Goal: Task Accomplishment & Management: Manage account settings

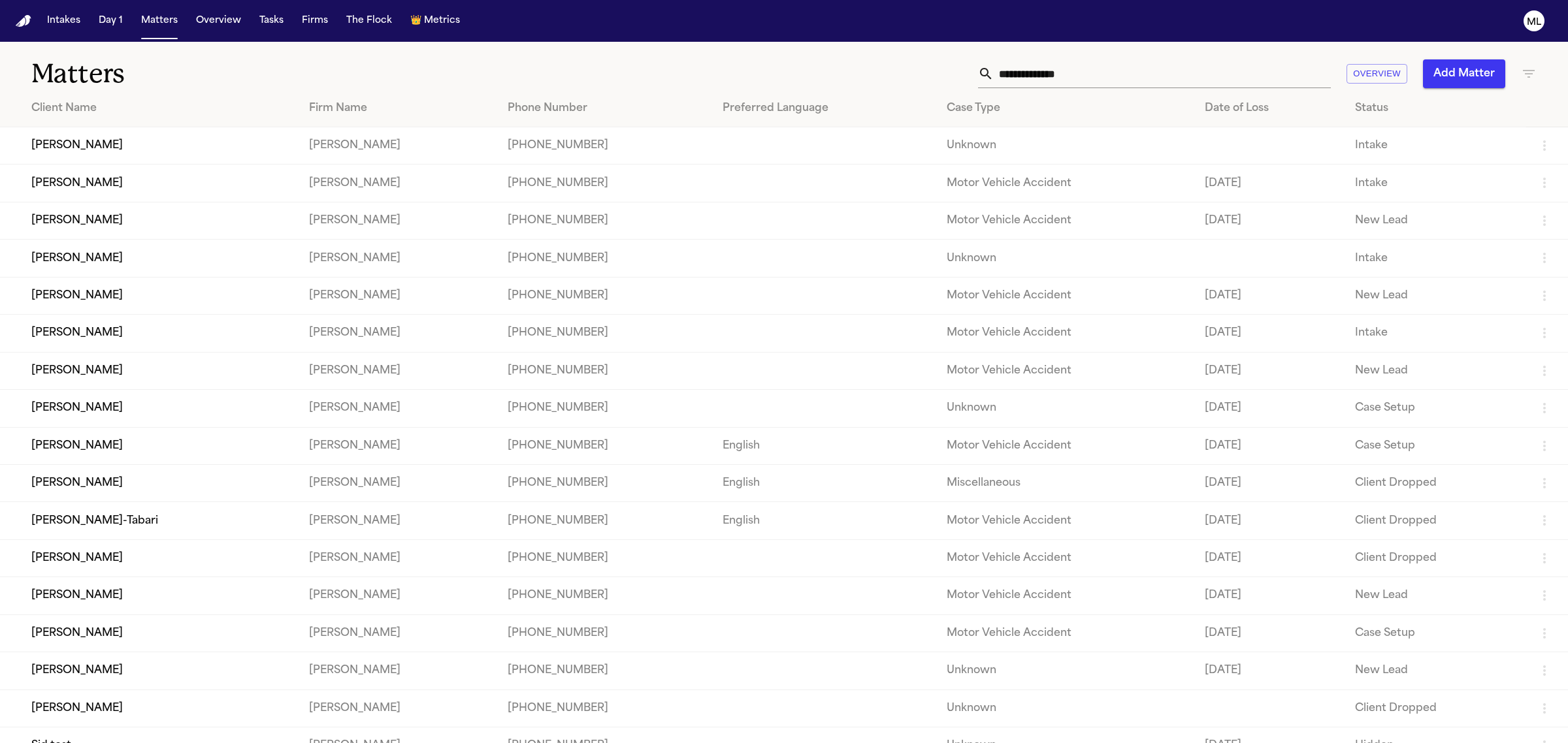
click at [1068, 79] on input "text" at bounding box center [1162, 73] width 337 height 29
click at [1083, 70] on input "text" at bounding box center [1162, 73] width 337 height 29
click at [1083, 72] on input "text" at bounding box center [1162, 73] width 337 height 29
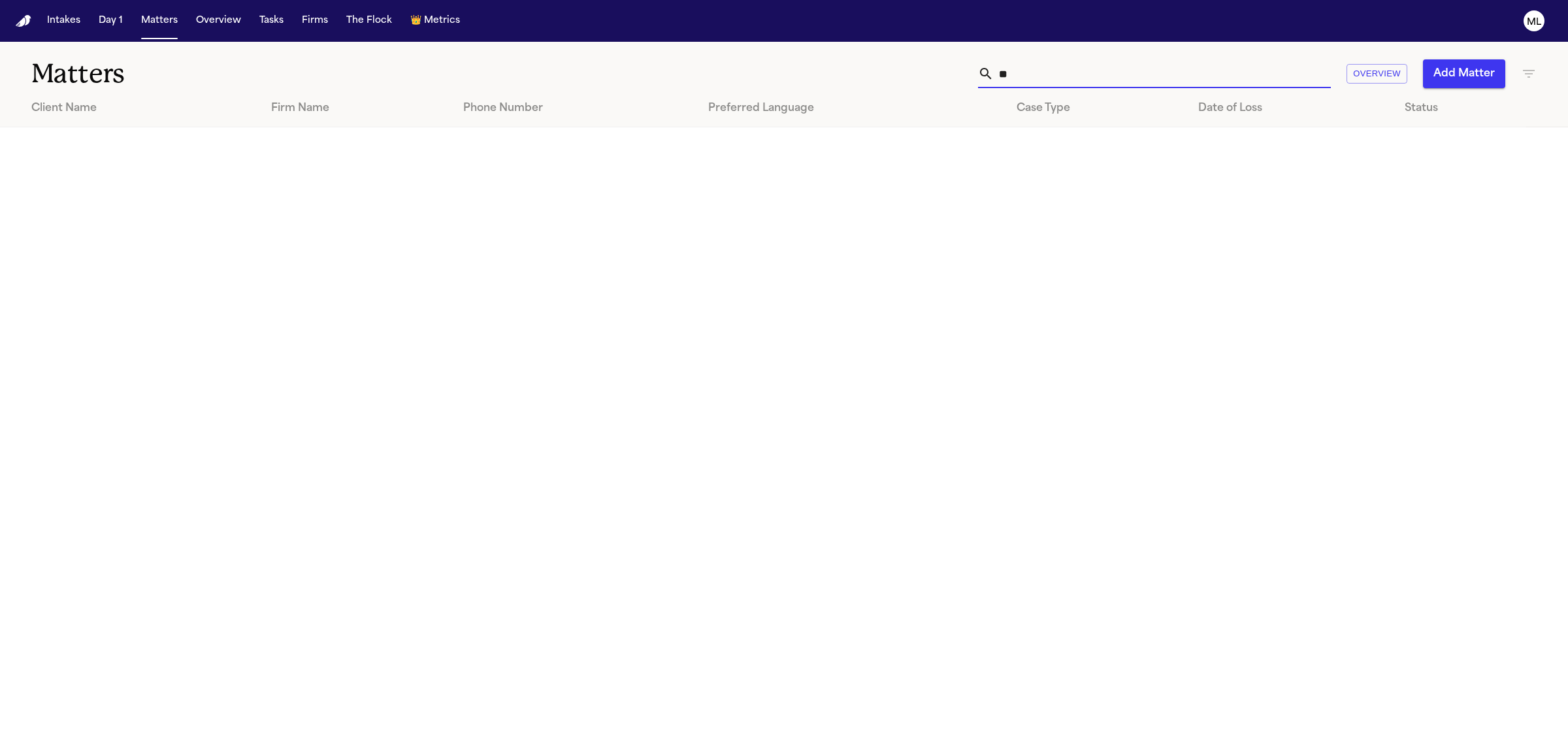
type input "*"
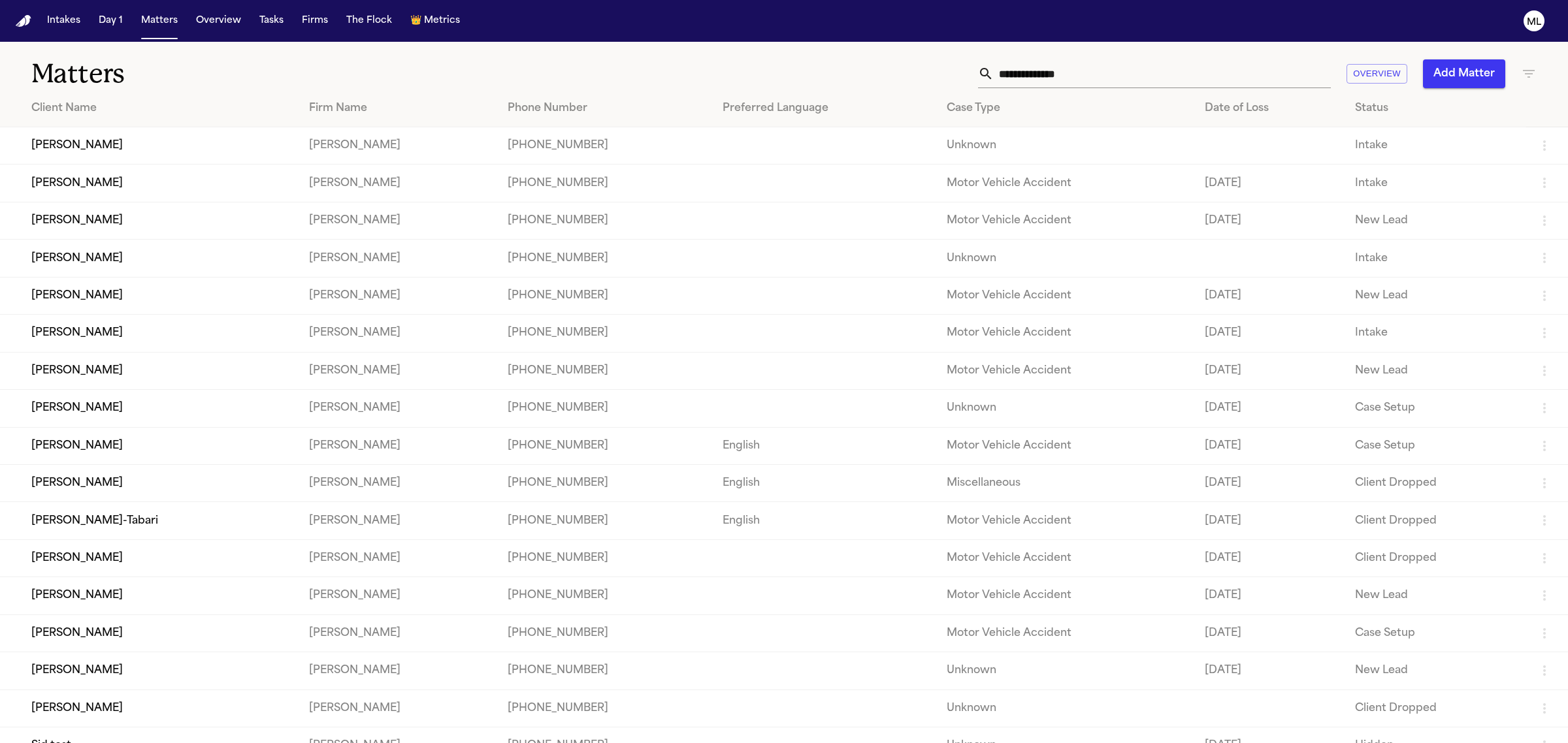
click at [1535, 63] on div "Overview Add Matter" at bounding box center [1009, 73] width 1054 height 29
click at [1531, 69] on icon "button" at bounding box center [1529, 74] width 16 height 16
click at [1446, 152] on icon at bounding box center [1451, 154] width 11 height 11
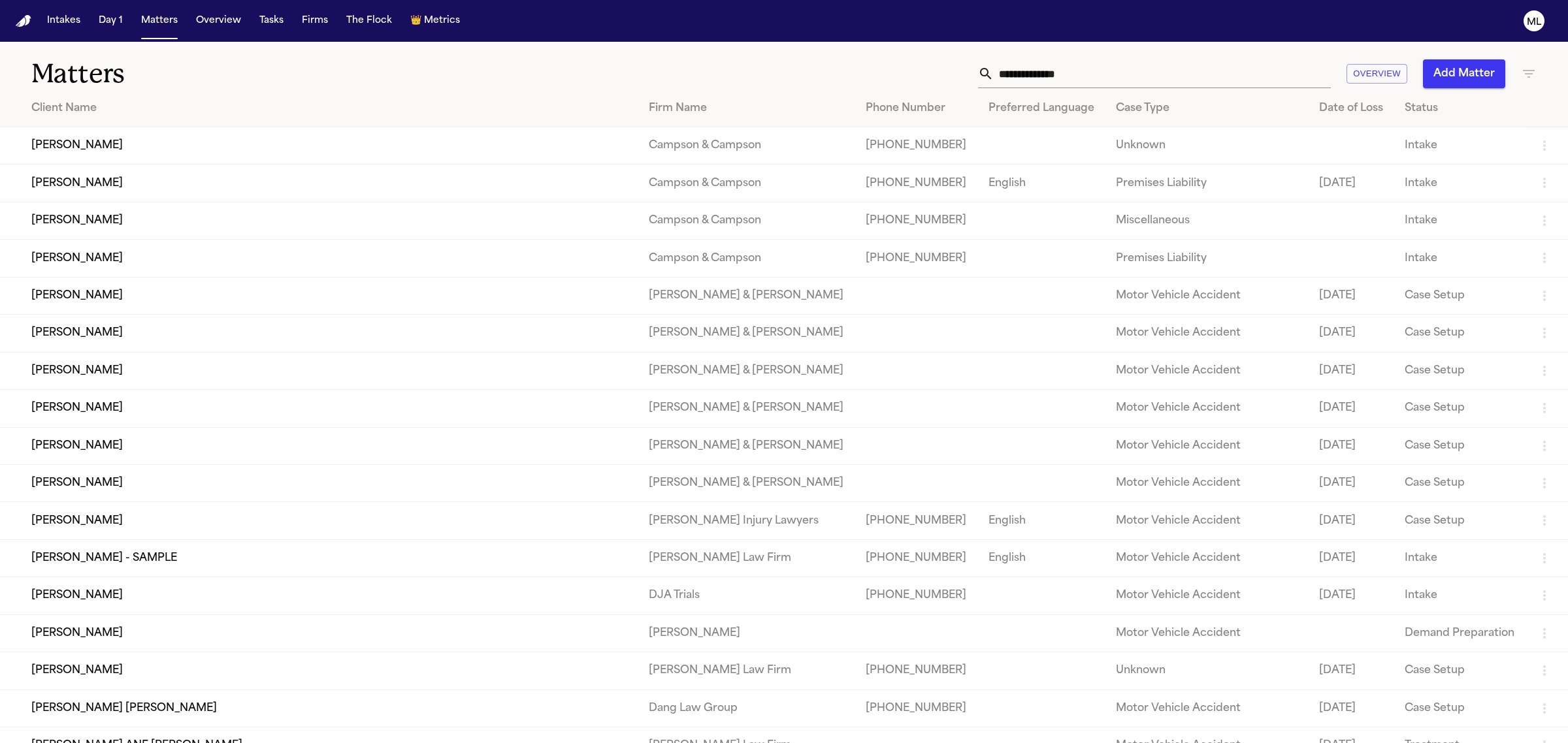
click at [1077, 83] on input "text" at bounding box center [1162, 73] width 337 height 29
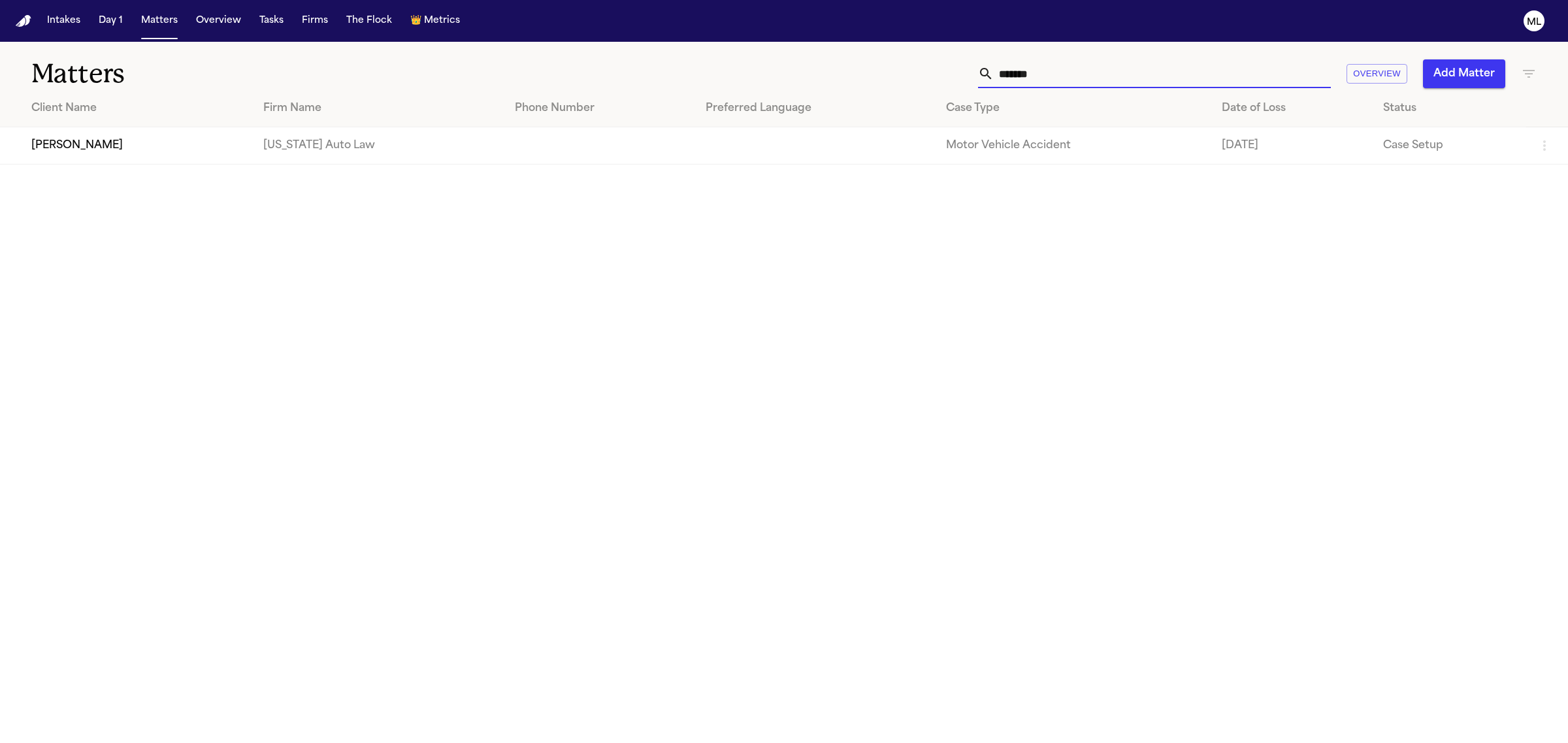
type input "*******"
click at [112, 147] on td "[PERSON_NAME]" at bounding box center [126, 146] width 253 height 37
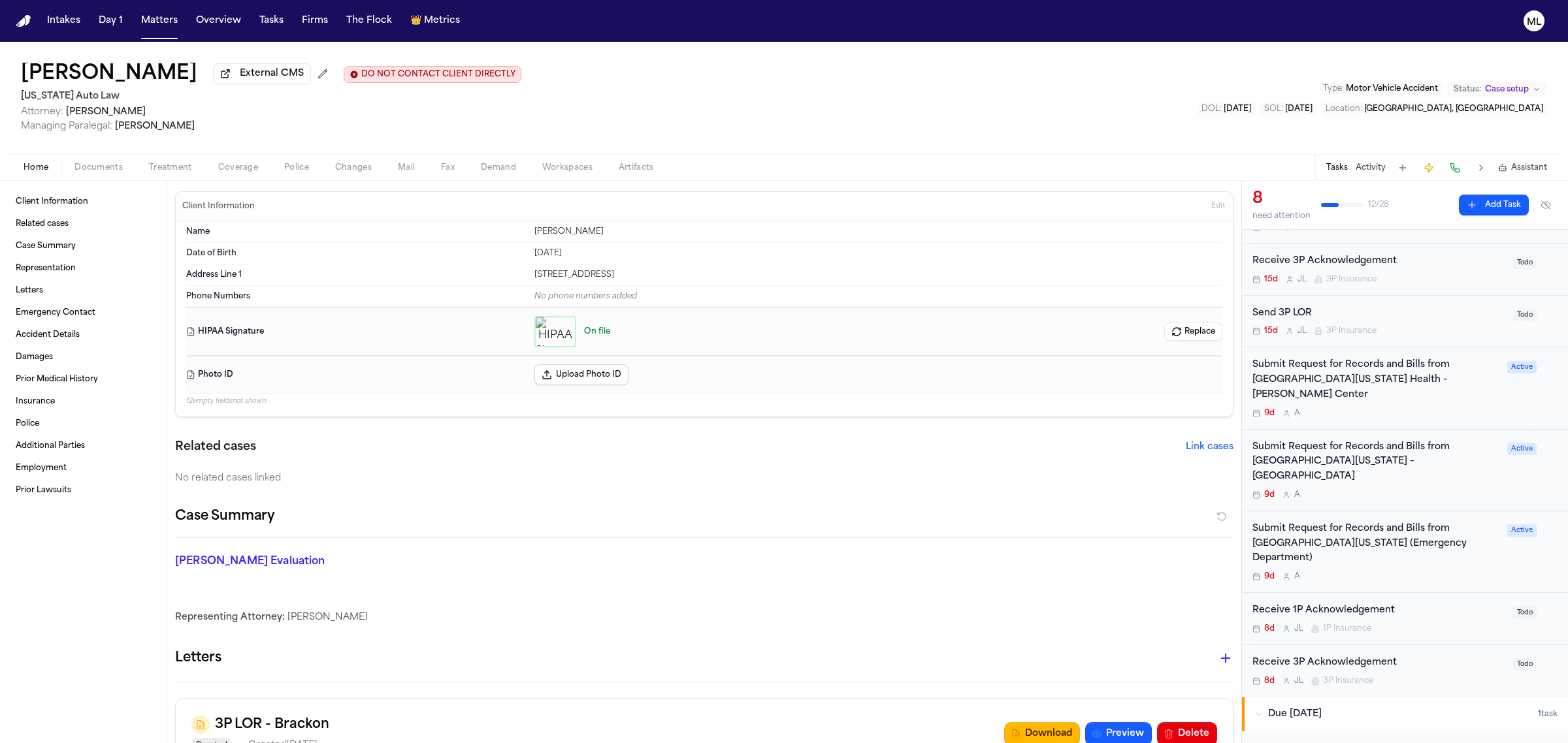
scroll to position [163, 0]
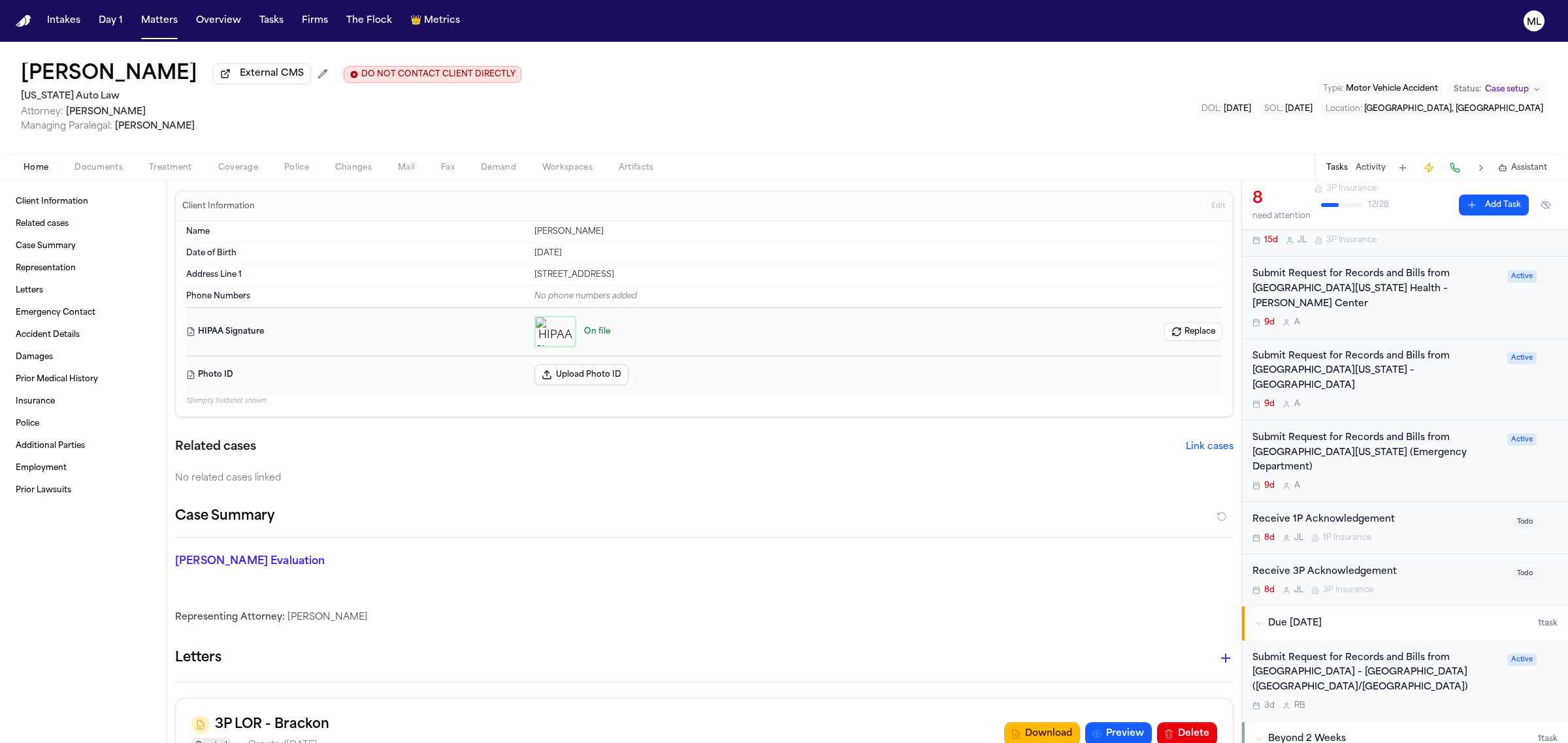
click at [1458, 671] on div "Submit Request for Records and Bills from Corewell Health – Farmington Hills Ho…" at bounding box center [1376, 673] width 247 height 44
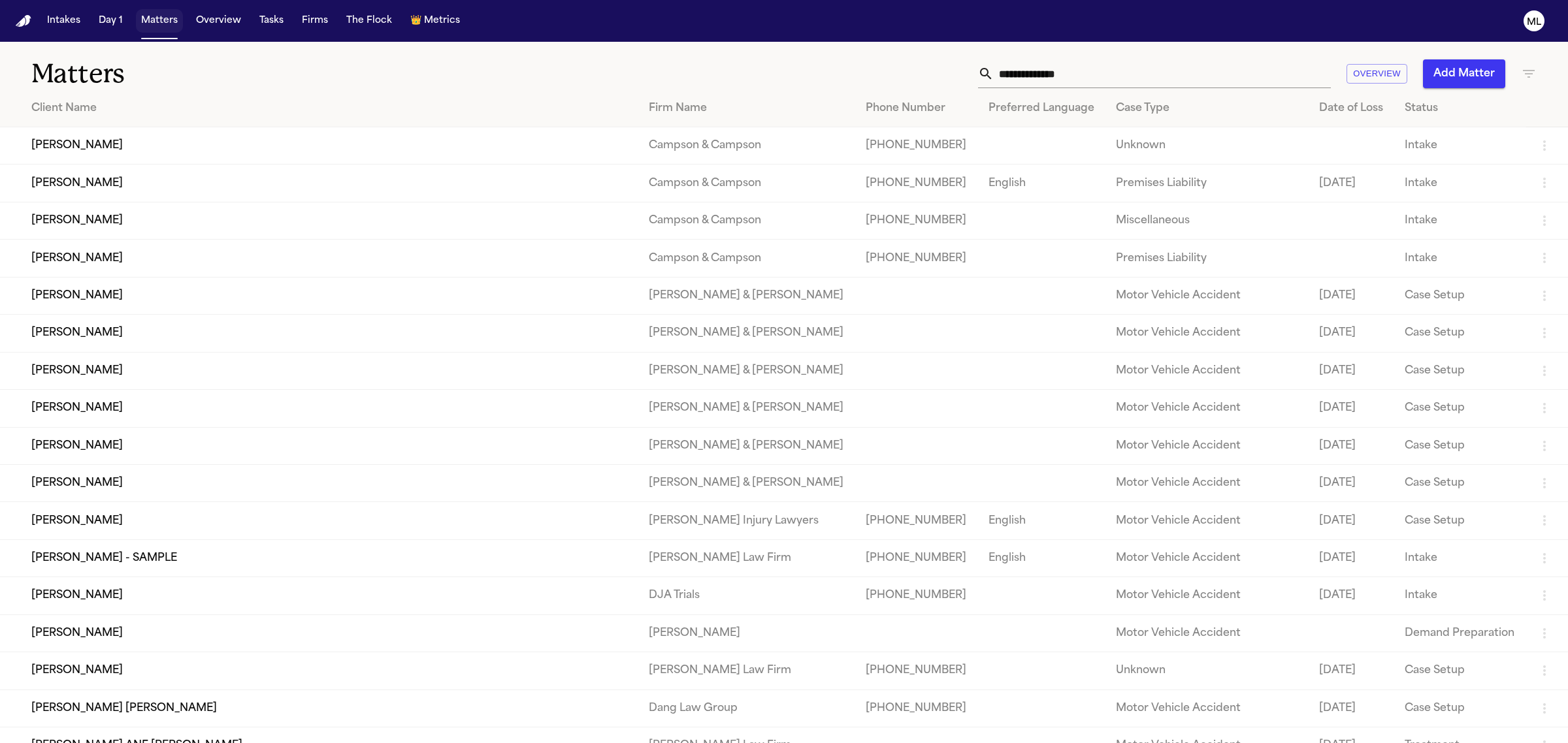
click at [154, 15] on button "Matters" at bounding box center [160, 21] width 47 height 24
click at [1076, 70] on input "text" at bounding box center [1162, 73] width 337 height 29
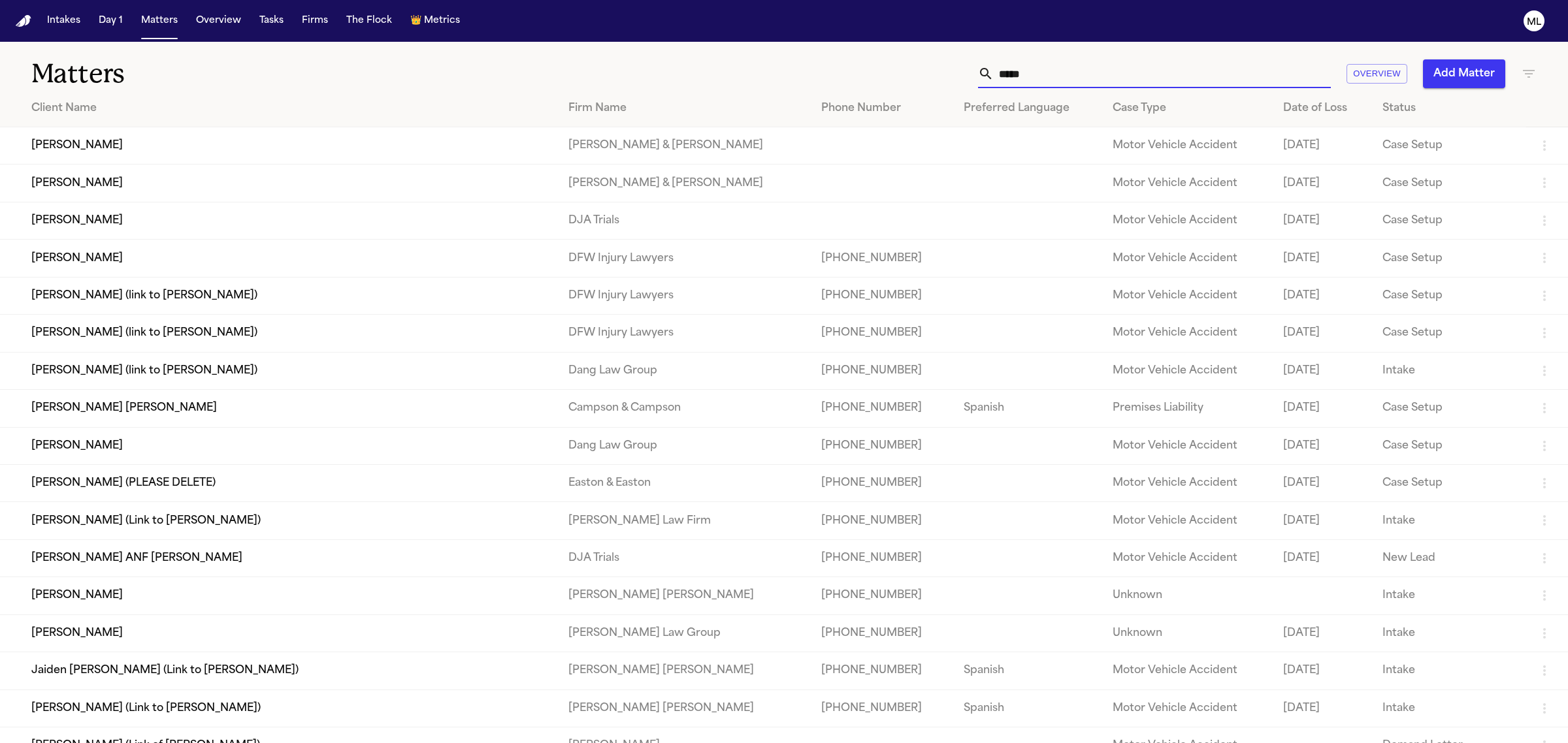
type input "*****"
click at [180, 226] on td "[PERSON_NAME]" at bounding box center [278, 221] width 558 height 37
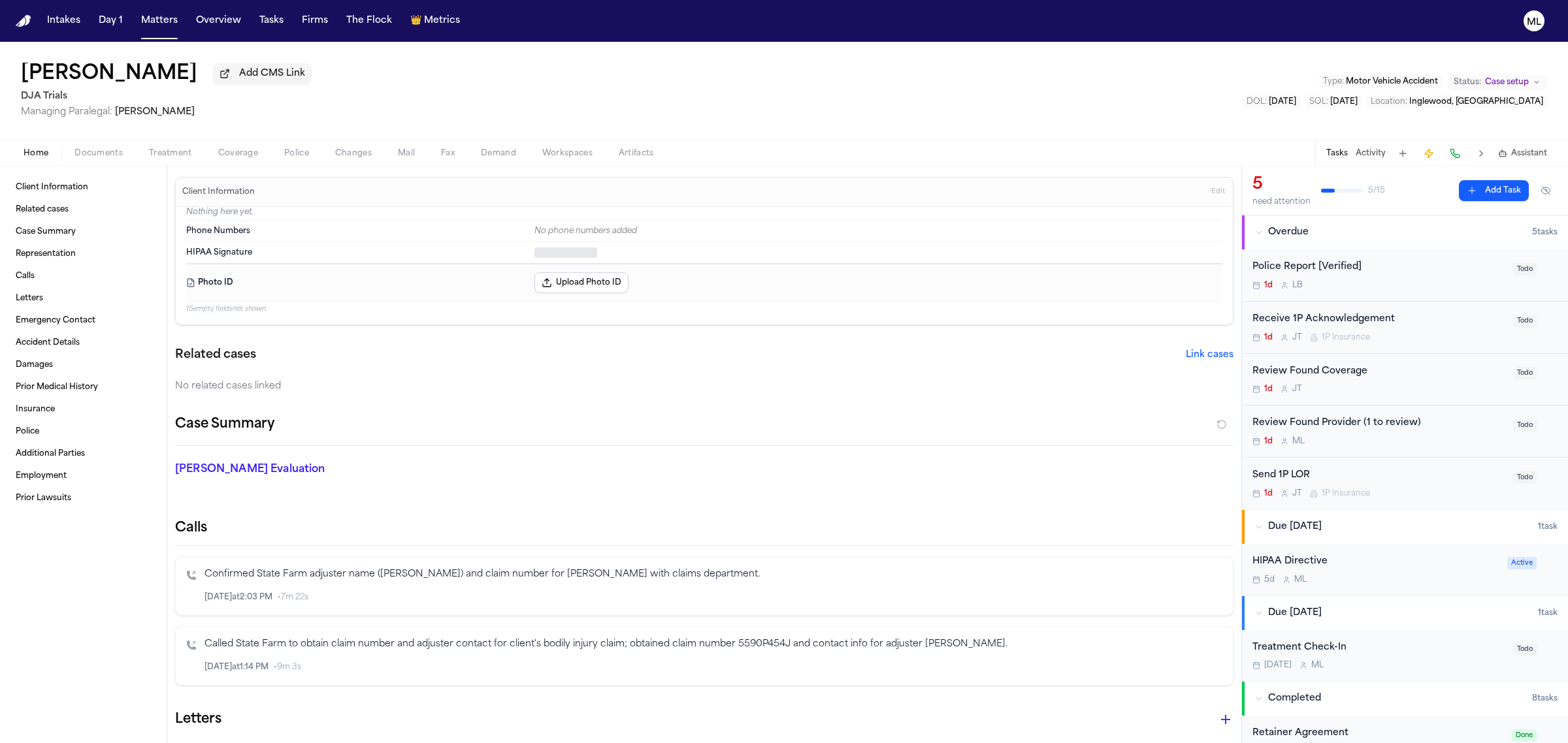
click at [100, 148] on span "Documents" at bounding box center [98, 153] width 48 height 11
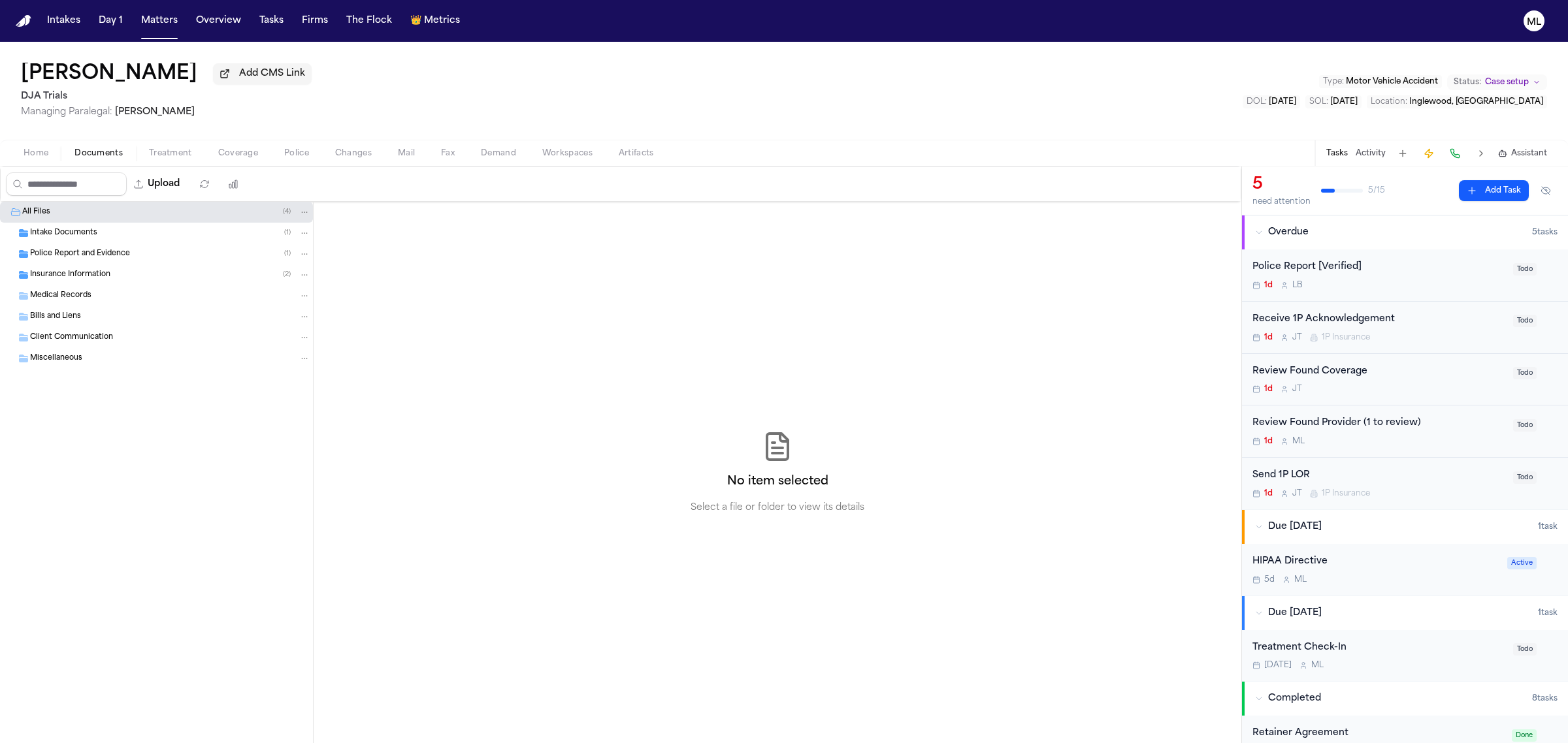
click at [102, 275] on span "Insurance Information" at bounding box center [69, 274] width 80 height 11
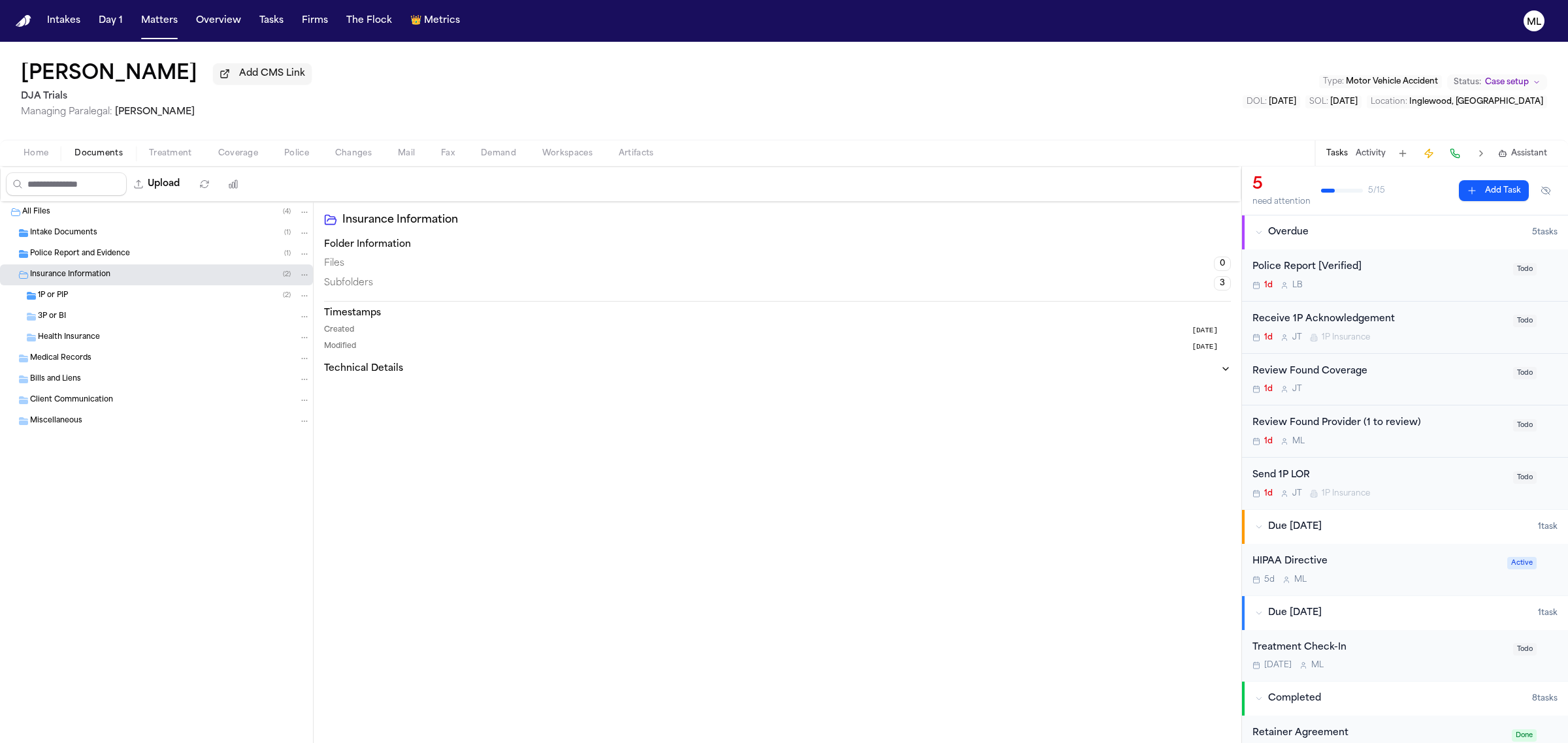
click at [94, 295] on div "1P or PIP ( 2 )" at bounding box center [174, 296] width 272 height 12
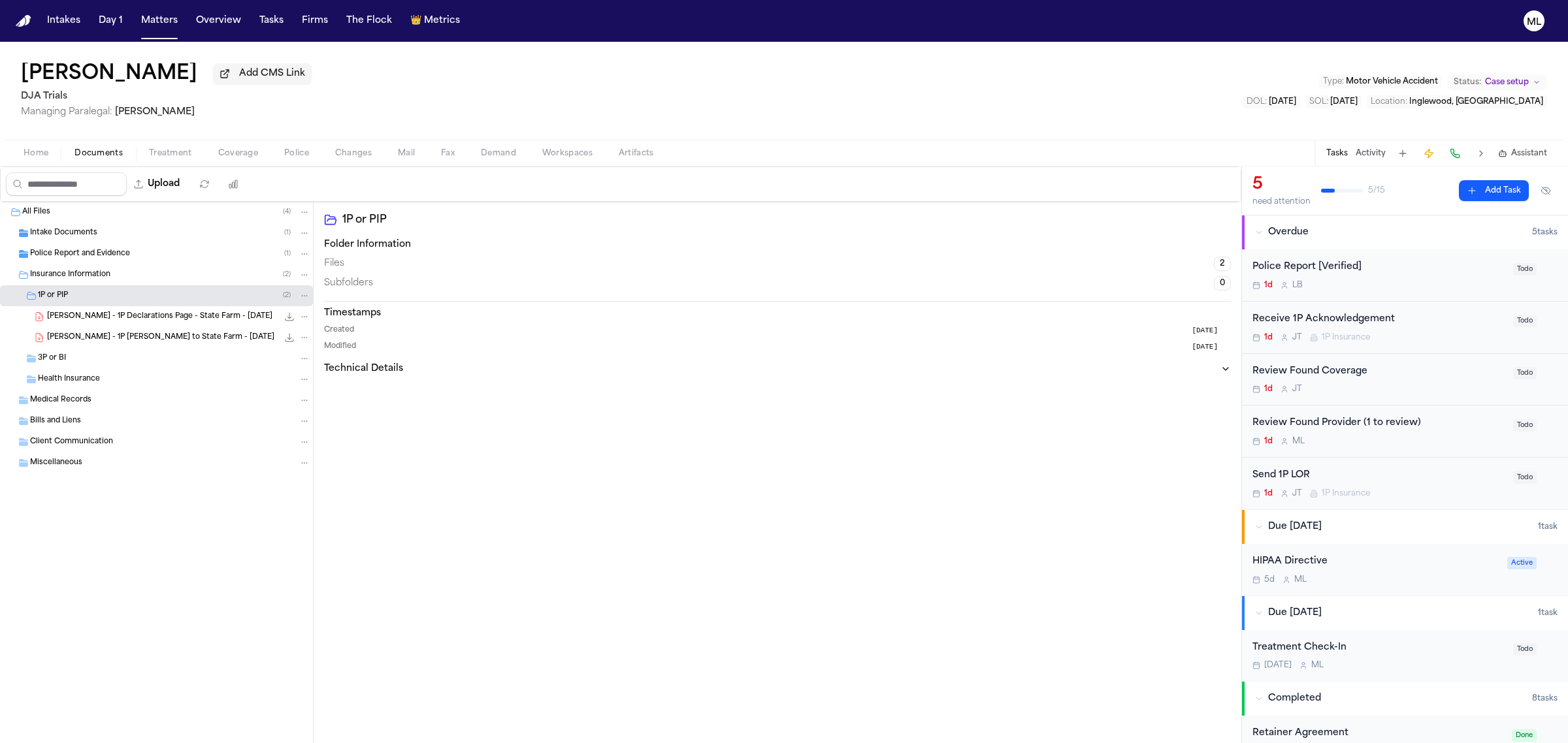
click at [291, 337] on icon "File: A. Velasco - 1P LOR to State Farm - 10.2.25" at bounding box center [289, 337] width 11 height 11
click at [1416, 481] on div "Send 1P LOR" at bounding box center [1379, 476] width 253 height 15
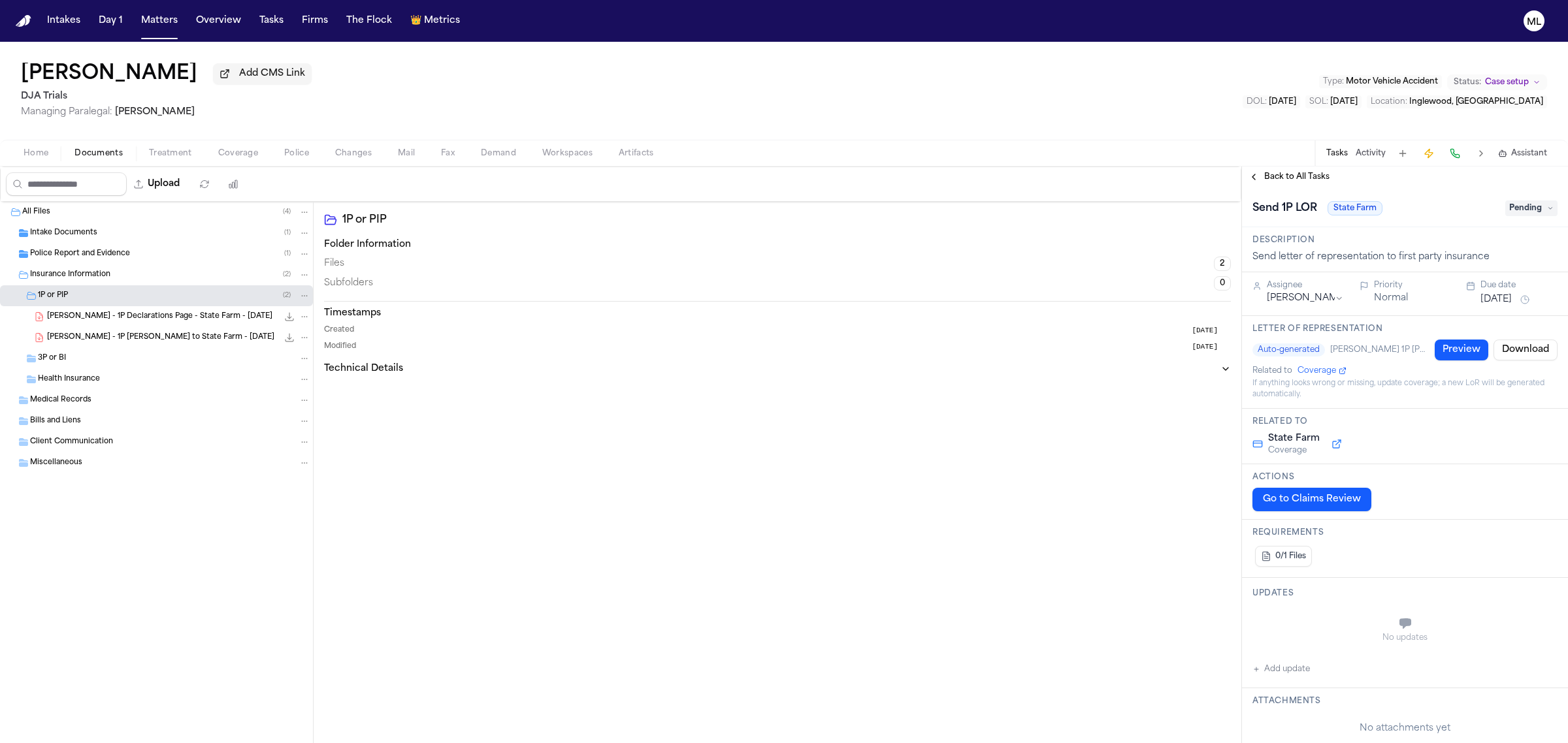
click at [1508, 209] on span "Pending" at bounding box center [1531, 208] width 52 height 16
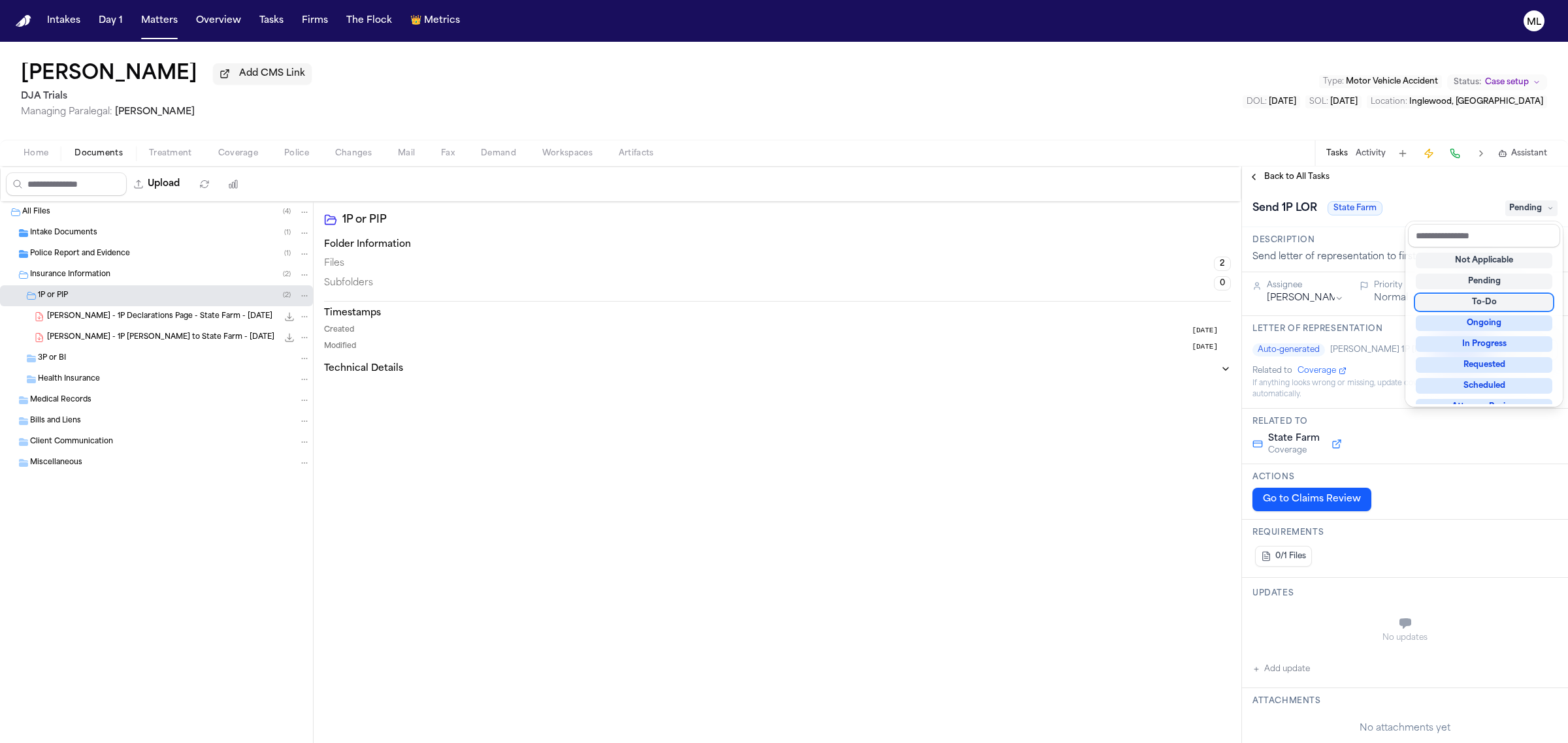
scroll to position [203, 0]
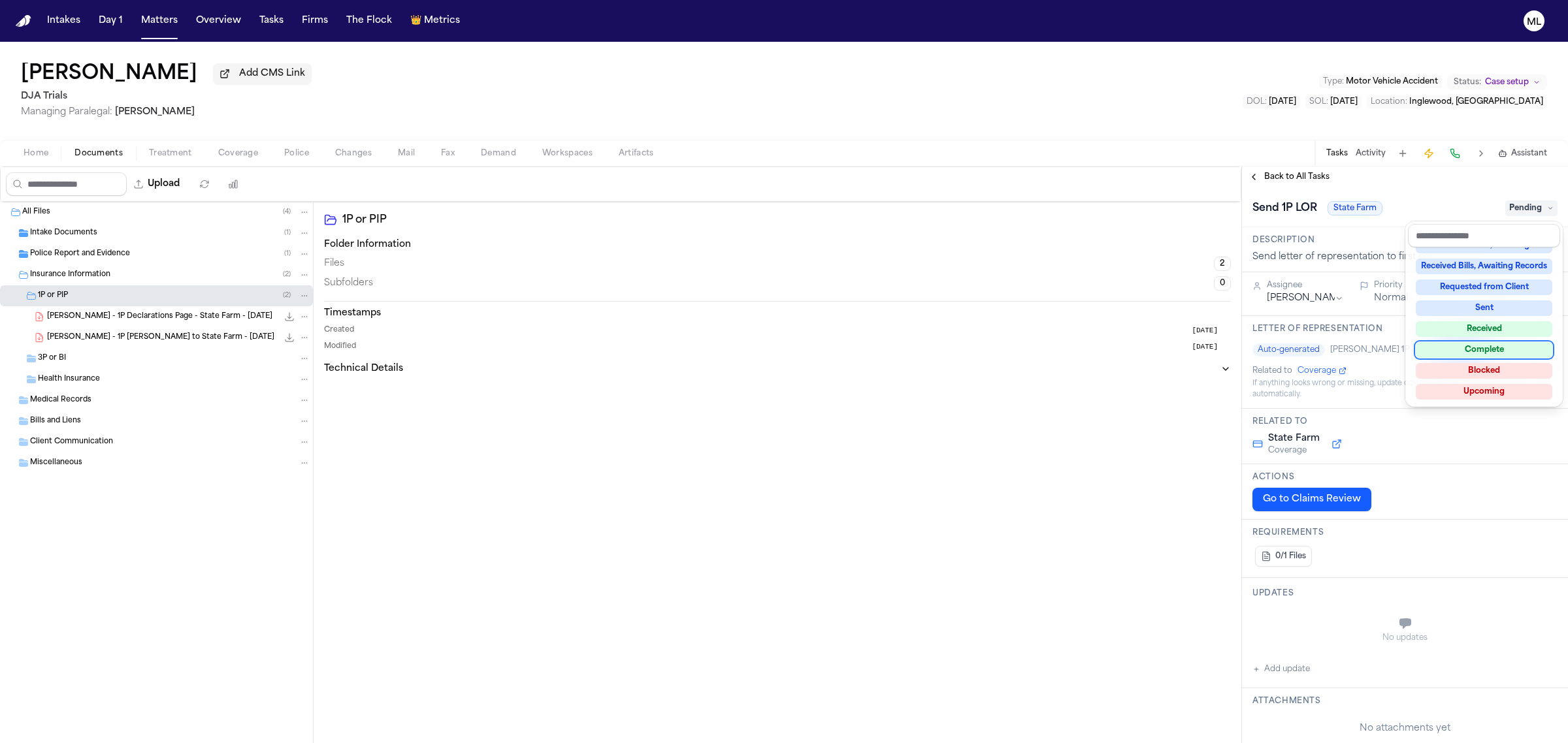
click at [1507, 346] on div "Complete" at bounding box center [1484, 350] width 136 height 16
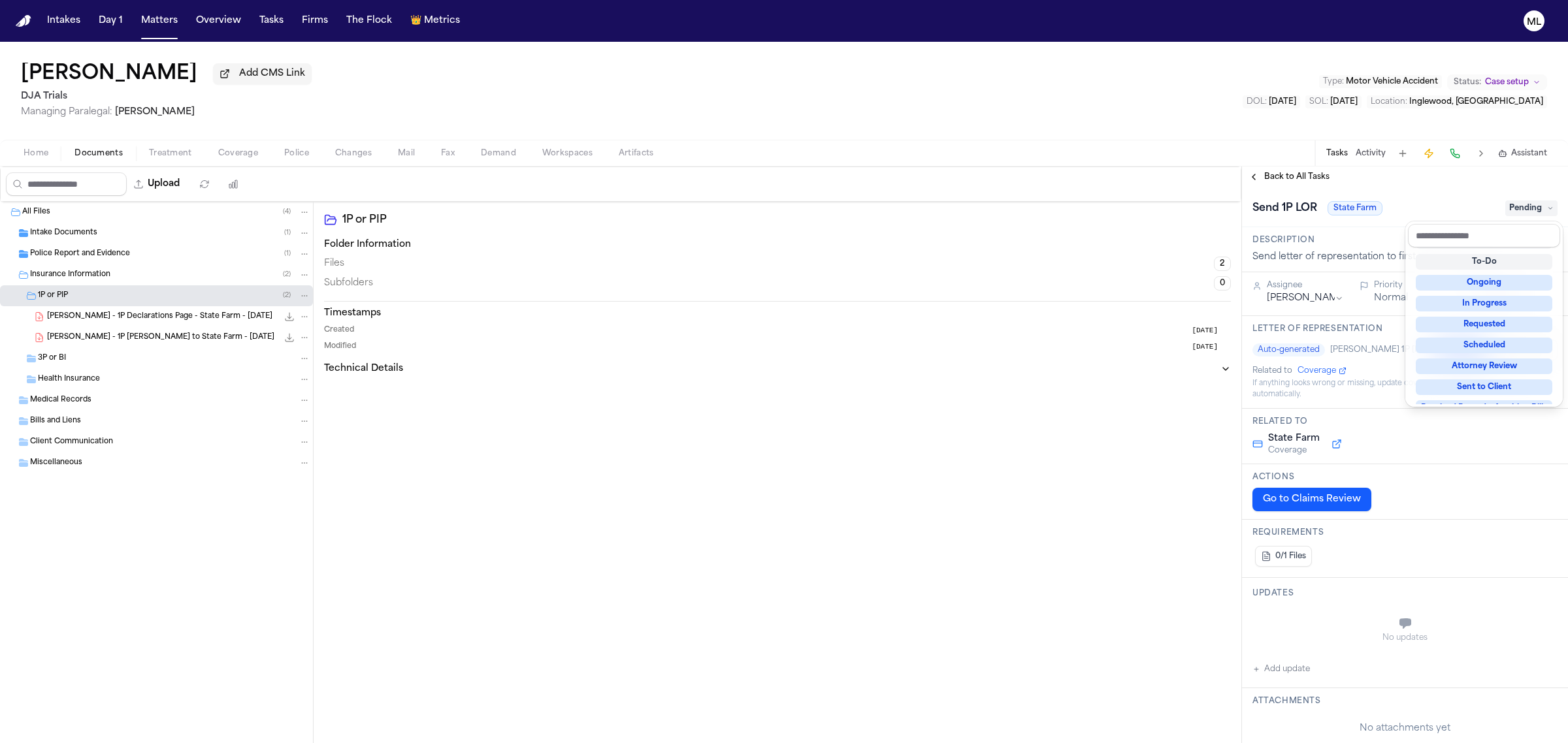
scroll to position [22, 0]
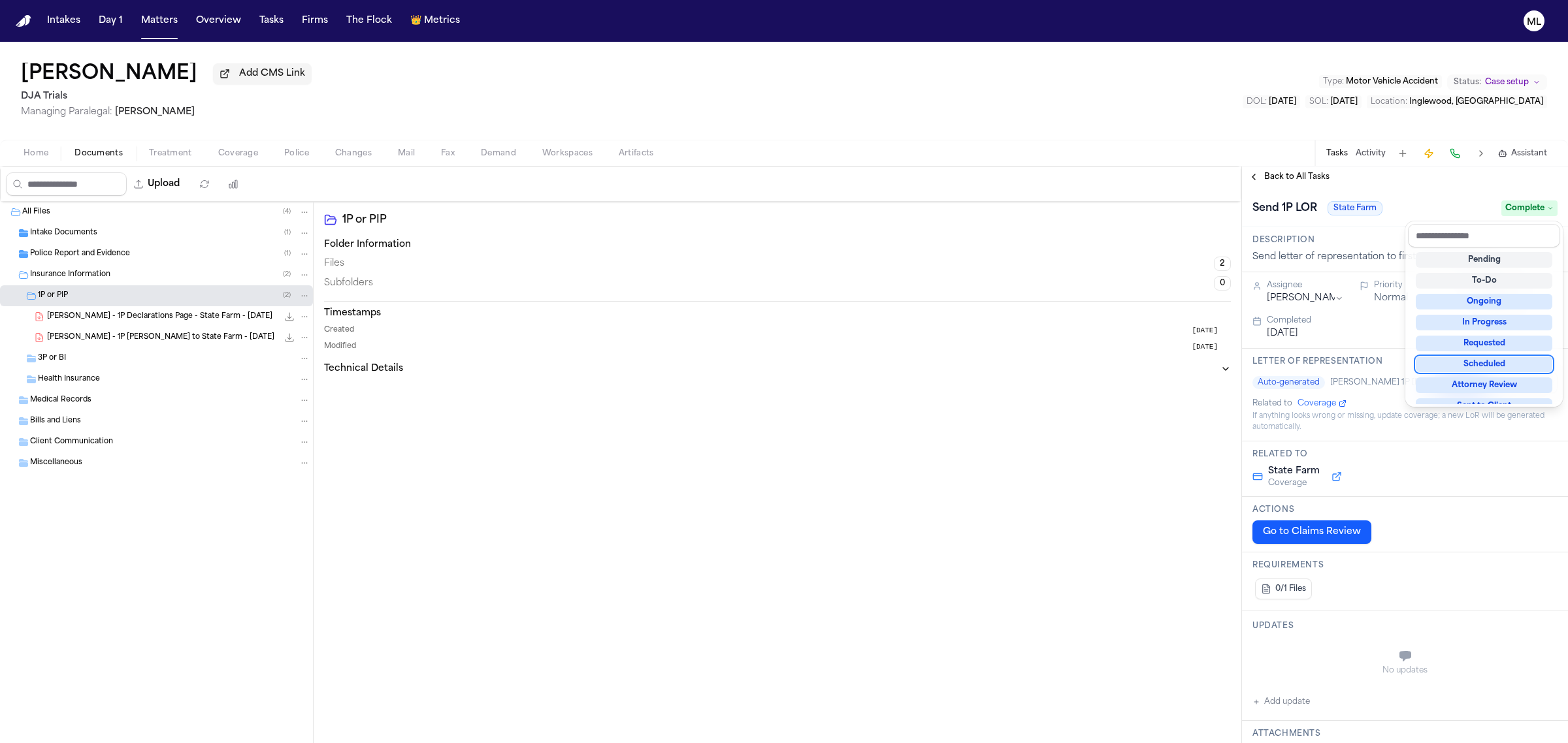
click at [1291, 177] on div "**********" at bounding box center [1404, 455] width 326 height 577
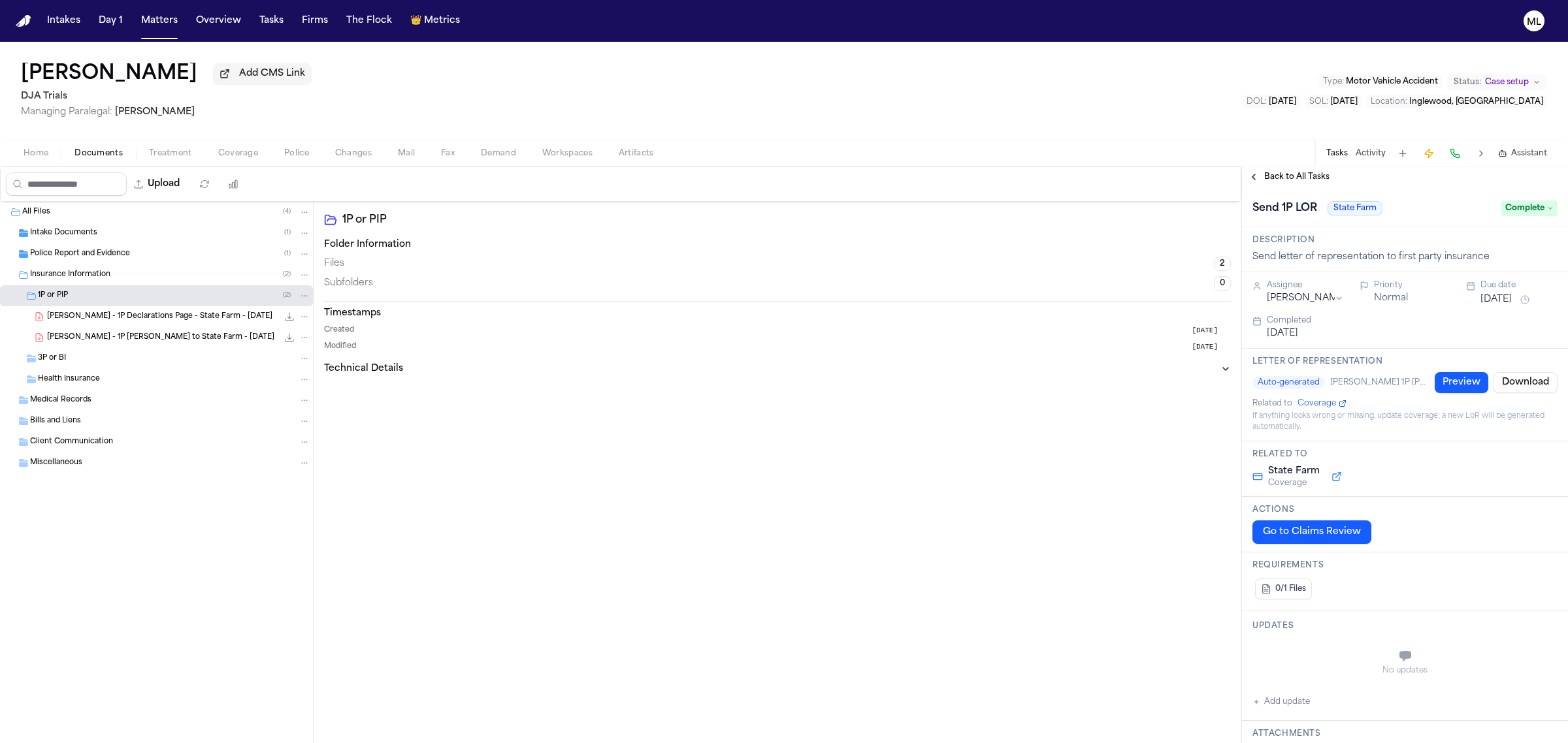
click at [1291, 177] on span "Back to All Tasks" at bounding box center [1297, 177] width 65 height 11
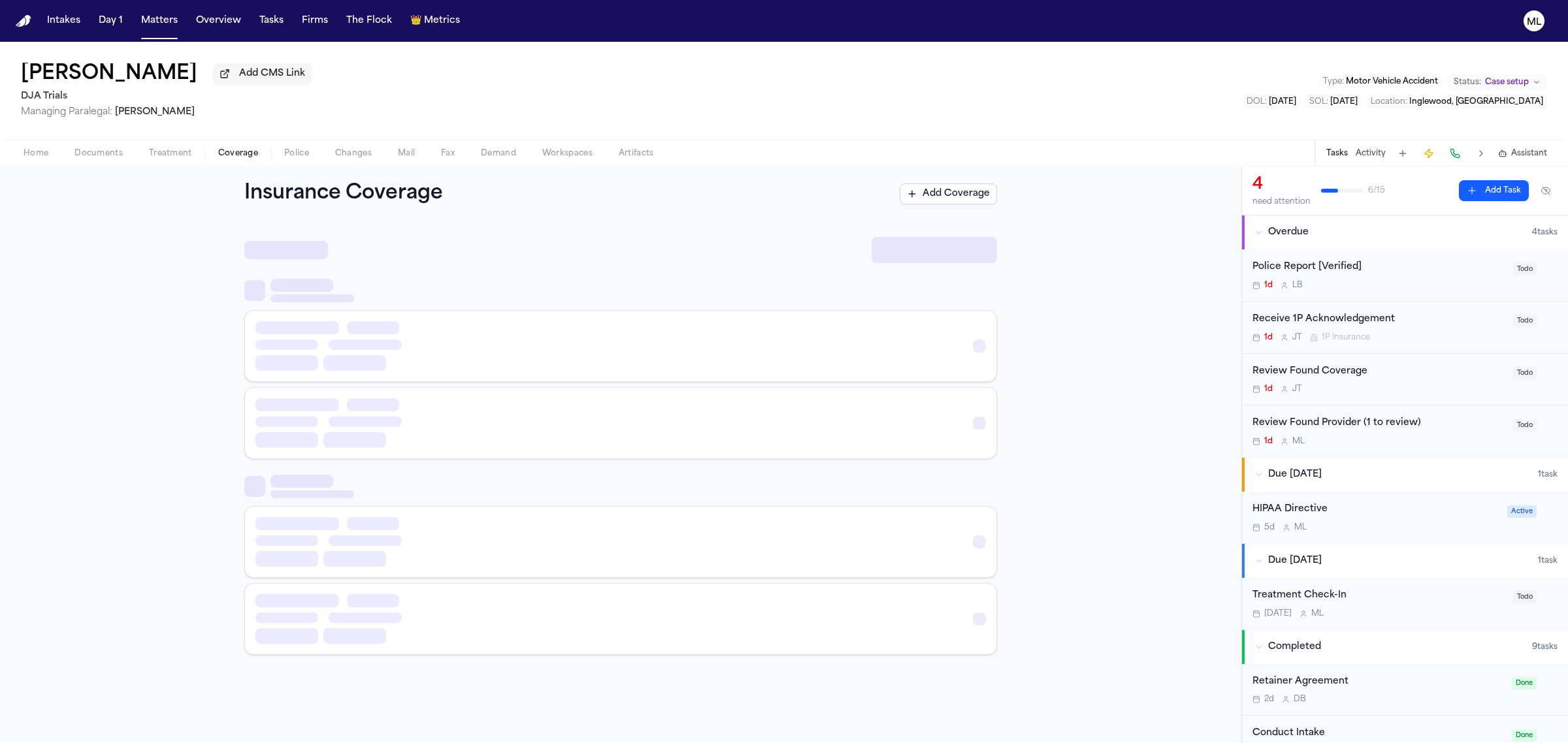
click at [249, 152] on span "Coverage" at bounding box center [238, 153] width 39 height 11
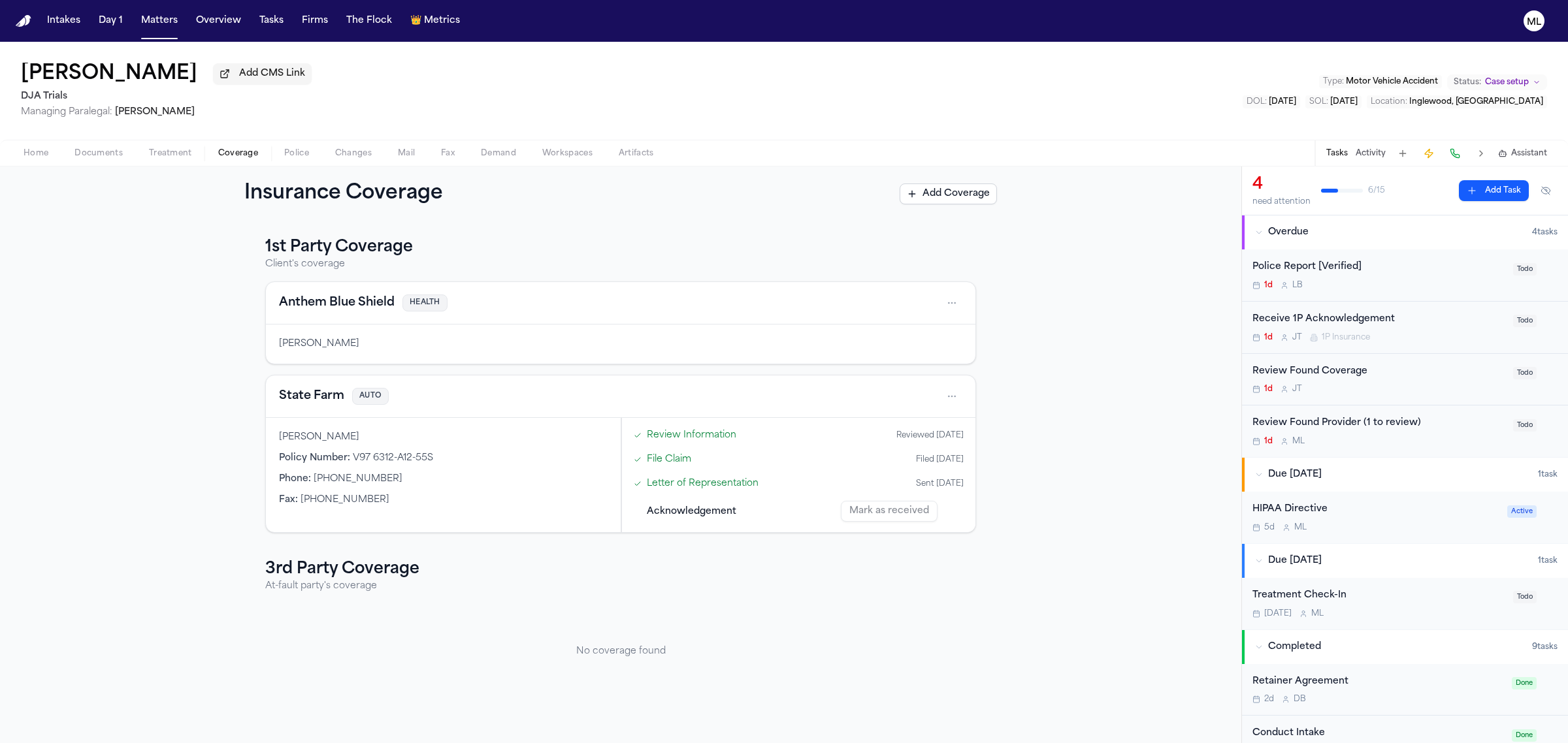
click at [1429, 381] on div "Review Found Coverage 1d J T" at bounding box center [1379, 379] width 253 height 31
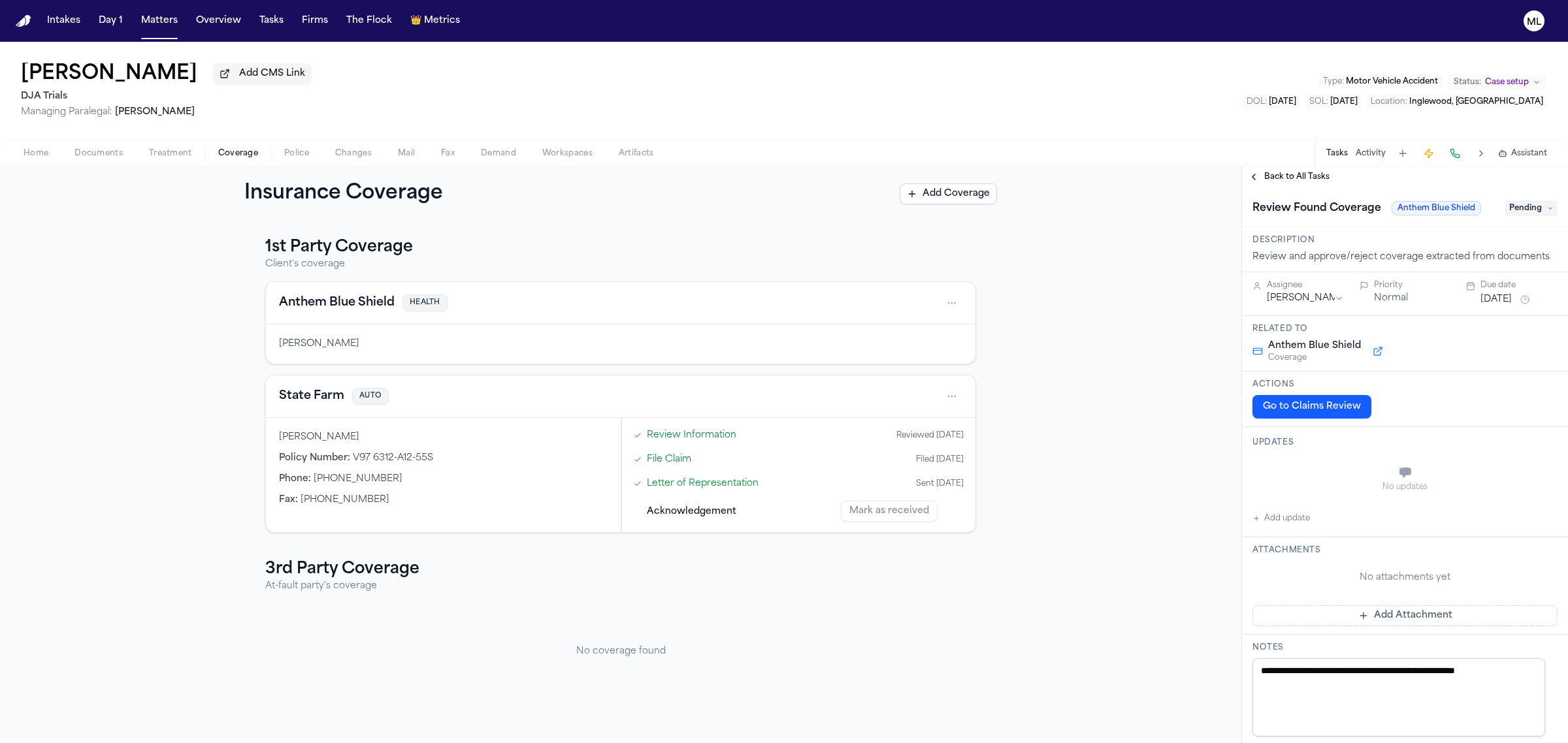
click at [1513, 208] on span "Pending" at bounding box center [1531, 208] width 52 height 16
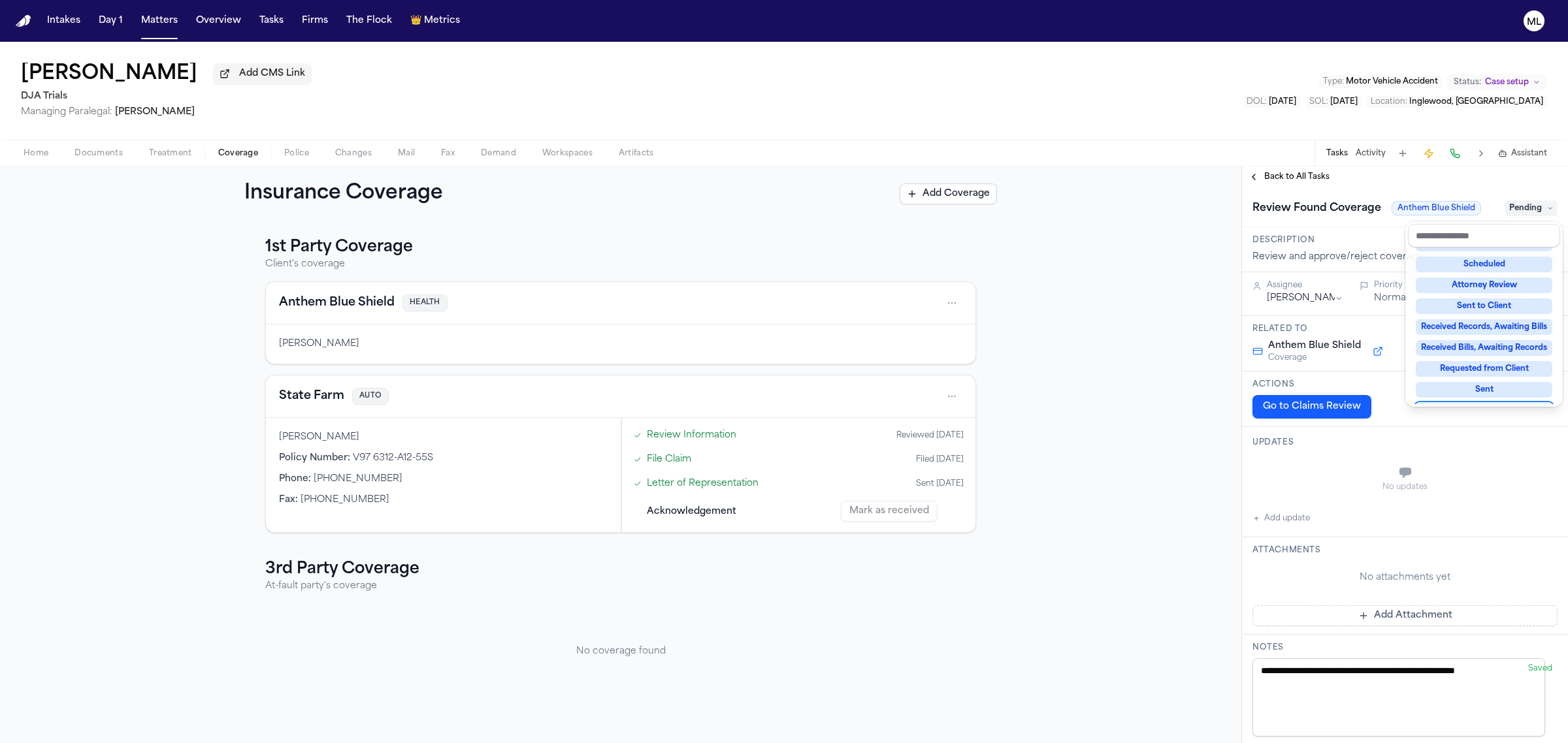
scroll to position [203, 0]
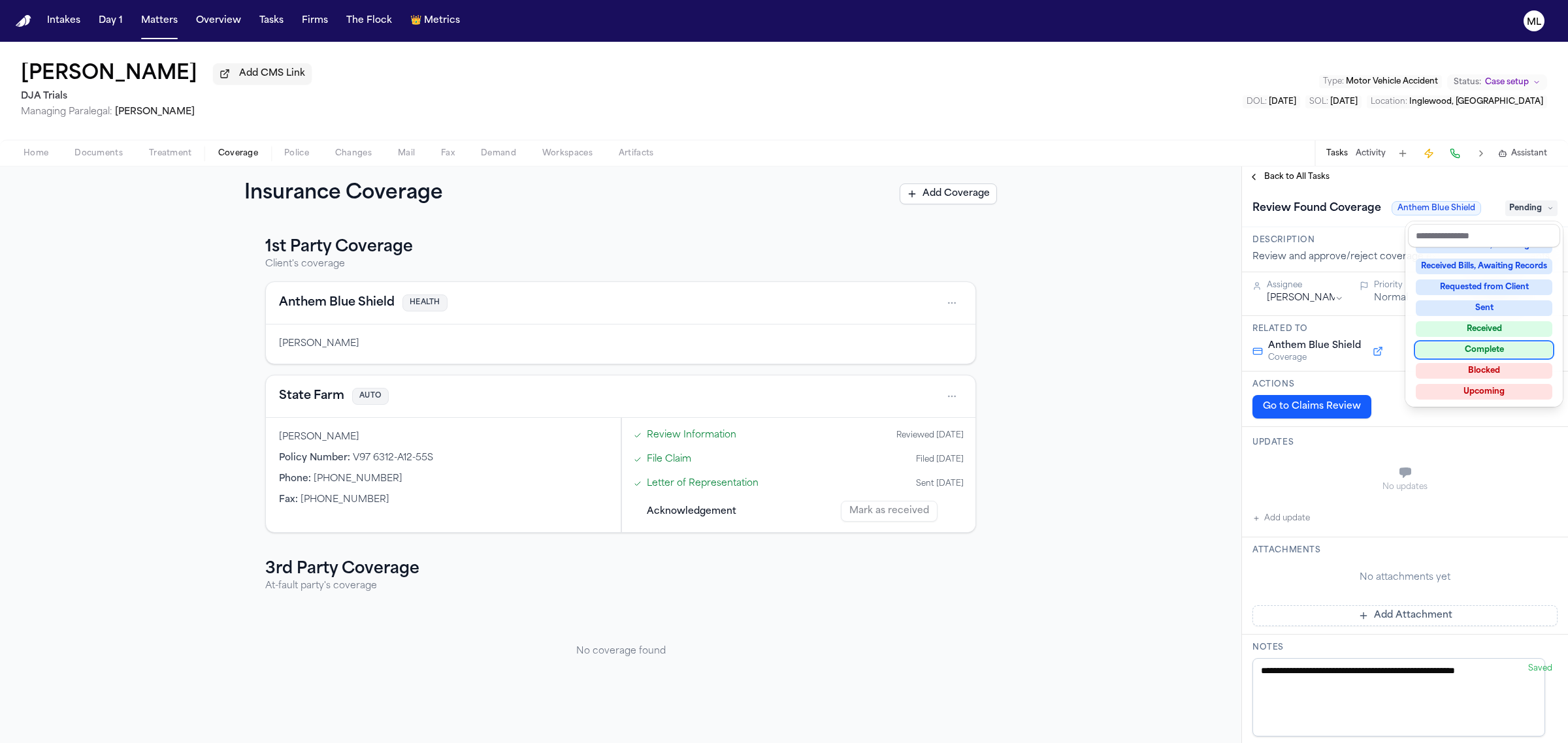
click at [1491, 353] on div "Complete" at bounding box center [1484, 350] width 136 height 16
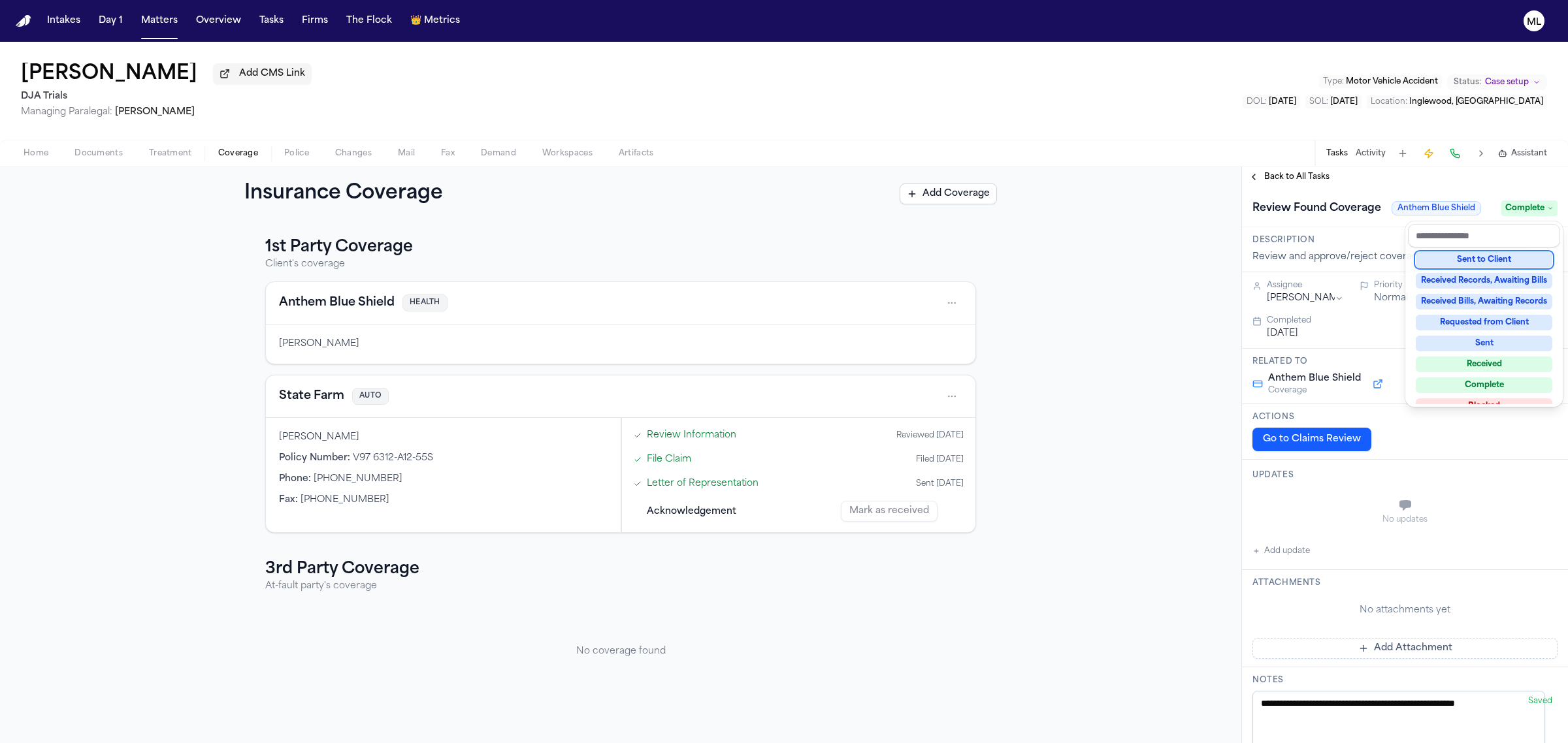
click at [1291, 171] on div "**********" at bounding box center [1404, 455] width 326 height 577
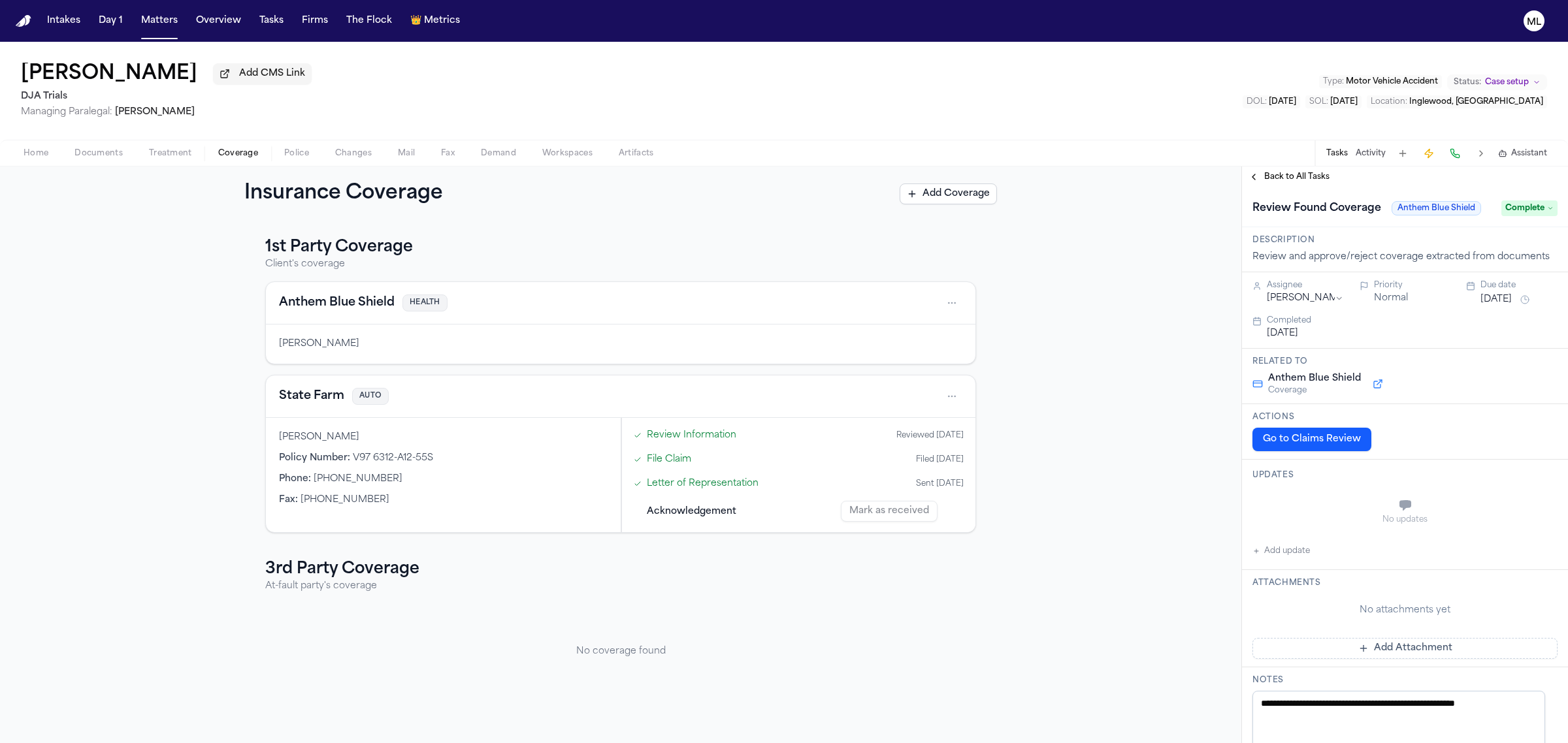
click at [1299, 172] on span "Back to All Tasks" at bounding box center [1297, 177] width 65 height 11
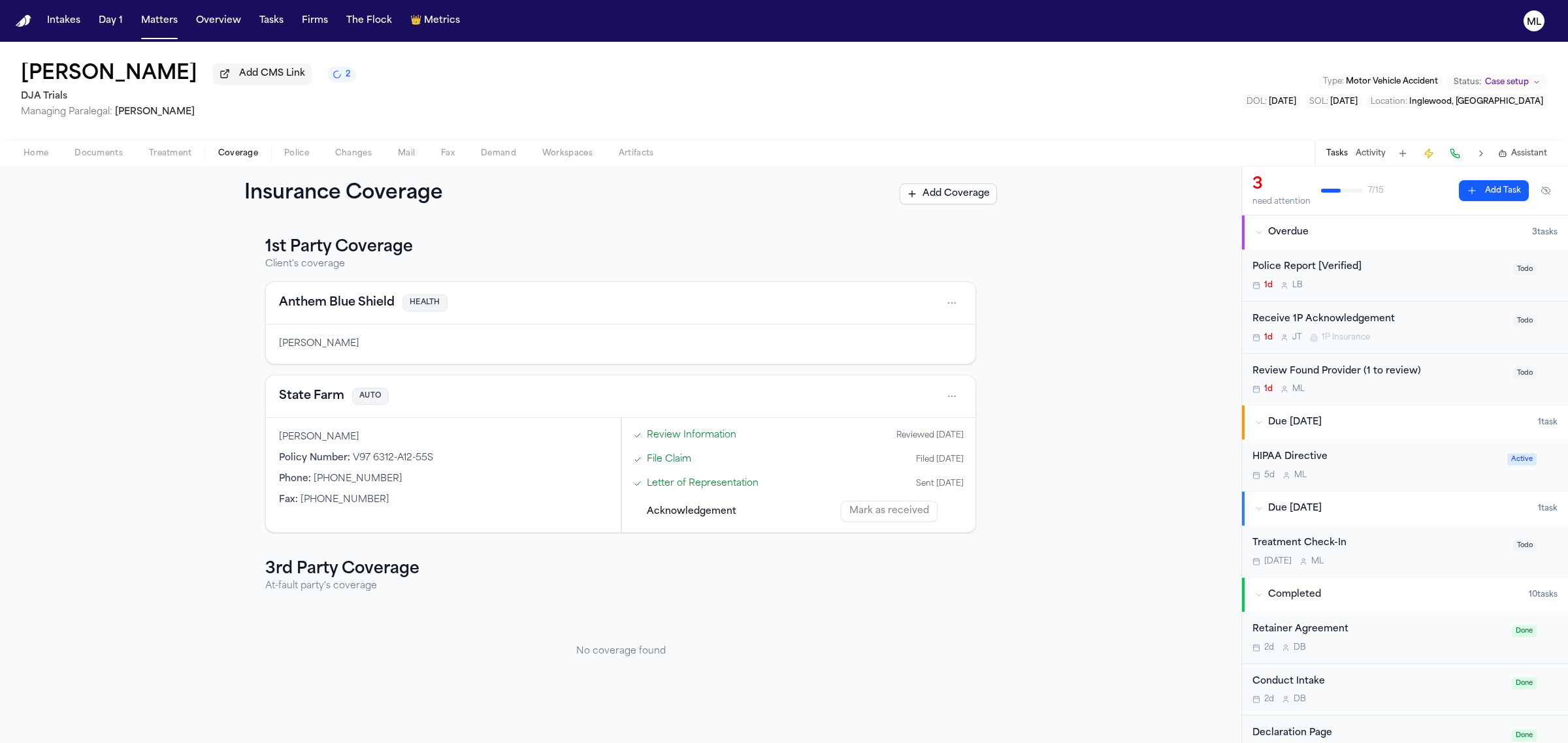
click at [175, 148] on span "Treatment" at bounding box center [171, 153] width 43 height 11
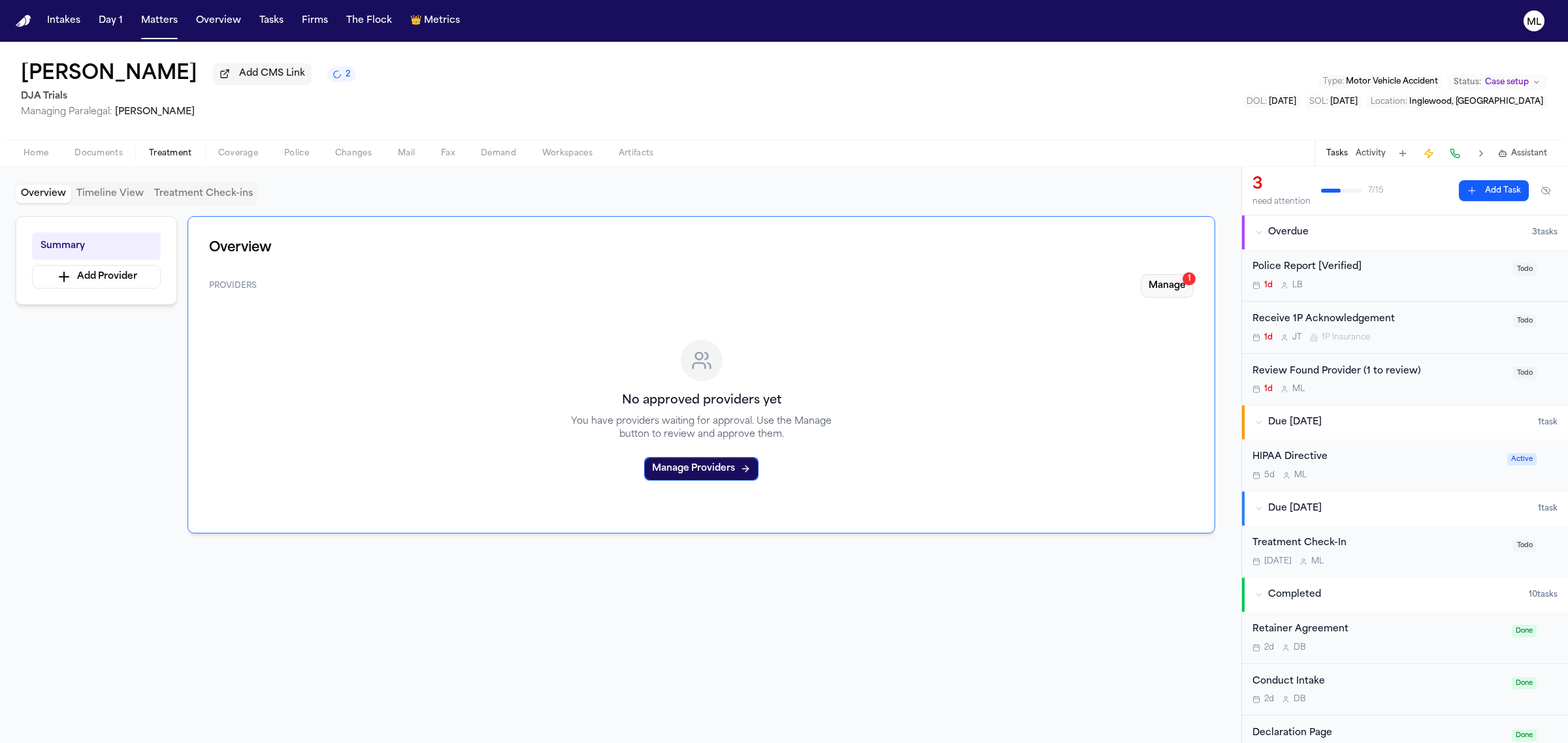
click at [1176, 276] on button "Manage 1" at bounding box center [1167, 286] width 53 height 24
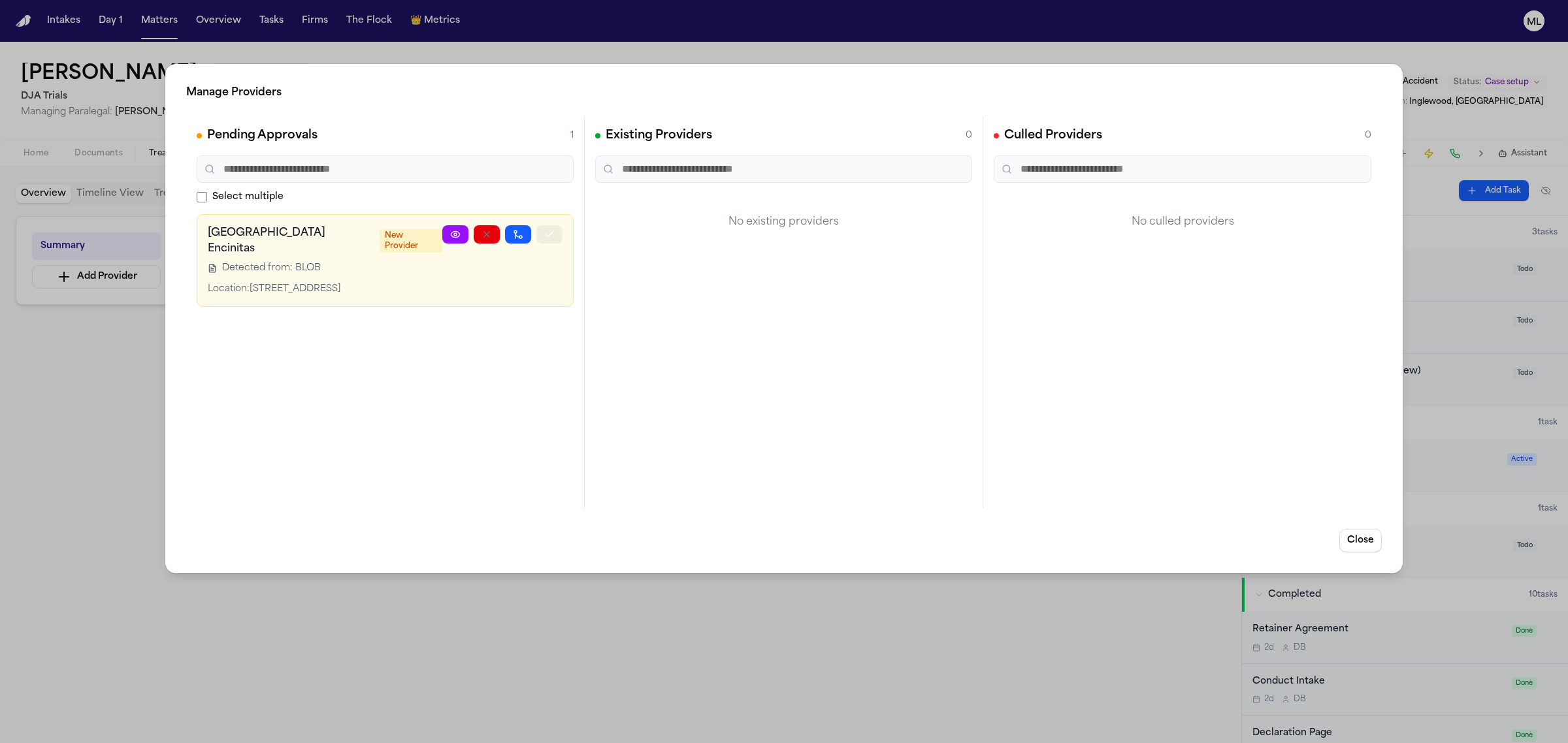
click at [550, 236] on icon "button" at bounding box center [549, 234] width 11 height 11
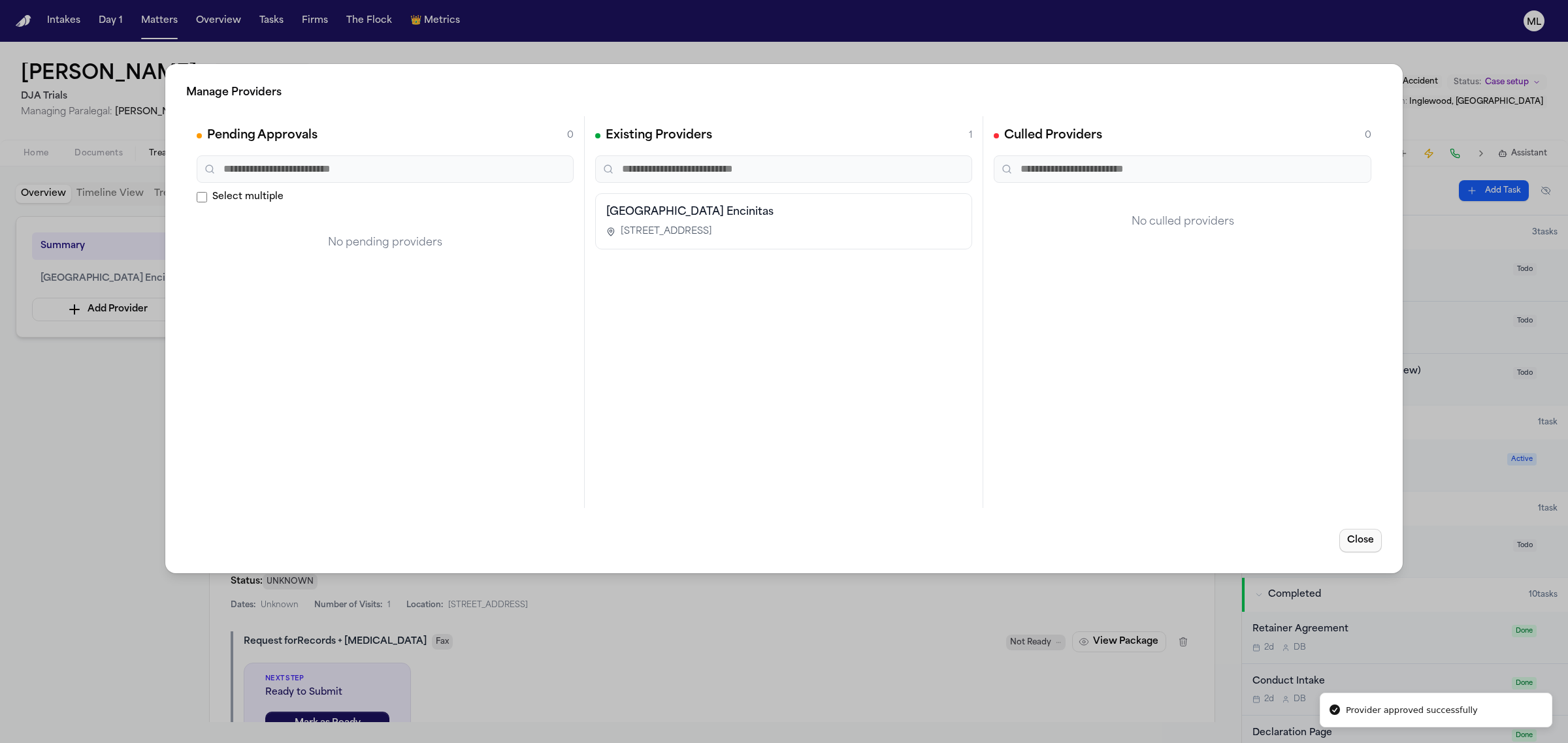
click at [1350, 536] on button "Close" at bounding box center [1360, 541] width 42 height 24
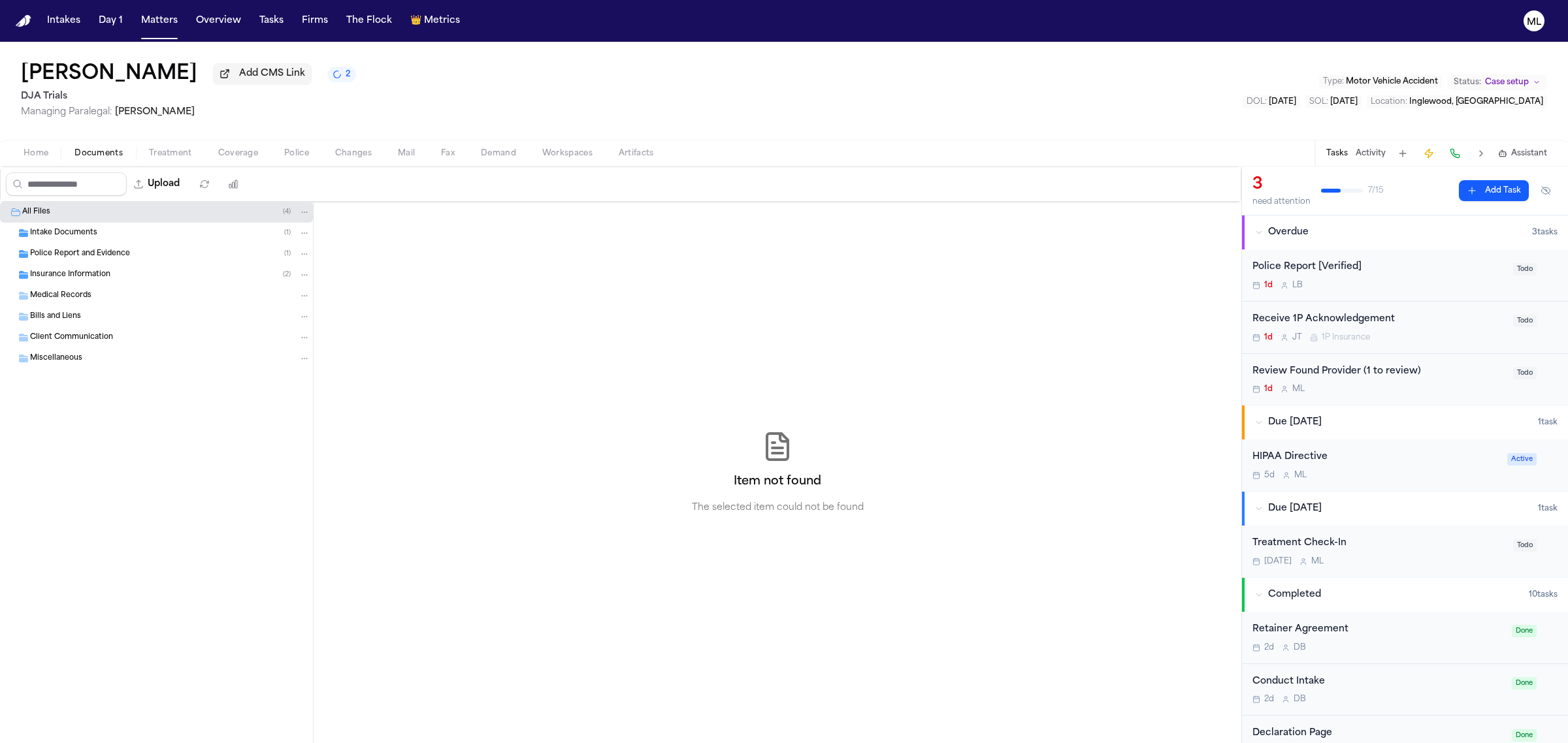
click at [105, 150] on span "Documents" at bounding box center [98, 153] width 48 height 11
click at [170, 185] on button "Upload" at bounding box center [157, 185] width 61 height 24
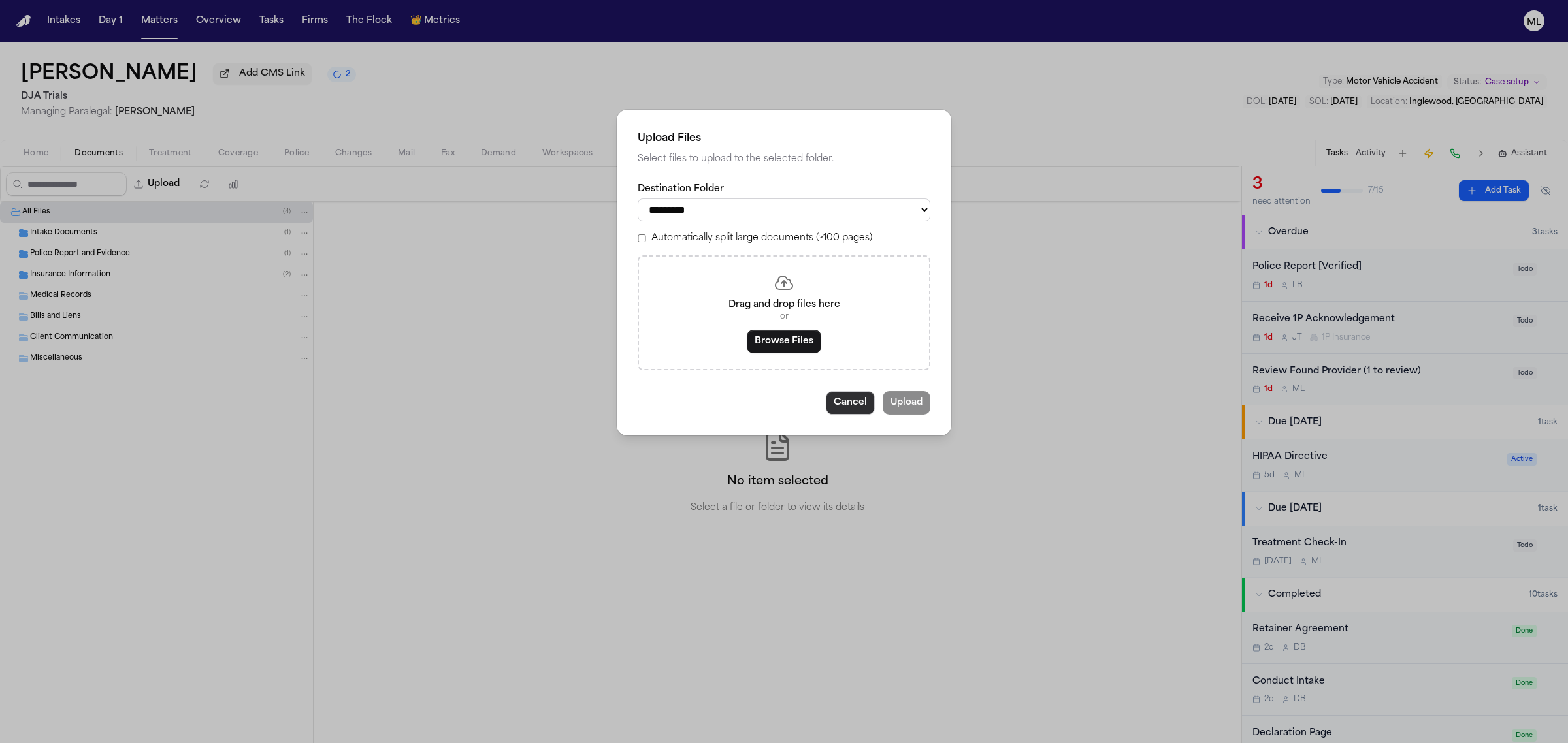
click at [854, 403] on button "Cancel" at bounding box center [851, 404] width 49 height 24
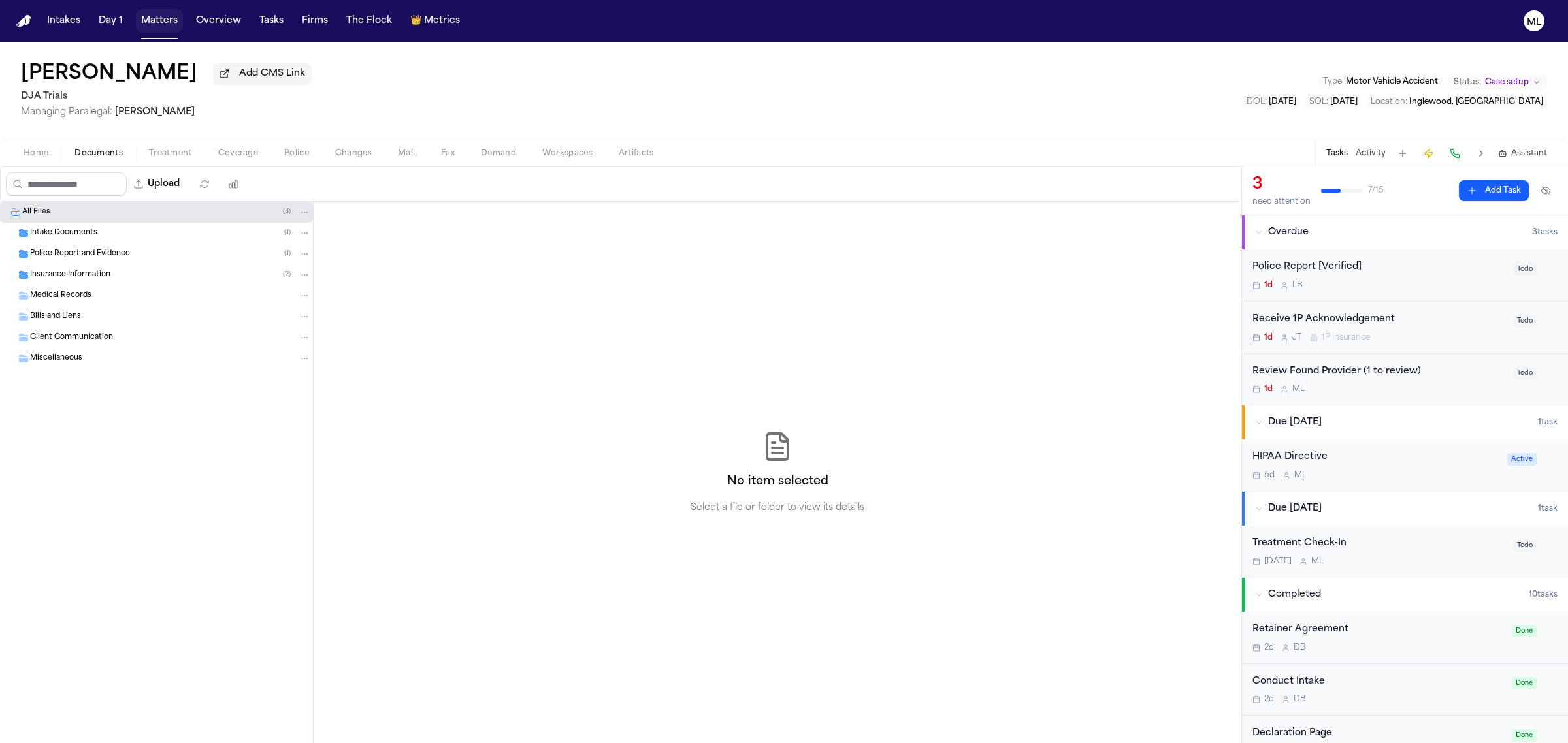
click at [154, 23] on button "Matters" at bounding box center [160, 21] width 47 height 24
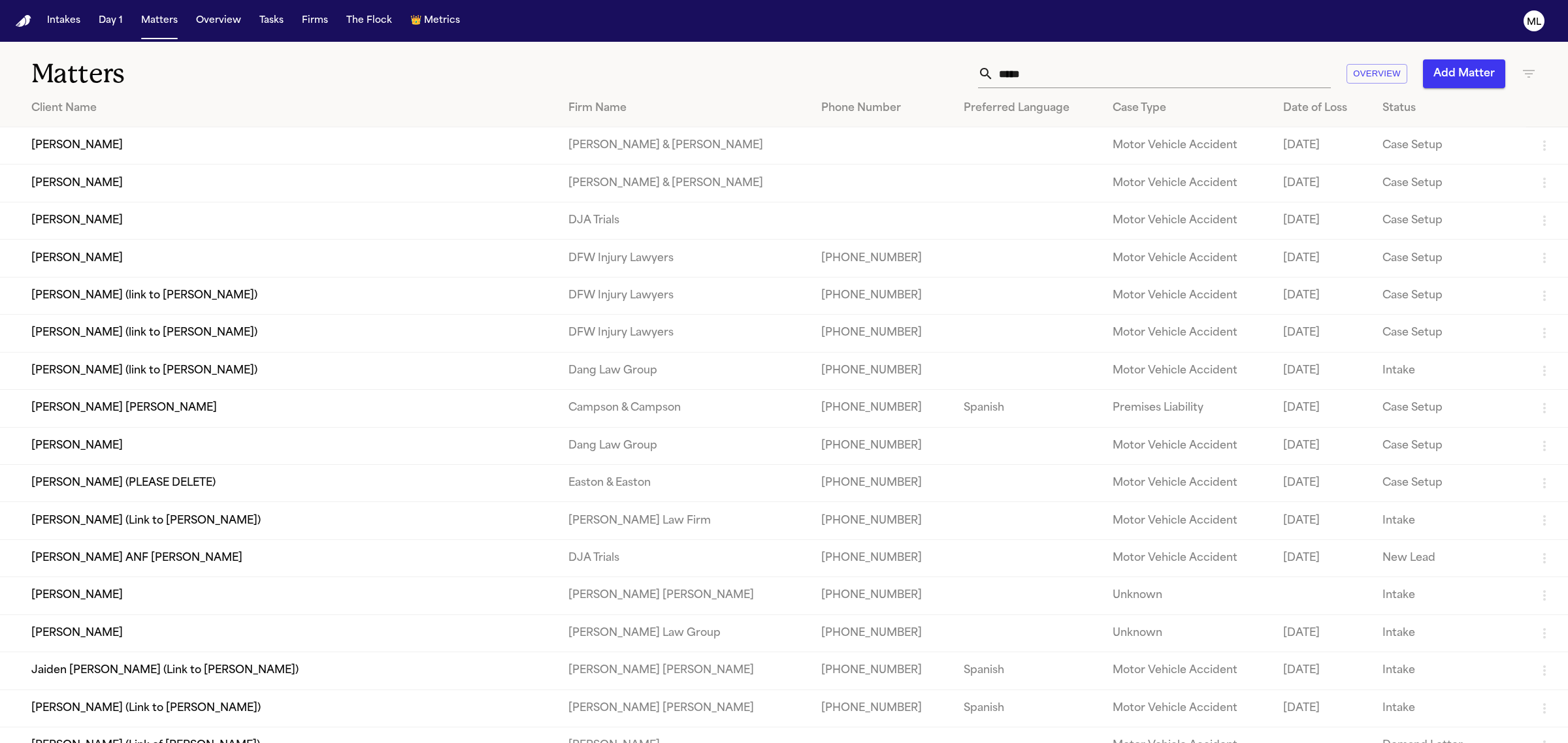
drag, startPoint x: 1096, startPoint y: 85, endPoint x: 925, endPoint y: 80, distance: 171.1
click at [925, 80] on div "***** Overview Add Matter" at bounding box center [1009, 73] width 1054 height 29
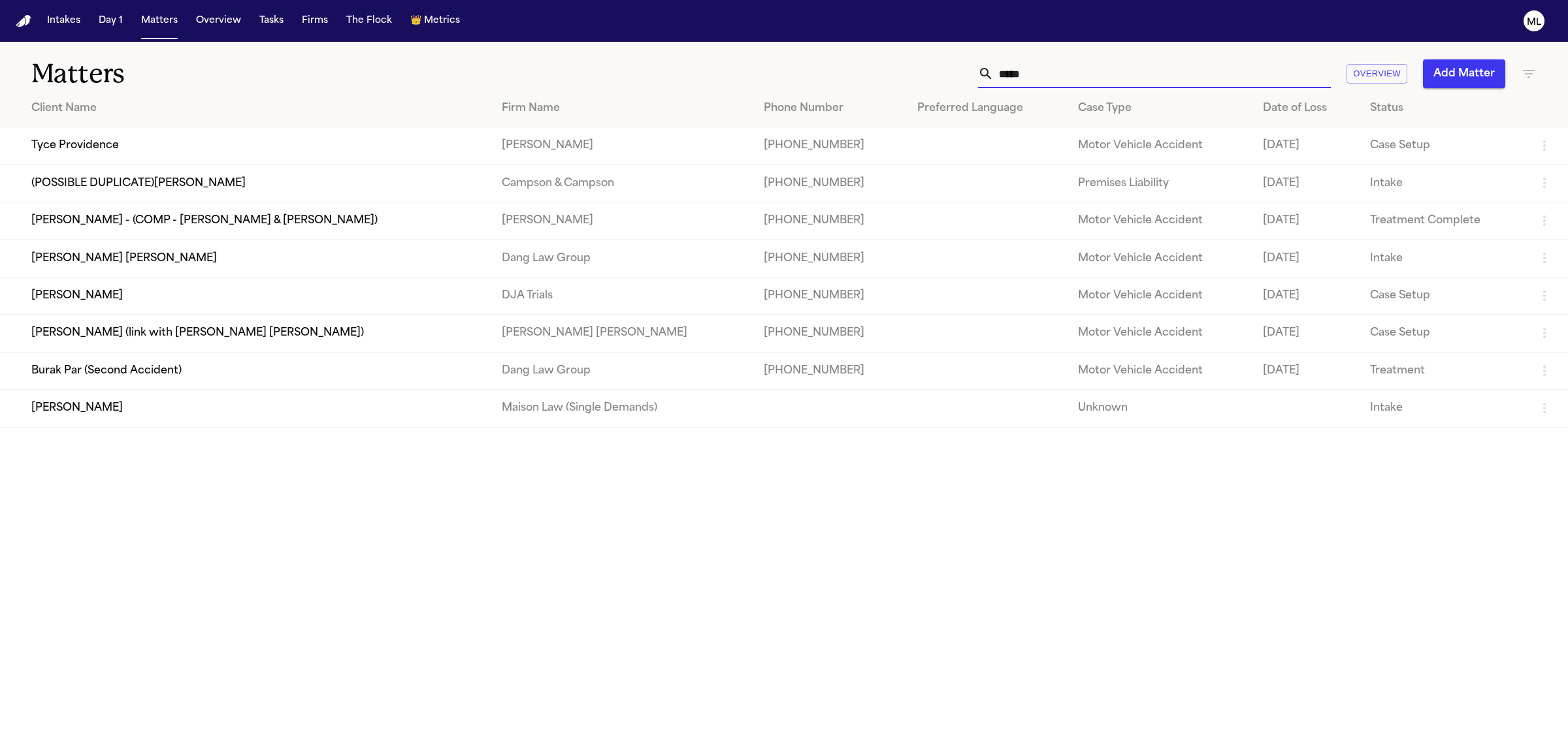
type input "*****"
click at [141, 294] on td "[PERSON_NAME]" at bounding box center [246, 296] width 491 height 37
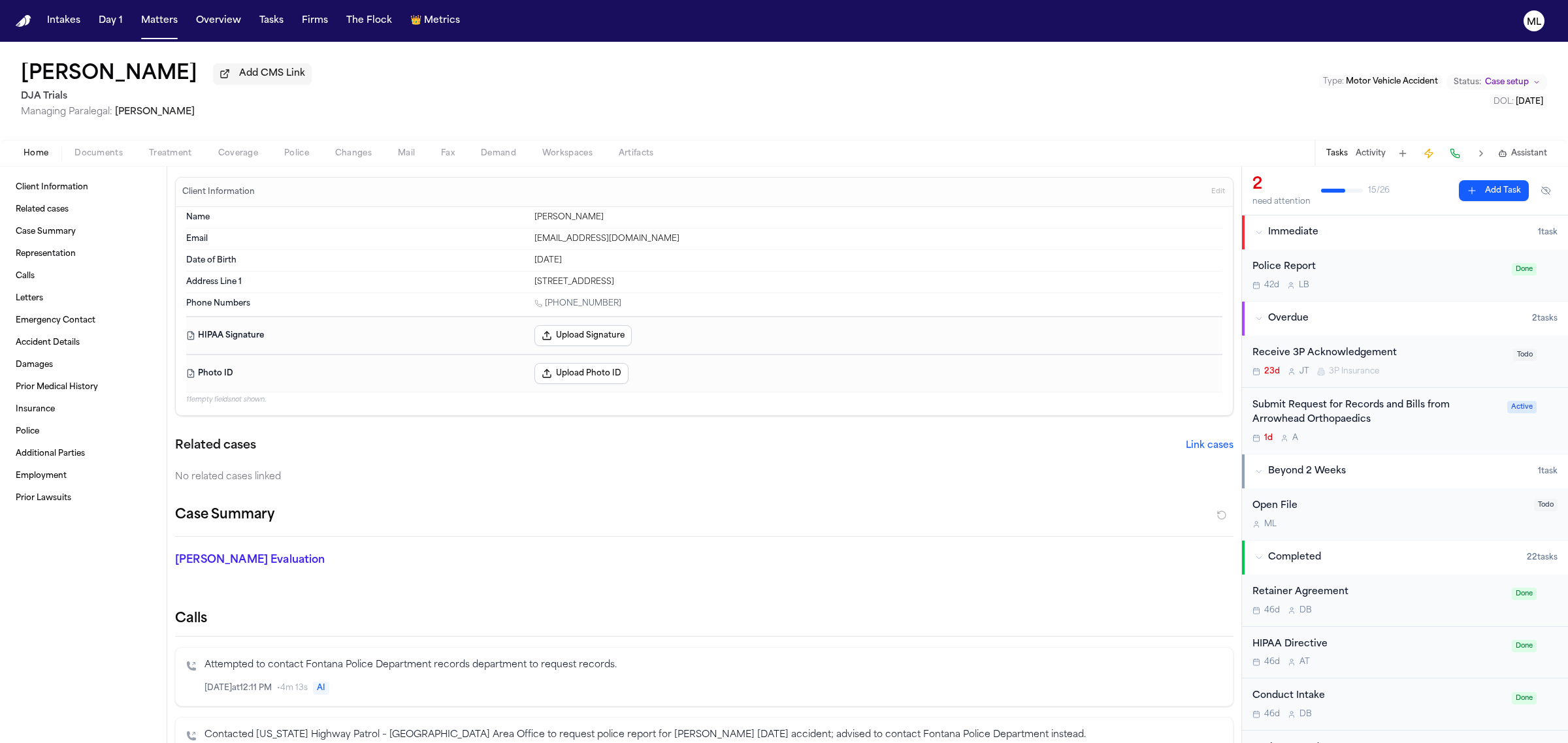
click at [1458, 442] on div "1d A" at bounding box center [1376, 438] width 247 height 11
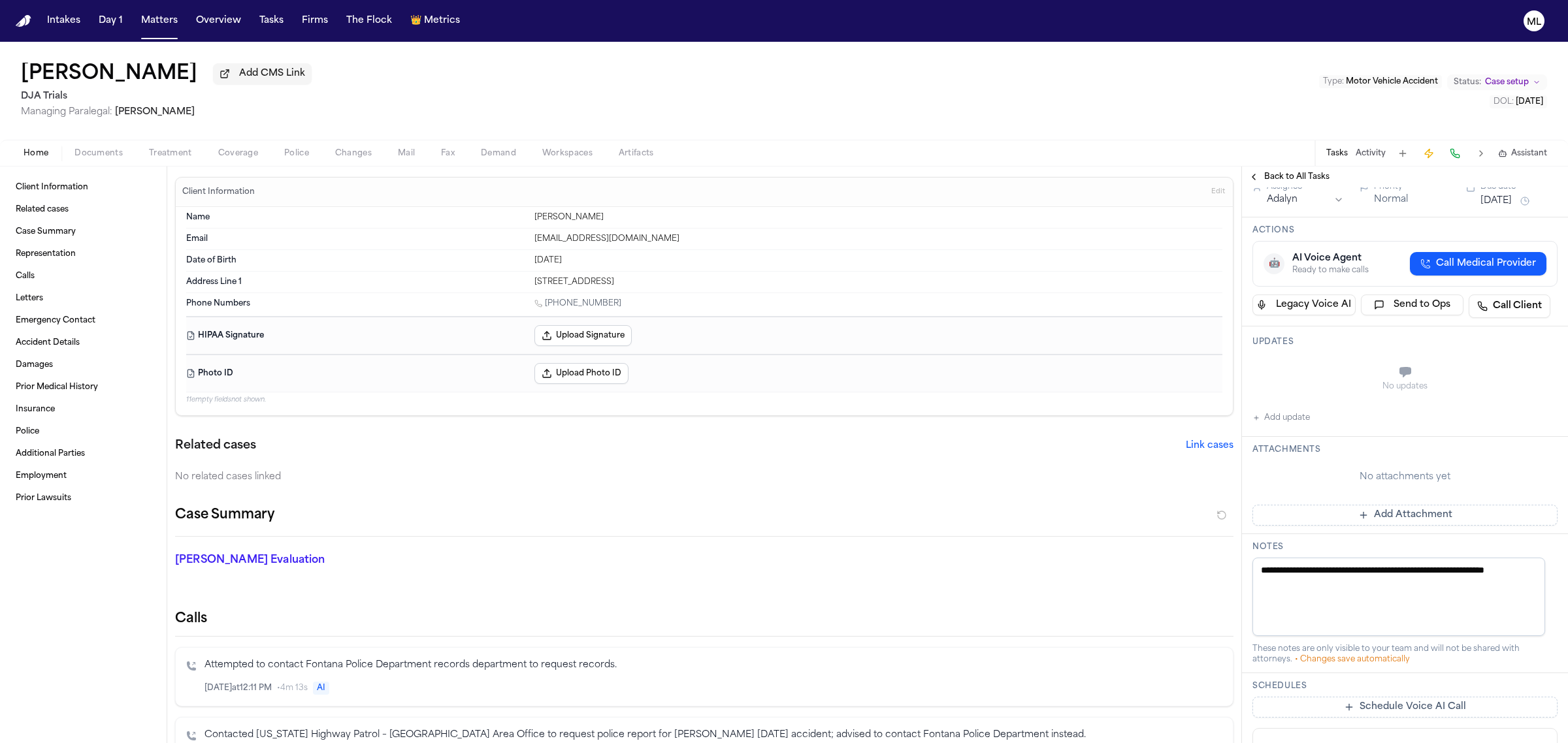
scroll to position [163, 0]
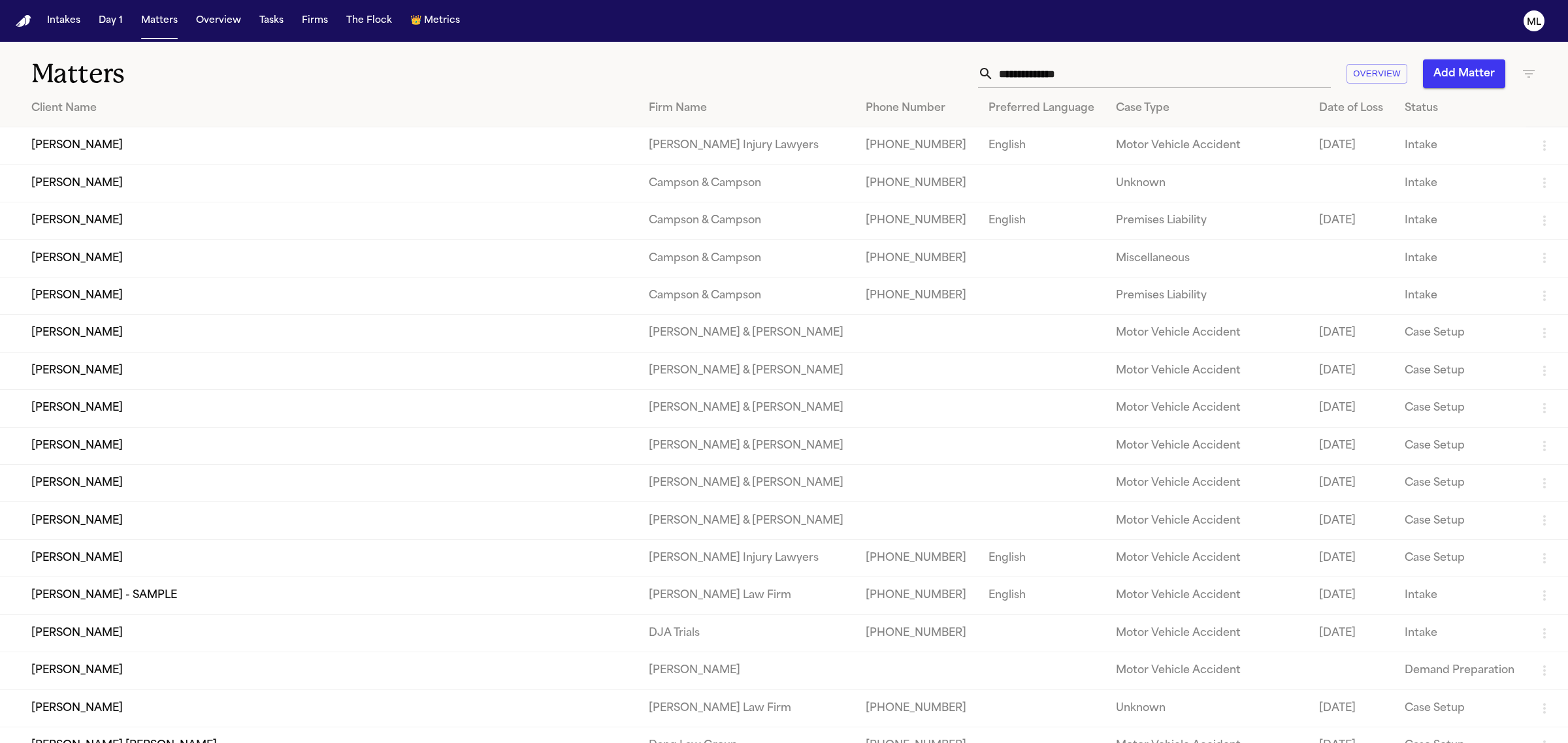
drag, startPoint x: 1033, startPoint y: 92, endPoint x: 1036, endPoint y: 70, distance: 22.2
click at [1036, 70] on input "text" at bounding box center [1162, 73] width 337 height 29
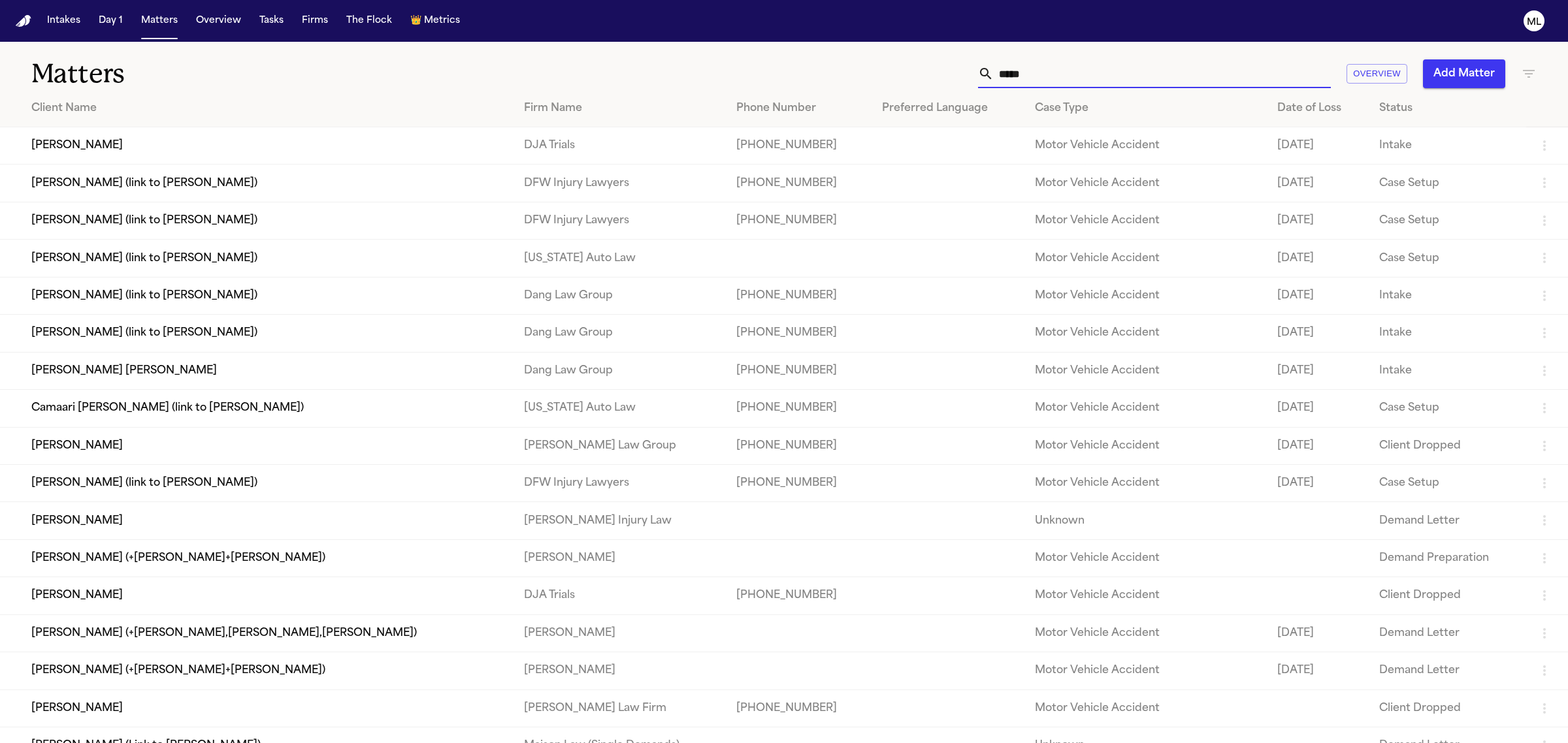
type input "*****"
click at [206, 334] on td "[PERSON_NAME] (link to [PERSON_NAME])" at bounding box center [257, 334] width 513 height 37
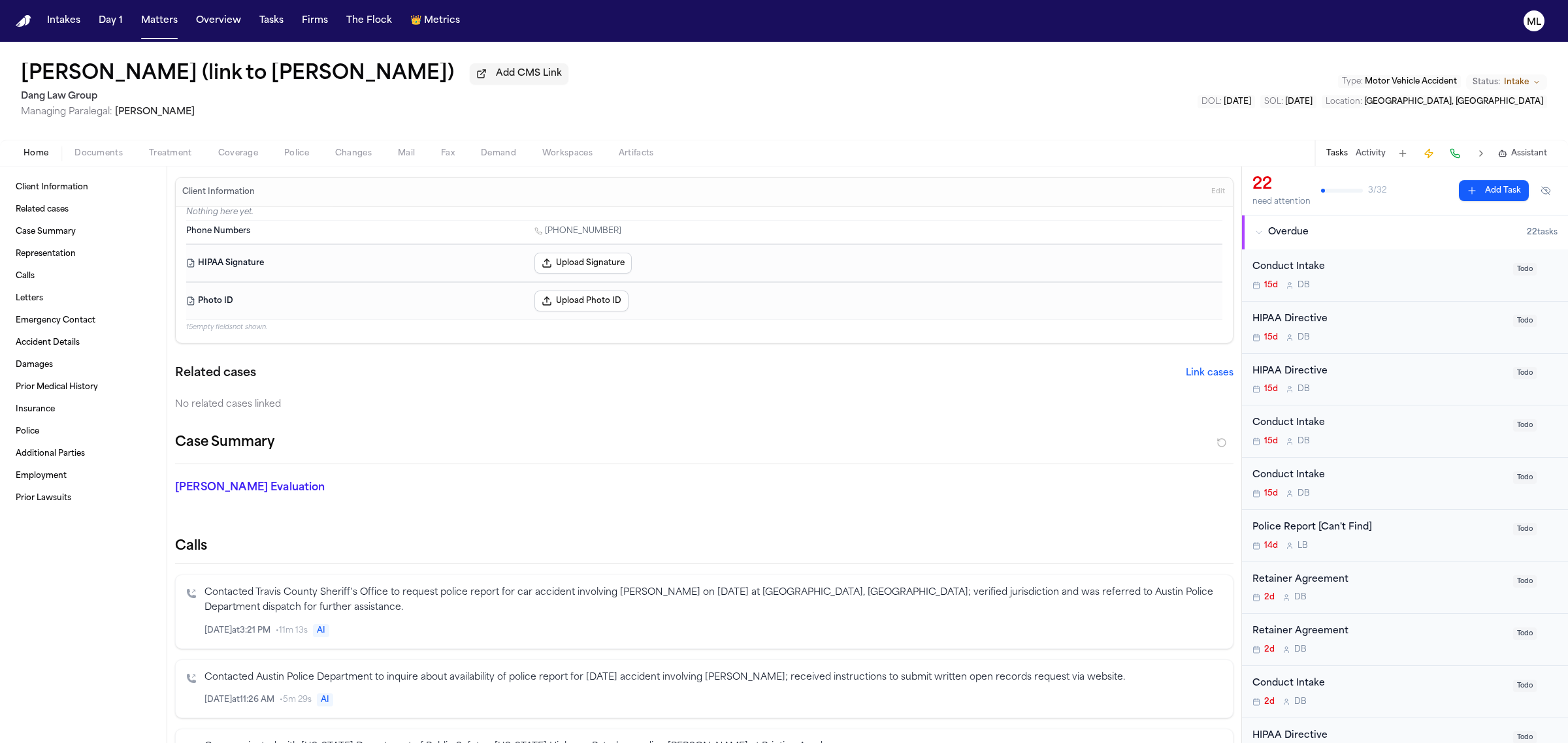
click at [1399, 281] on div "15d D B" at bounding box center [1379, 285] width 253 height 11
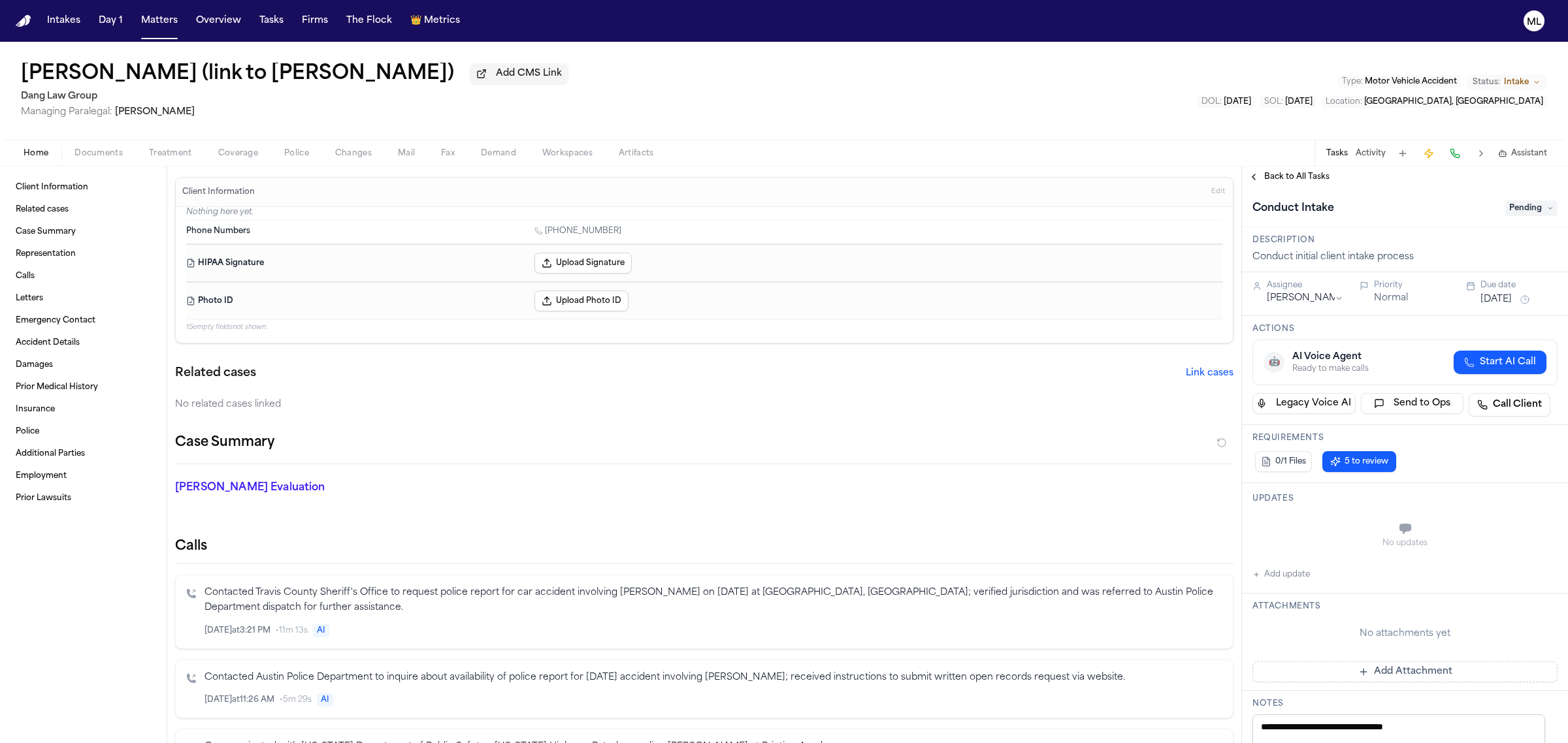
click at [1507, 198] on div "Conduct Intake Pending" at bounding box center [1404, 208] width 305 height 21
click at [1507, 209] on span "Pending" at bounding box center [1531, 208] width 52 height 16
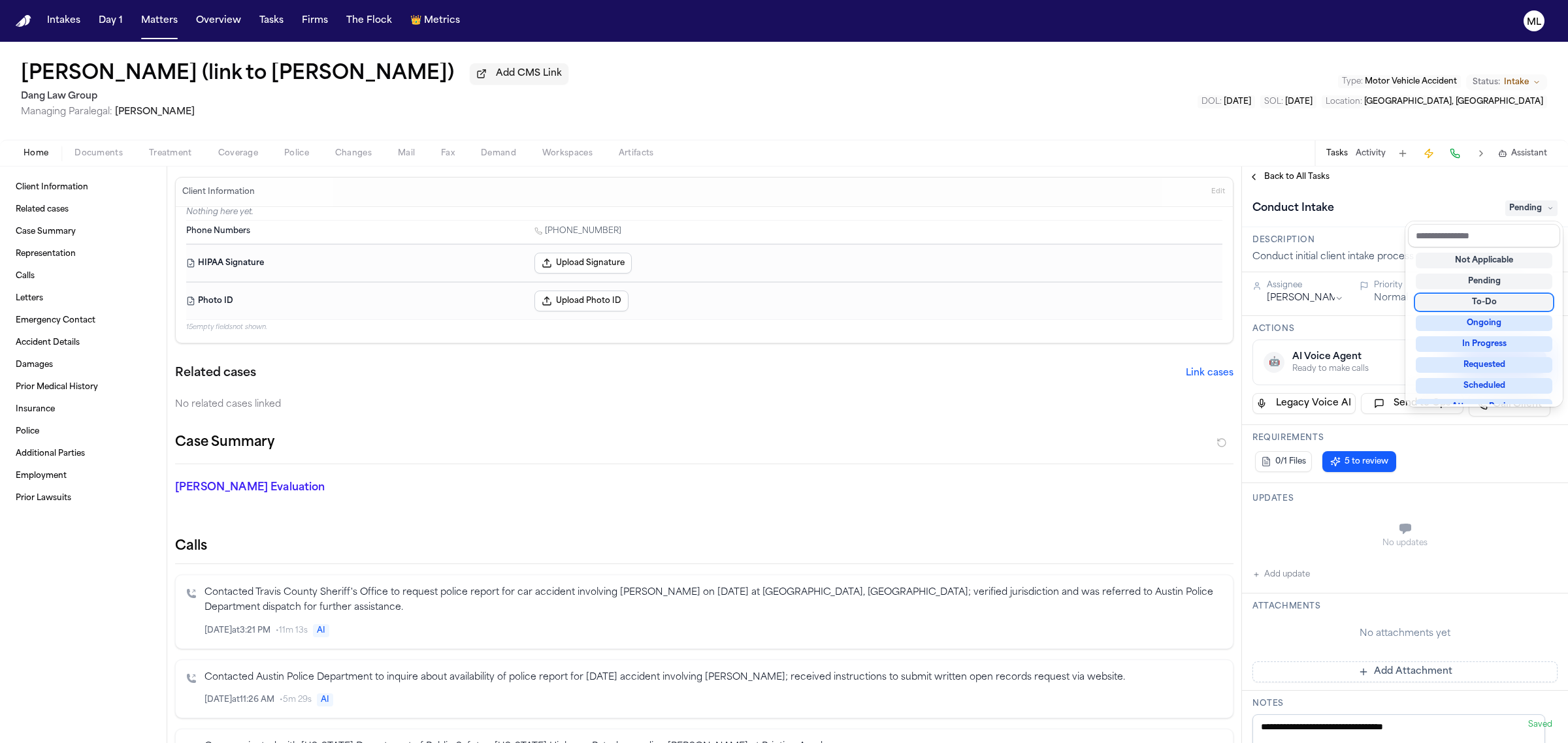
scroll to position [163, 0]
click at [1485, 380] on div "Not Applicable Pending To-Do Ongoing In Progress Requested Scheduled Attorney R…" at bounding box center [1484, 326] width 152 height 157
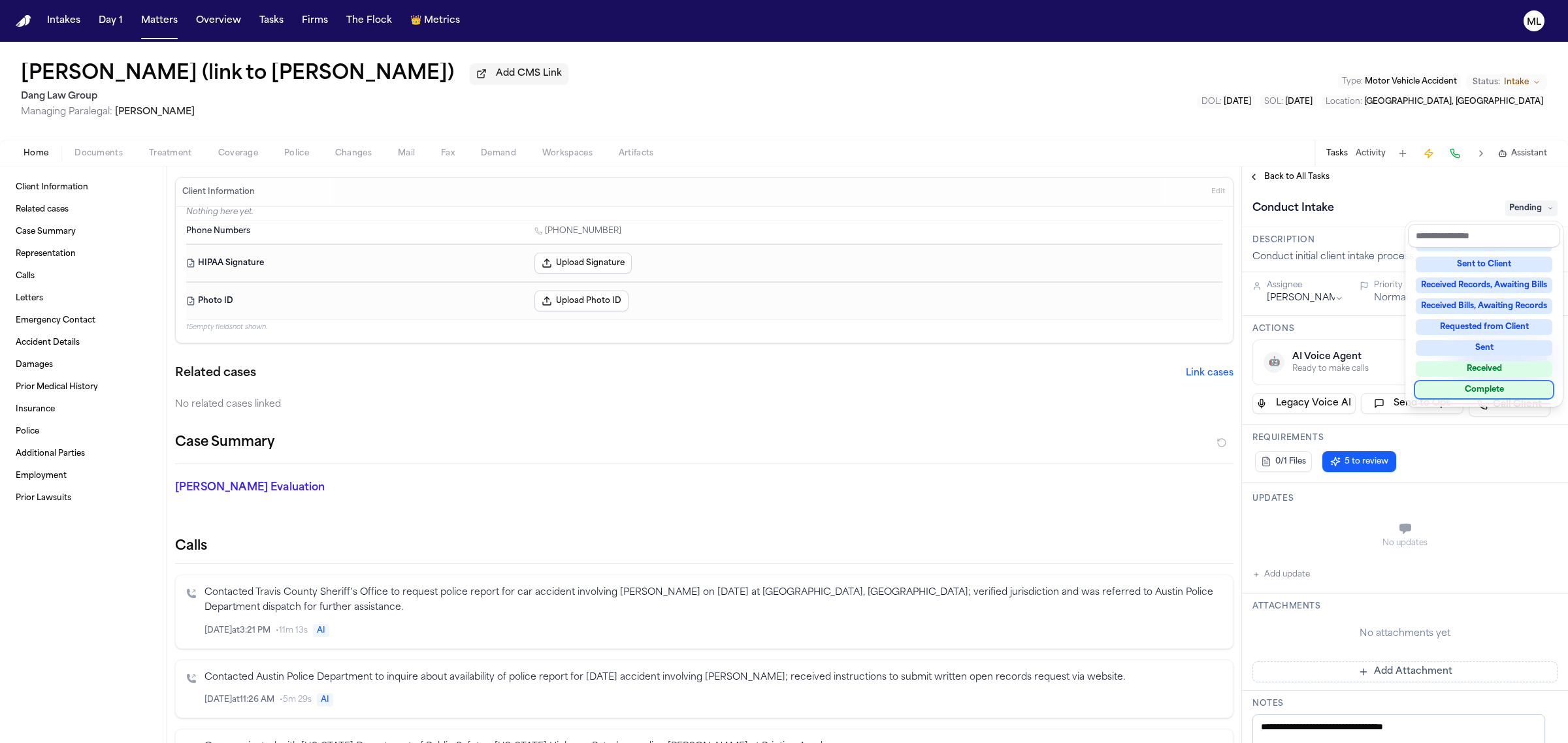
click at [1485, 387] on div "Complete" at bounding box center [1484, 390] width 136 height 16
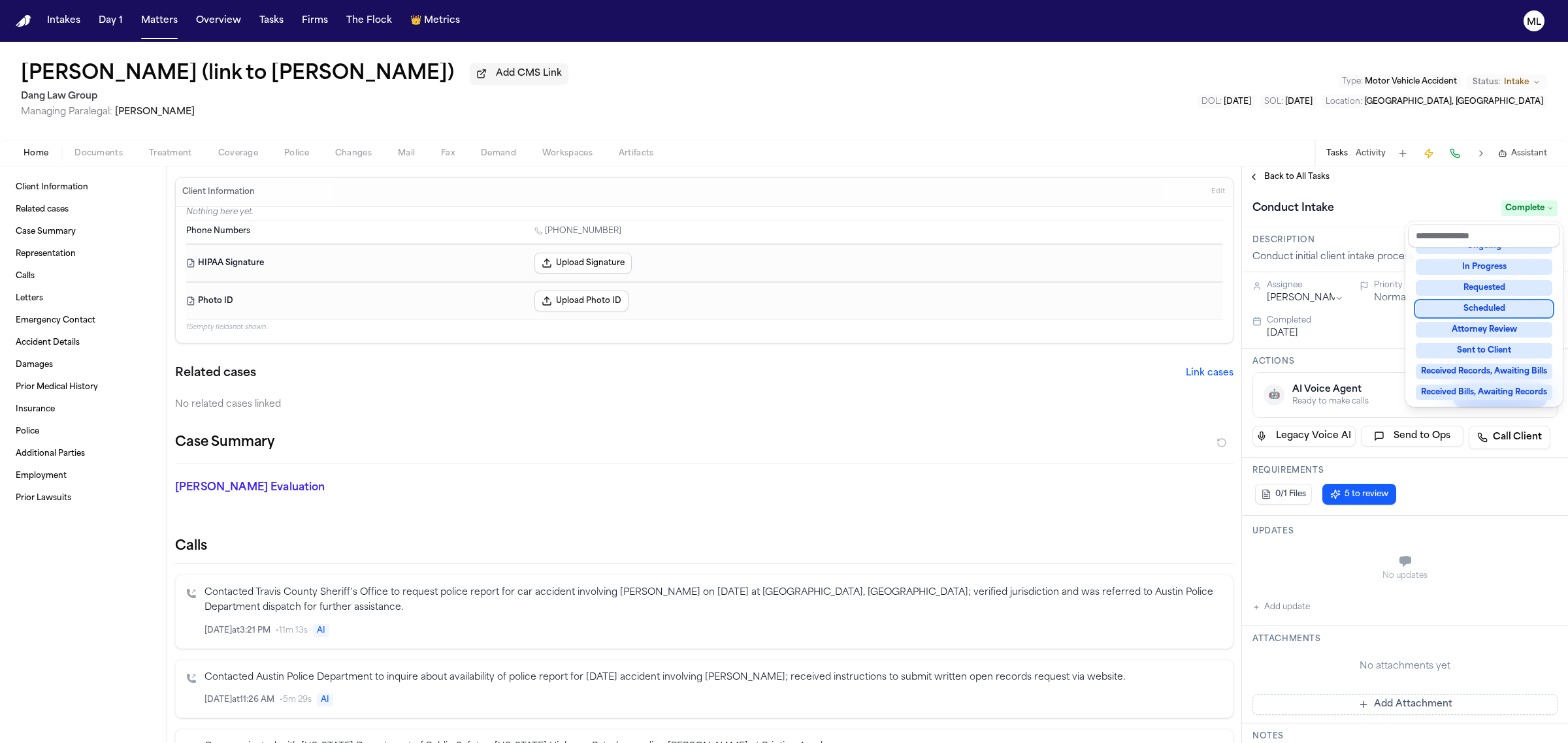
click at [1284, 172] on div "**********" at bounding box center [1404, 455] width 326 height 577
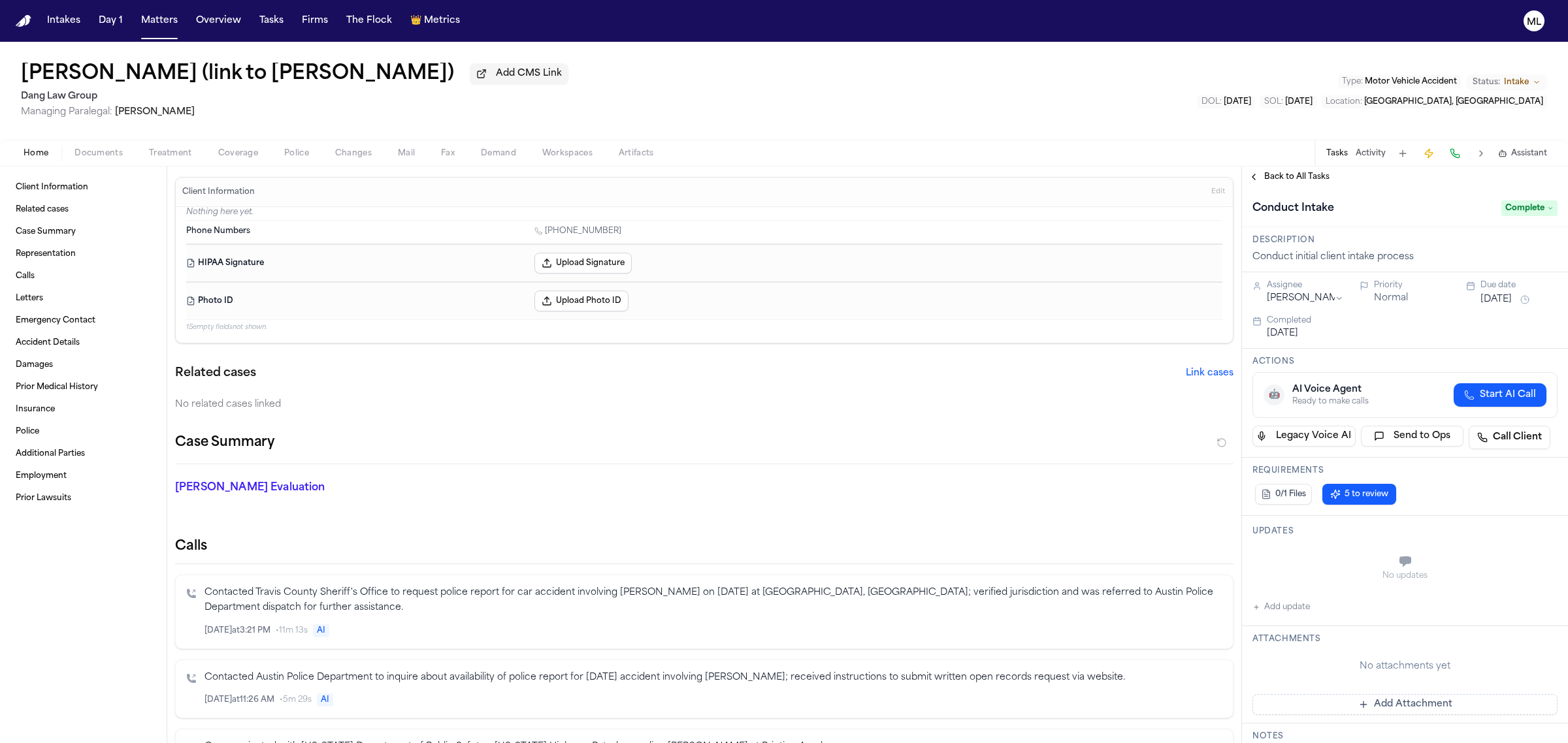
click at [1284, 172] on span "Back to All Tasks" at bounding box center [1297, 177] width 65 height 11
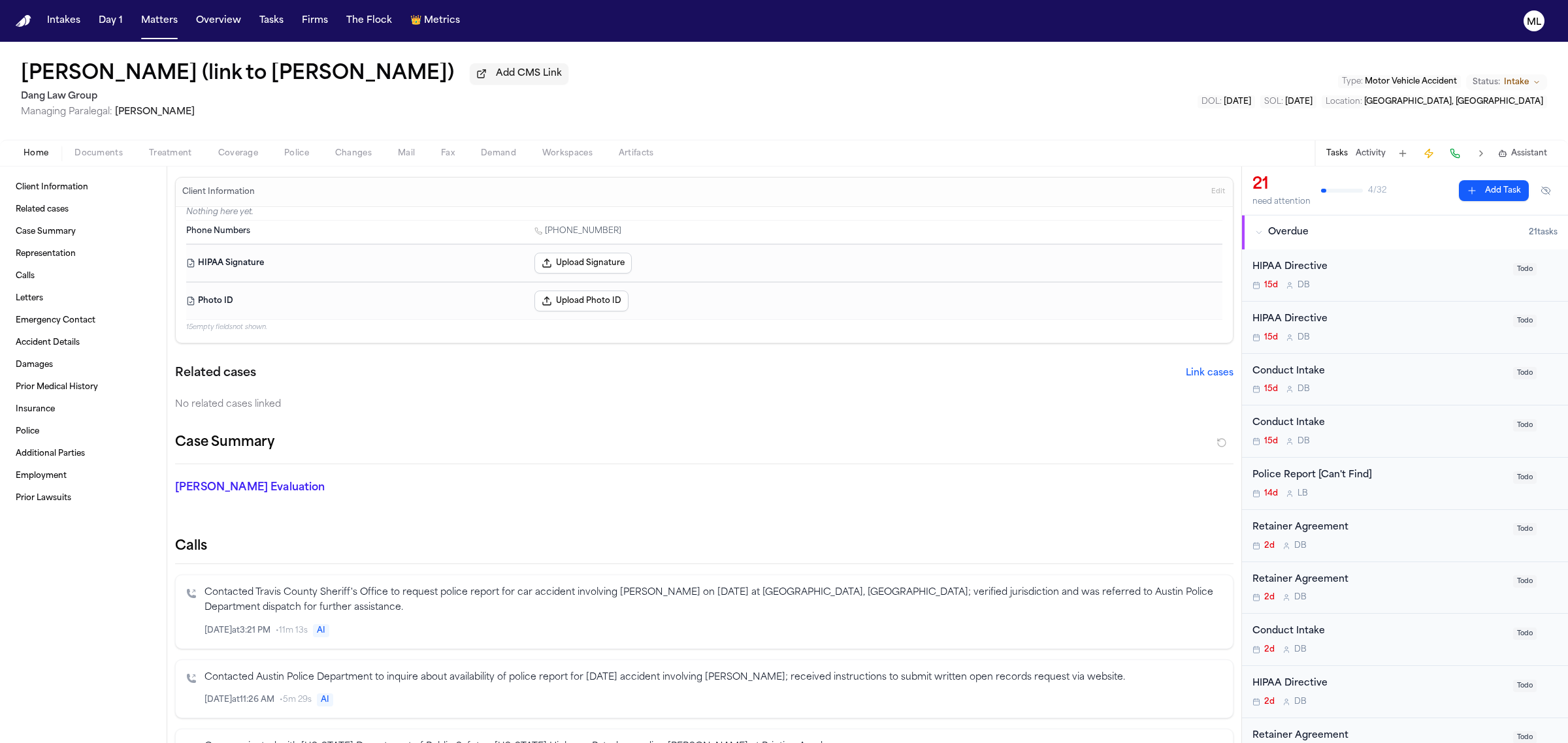
click at [1513, 271] on span "Todo" at bounding box center [1525, 269] width 24 height 13
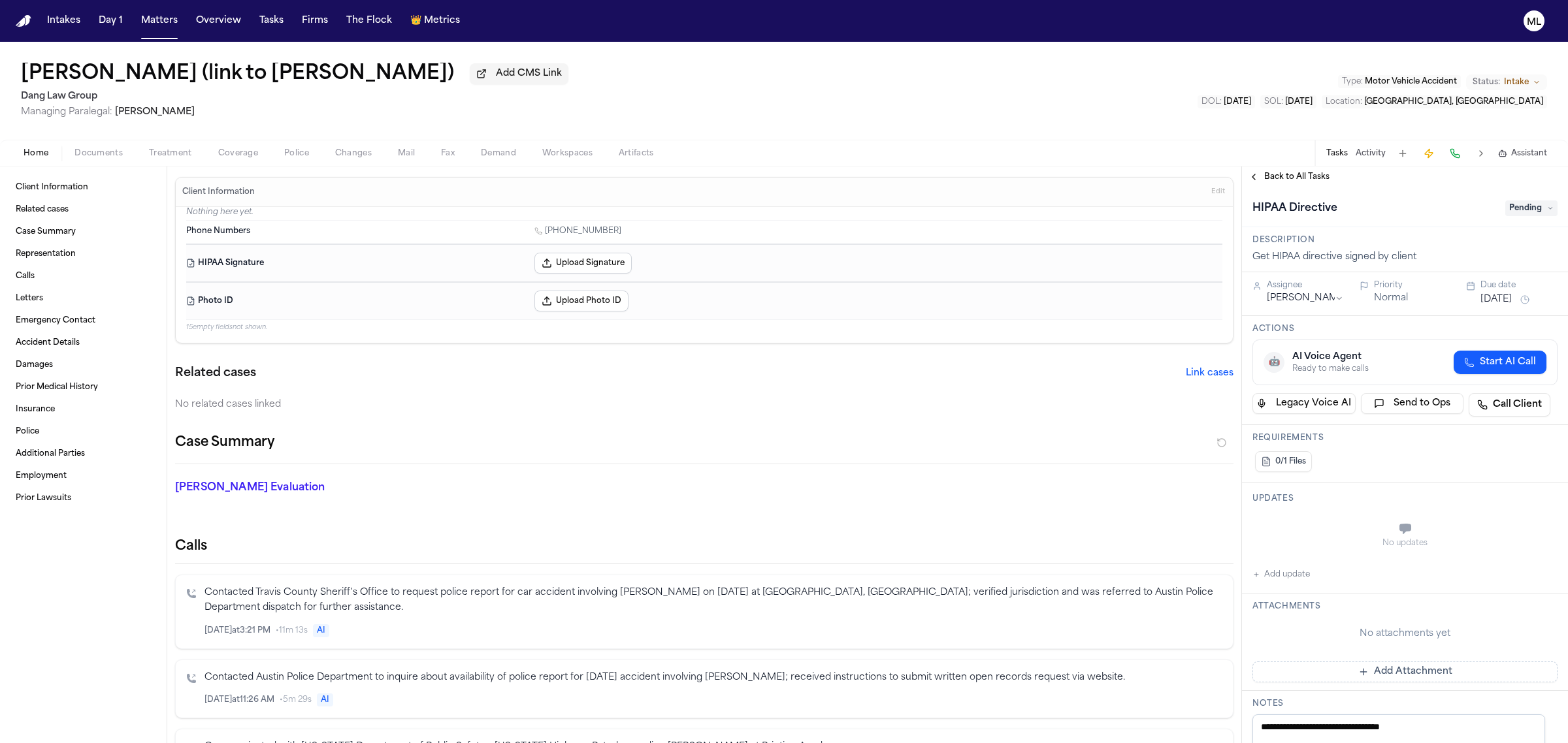
click at [1307, 175] on span "Back to All Tasks" at bounding box center [1297, 177] width 65 height 11
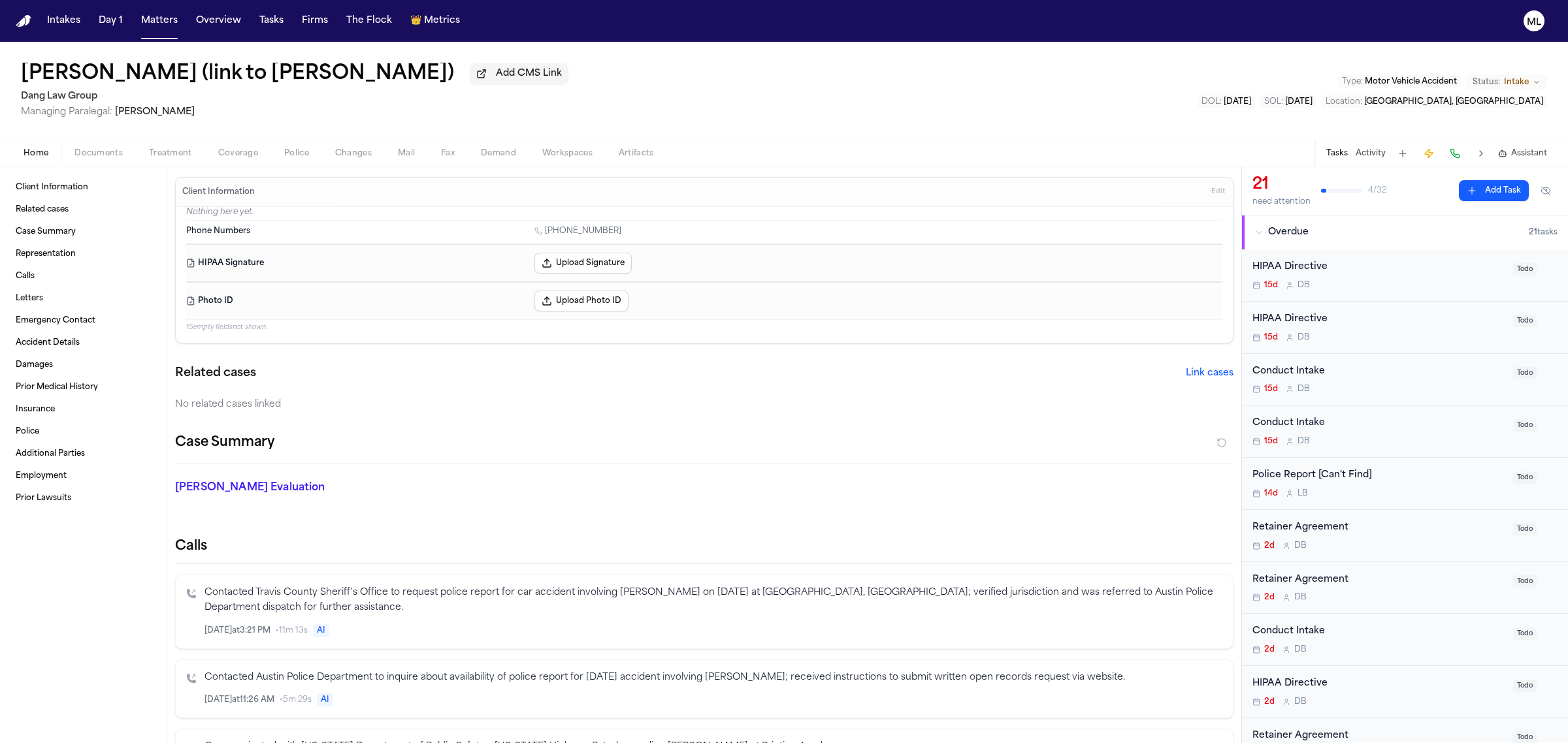
click at [1426, 274] on div "HIPAA Directive" at bounding box center [1379, 266] width 253 height 15
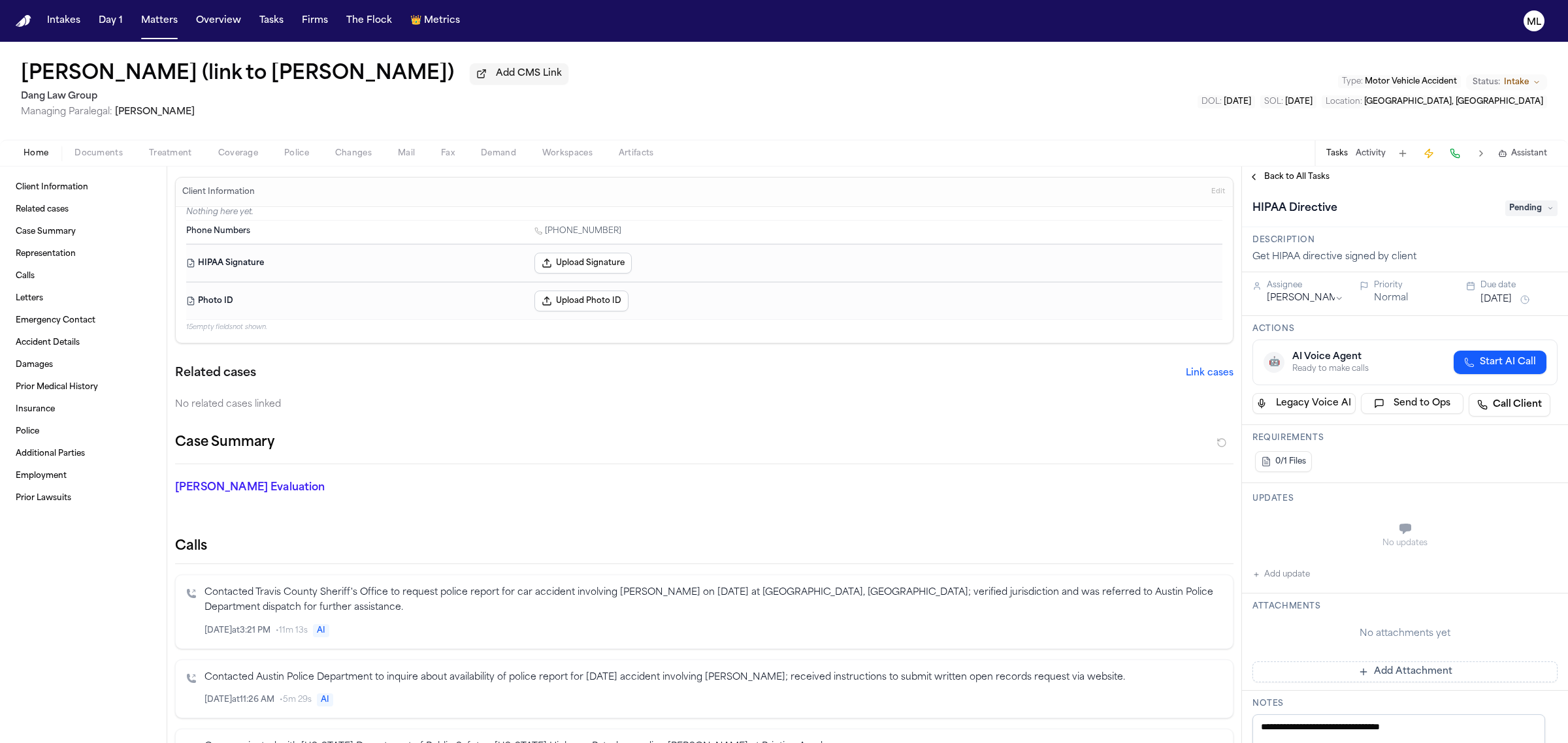
click at [1526, 216] on div "HIPAA Directive Pending" at bounding box center [1404, 208] width 305 height 21
click at [1526, 209] on span "Pending" at bounding box center [1531, 208] width 52 height 16
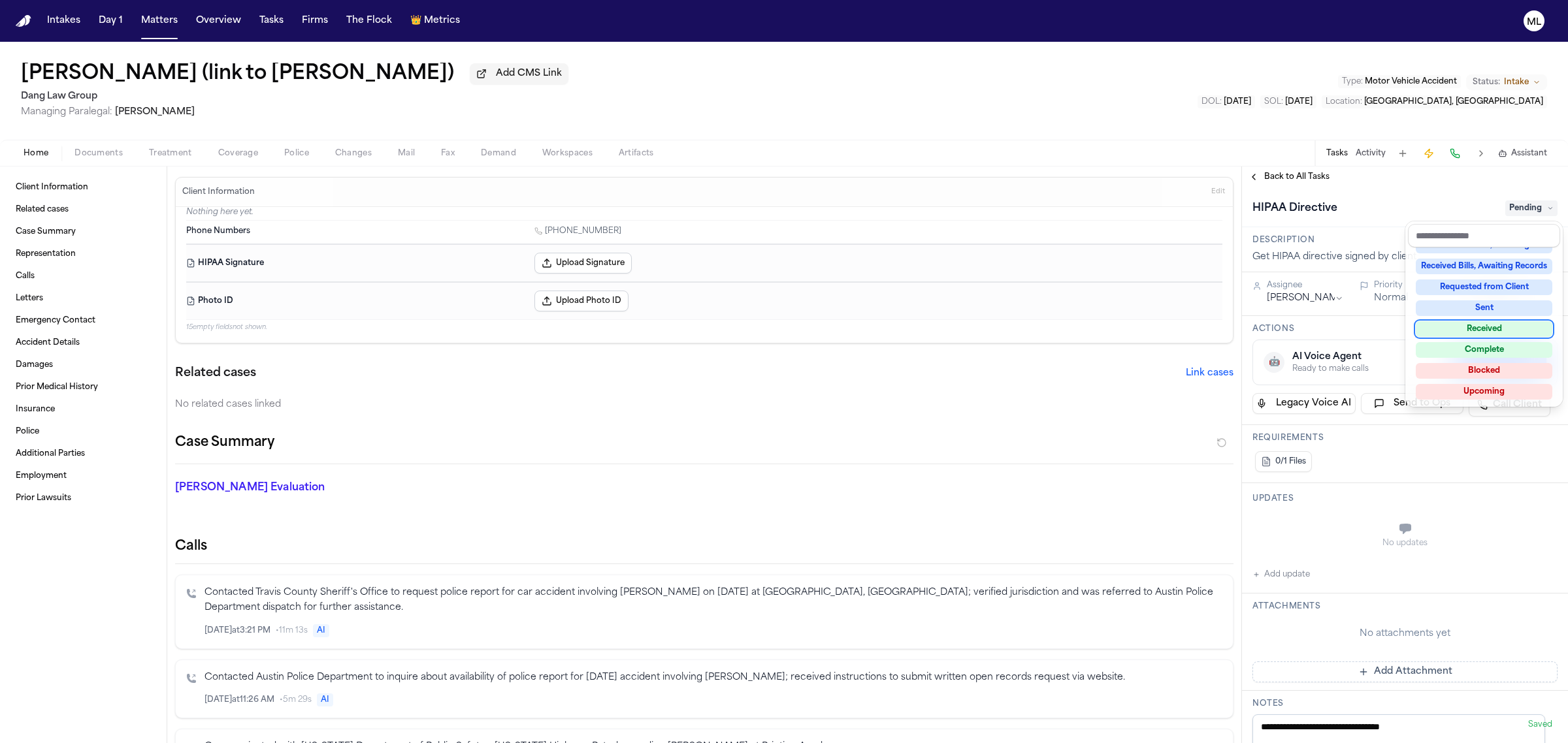
click at [1490, 329] on div "Received" at bounding box center [1484, 330] width 136 height 16
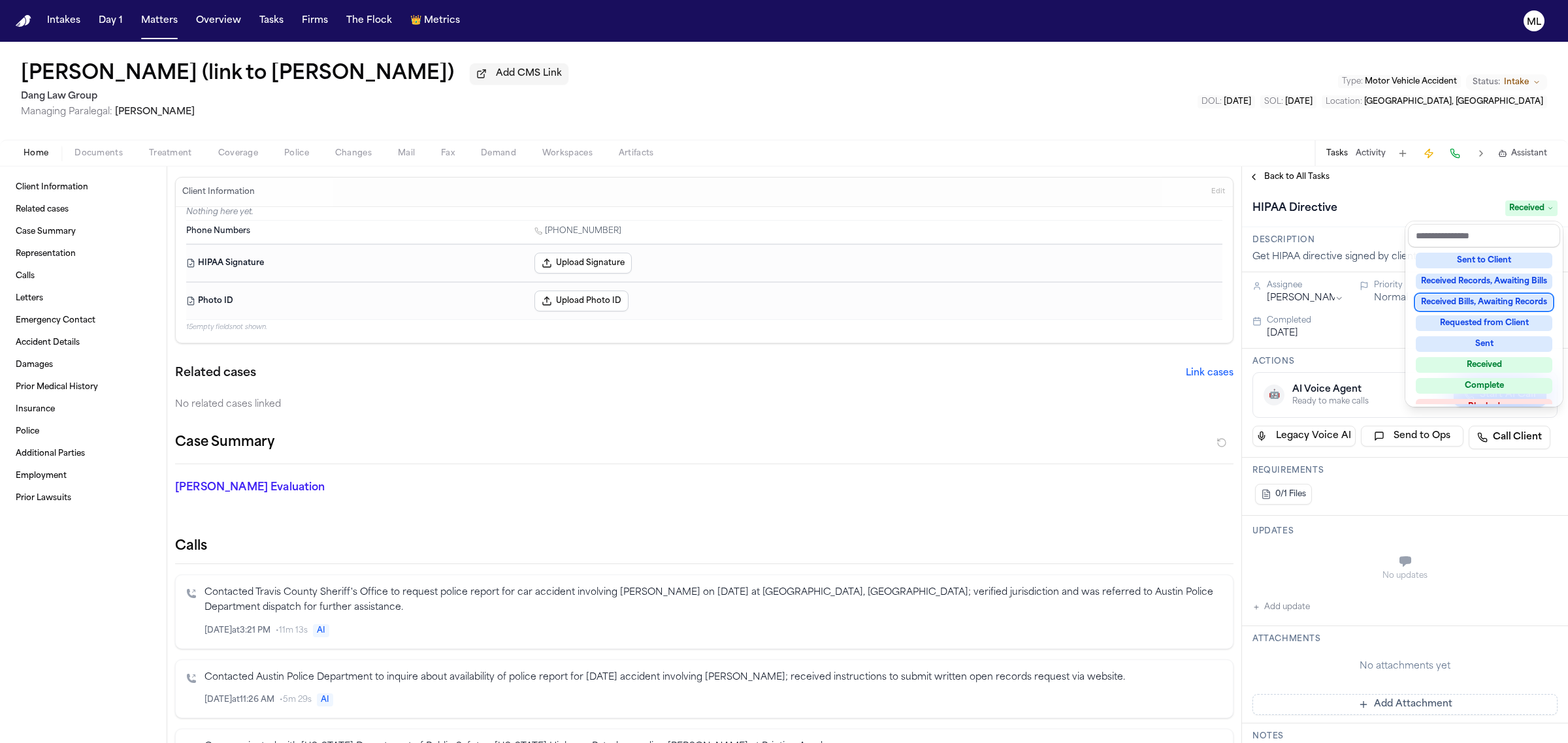
click at [1286, 171] on div "**********" at bounding box center [1404, 455] width 326 height 577
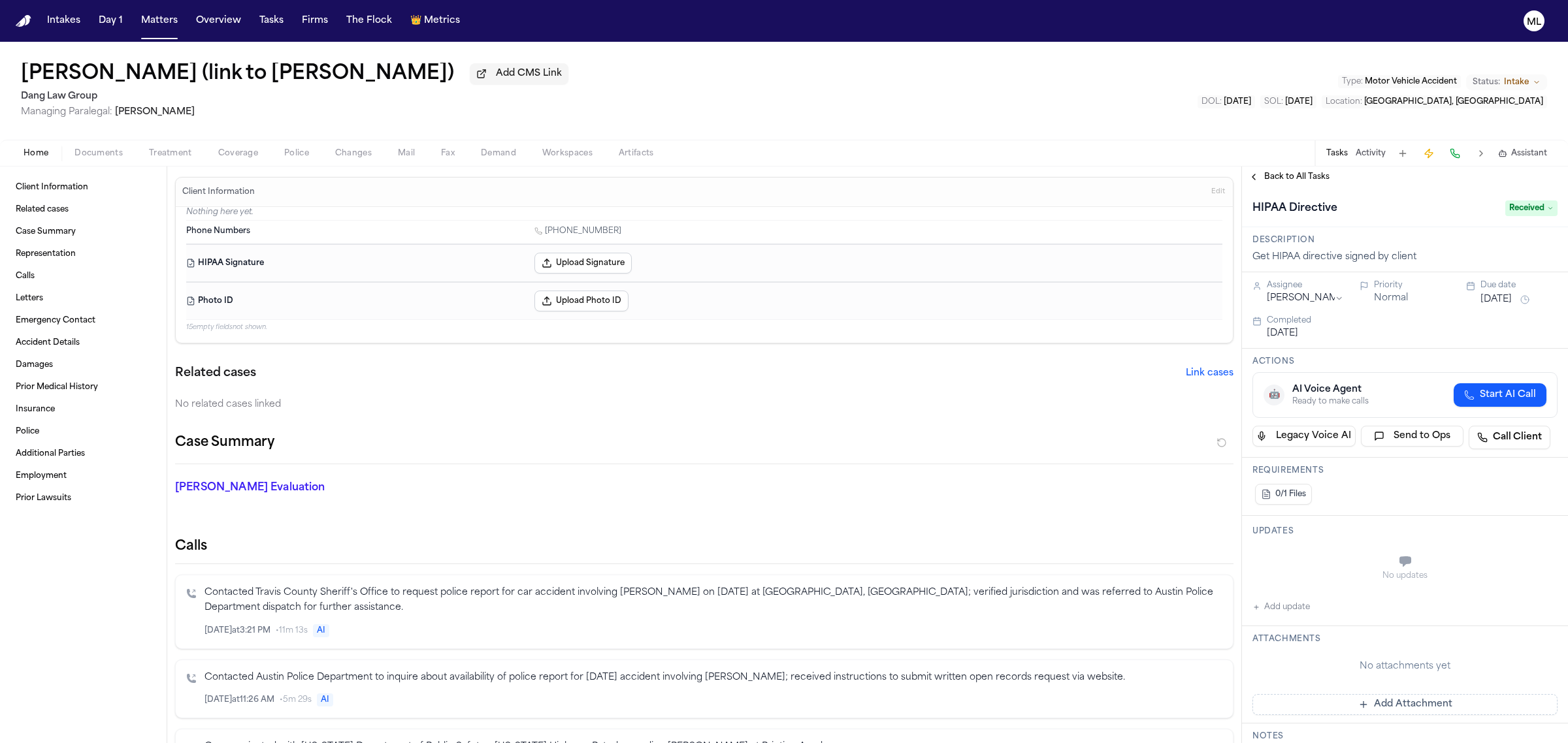
click at [1277, 175] on span "Back to All Tasks" at bounding box center [1297, 177] width 65 height 11
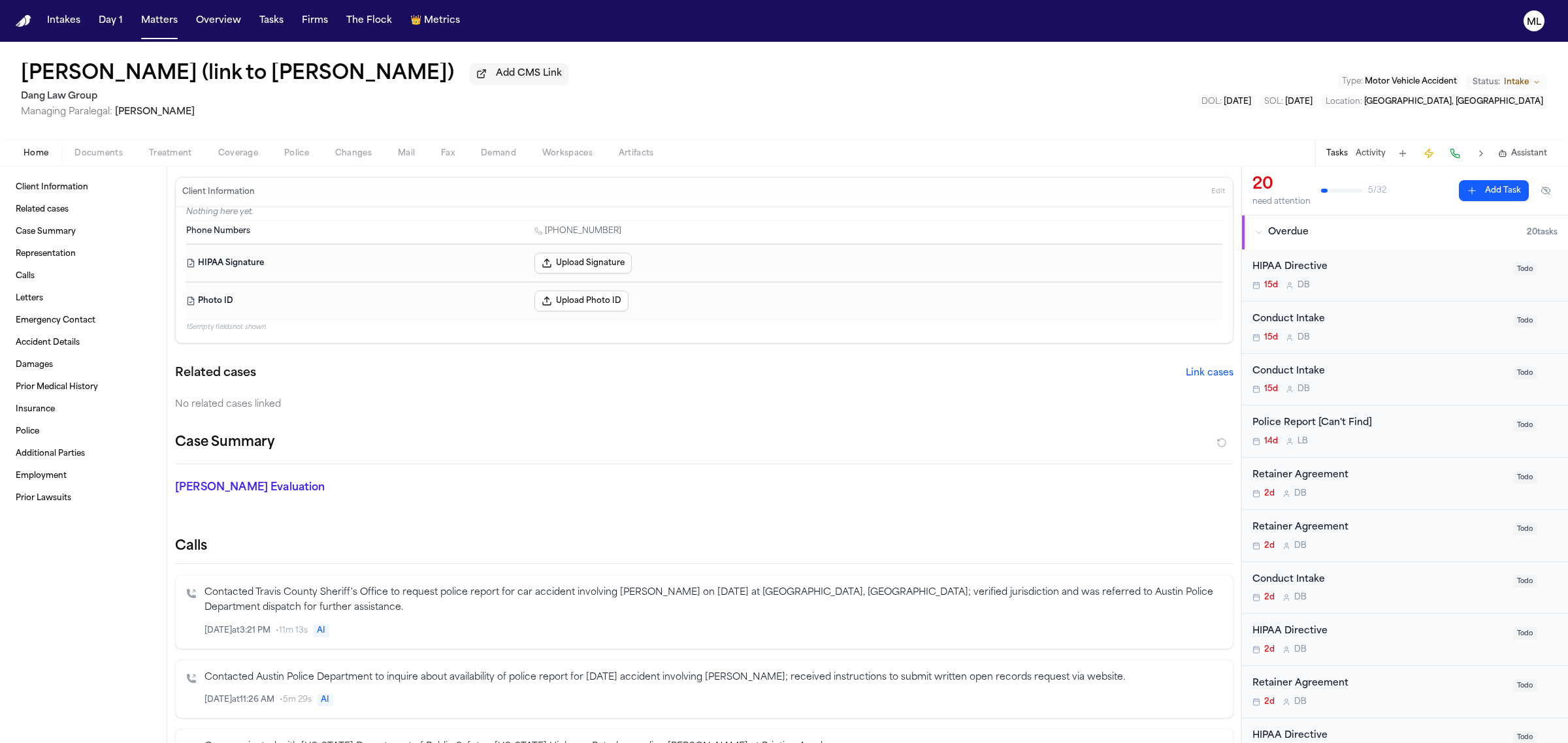
click at [1421, 295] on div "HIPAA Directive 15d D B Todo" at bounding box center [1404, 275] width 326 height 52
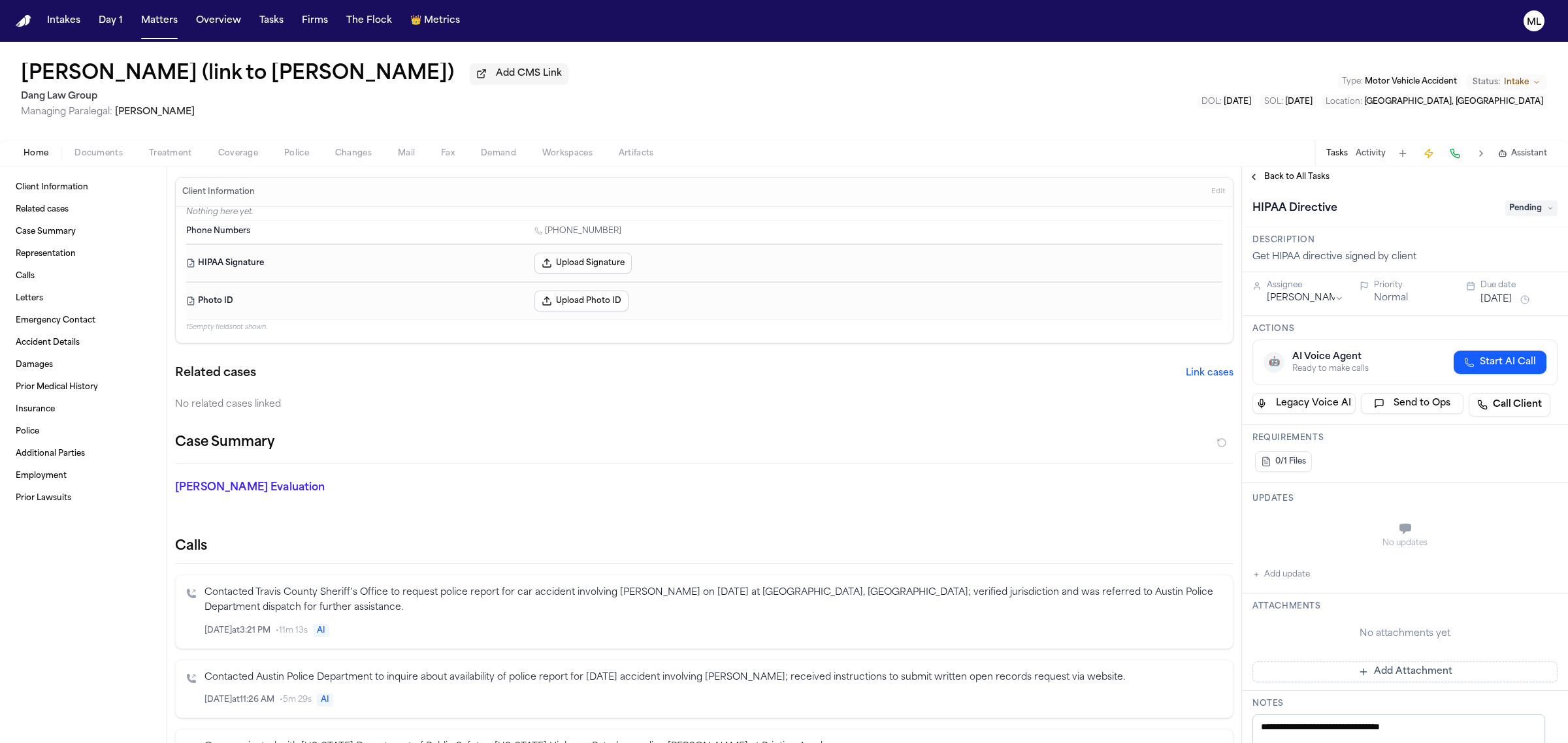
drag, startPoint x: 1528, startPoint y: 206, endPoint x: 1520, endPoint y: 206, distance: 8.0
click at [1527, 206] on span "Pending" at bounding box center [1531, 208] width 52 height 16
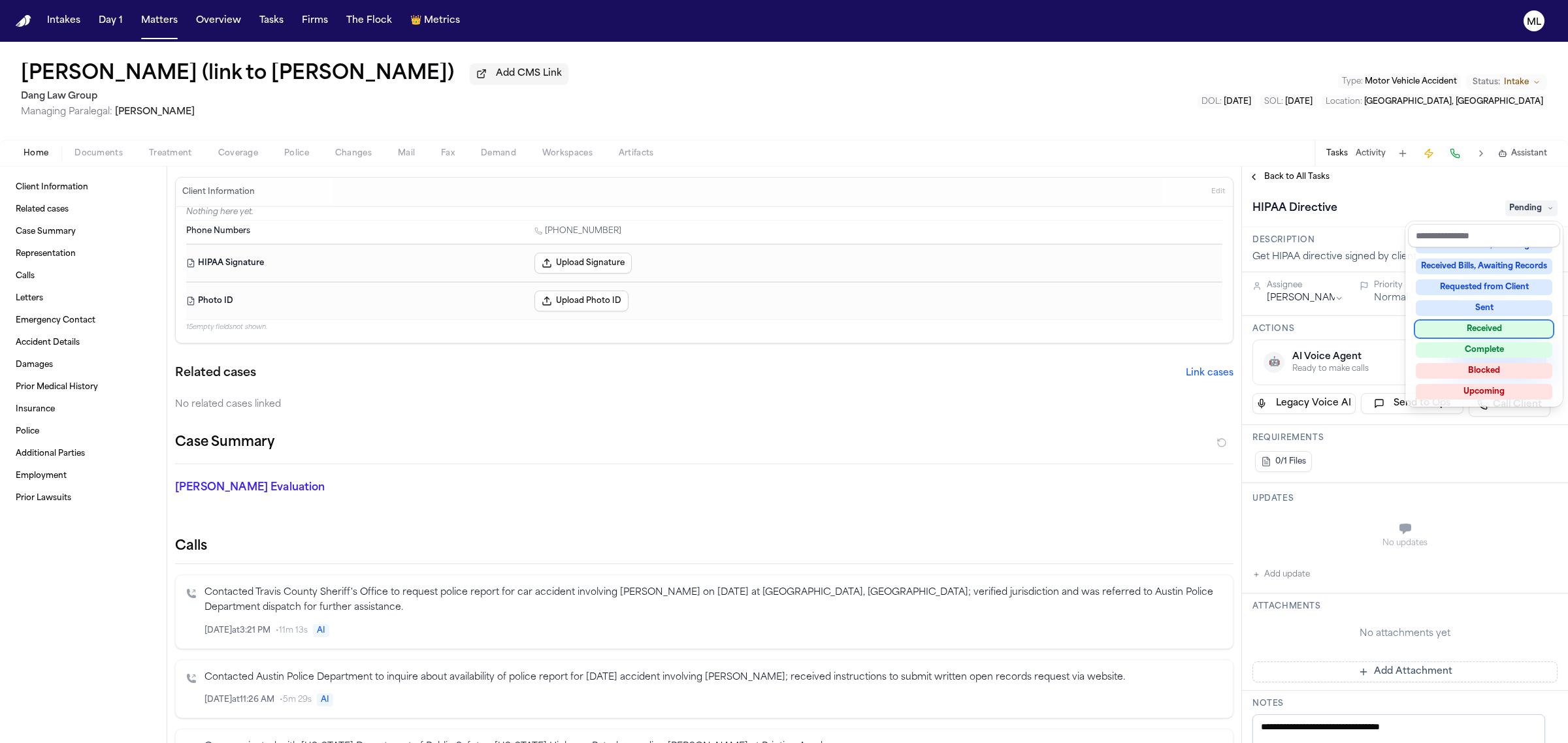
click at [1491, 328] on div "Received" at bounding box center [1484, 330] width 136 height 16
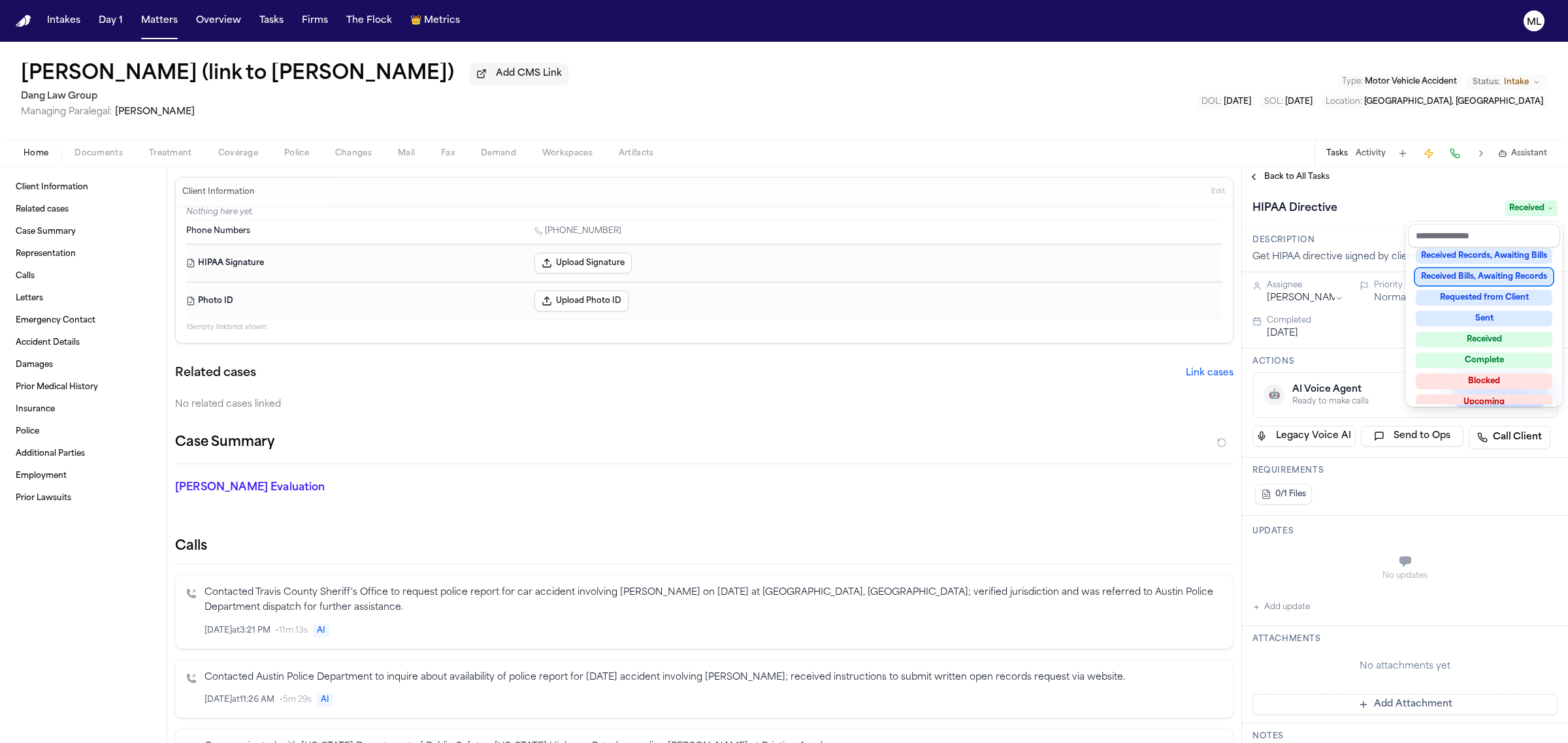
click at [1294, 158] on div "[PERSON_NAME] (link to [PERSON_NAME]) Add CMS Link Dang Law Group Managing Para…" at bounding box center [784, 392] width 1568 height 702
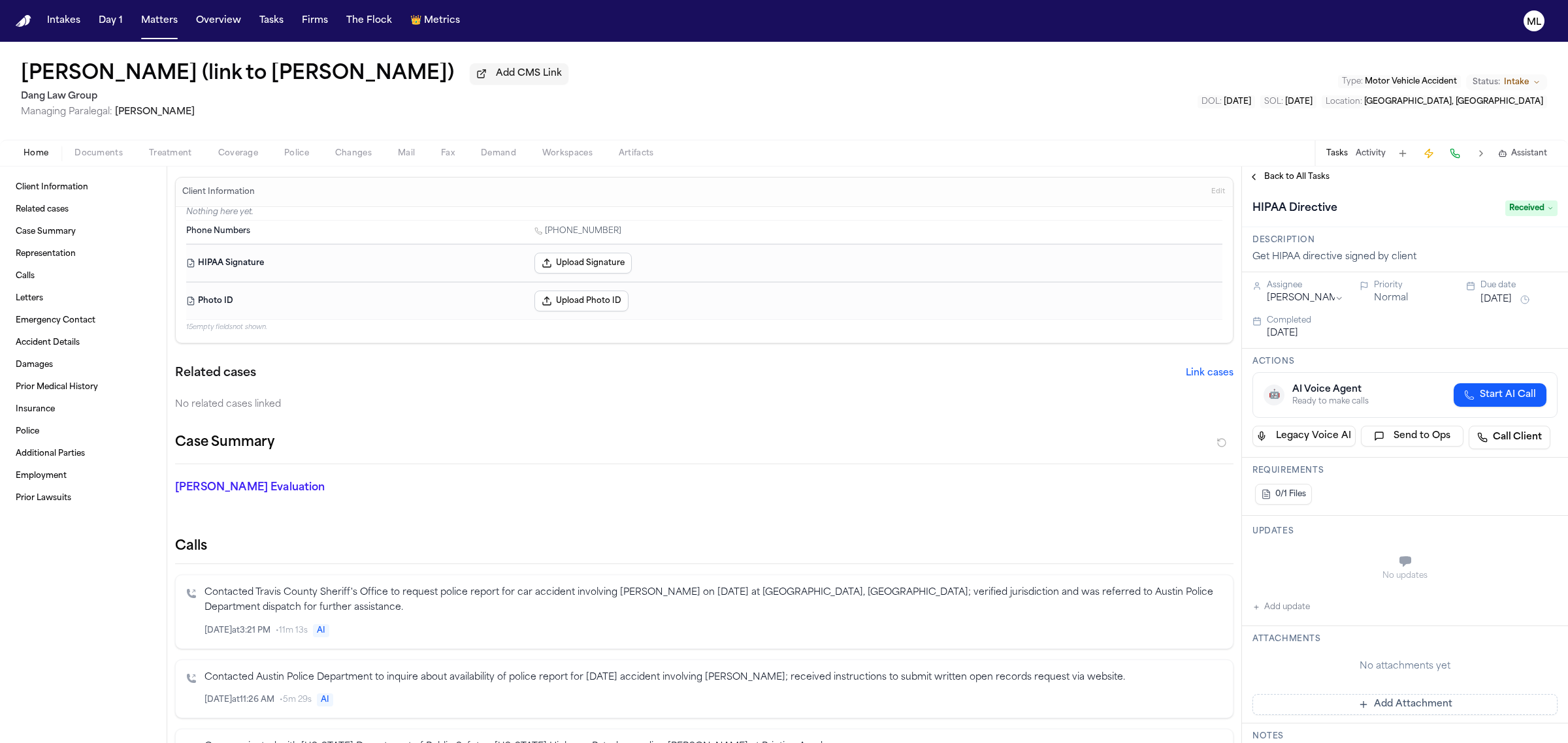
click at [1302, 179] on span "Back to All Tasks" at bounding box center [1297, 177] width 65 height 11
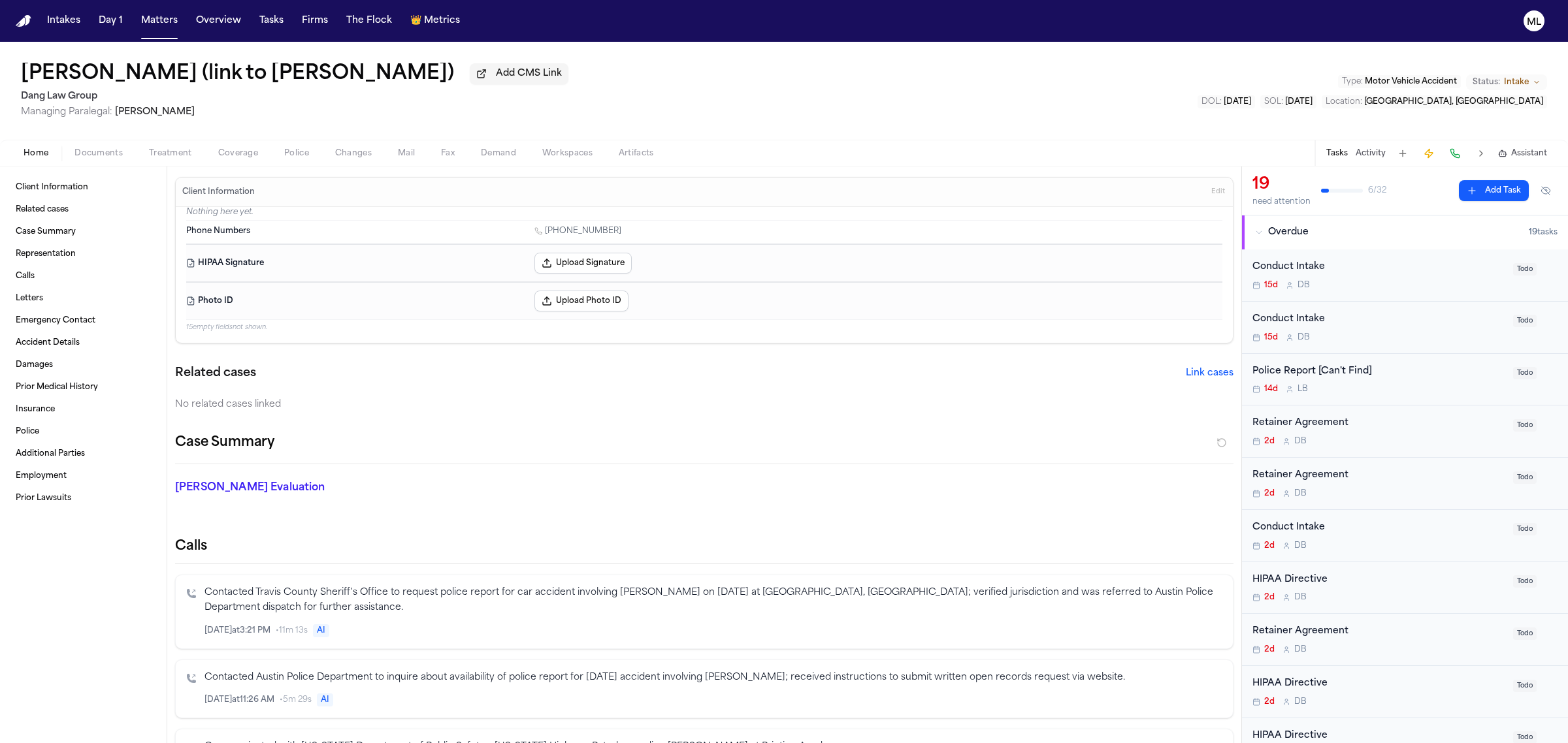
click at [1389, 267] on div "Conduct Intake" at bounding box center [1379, 266] width 253 height 15
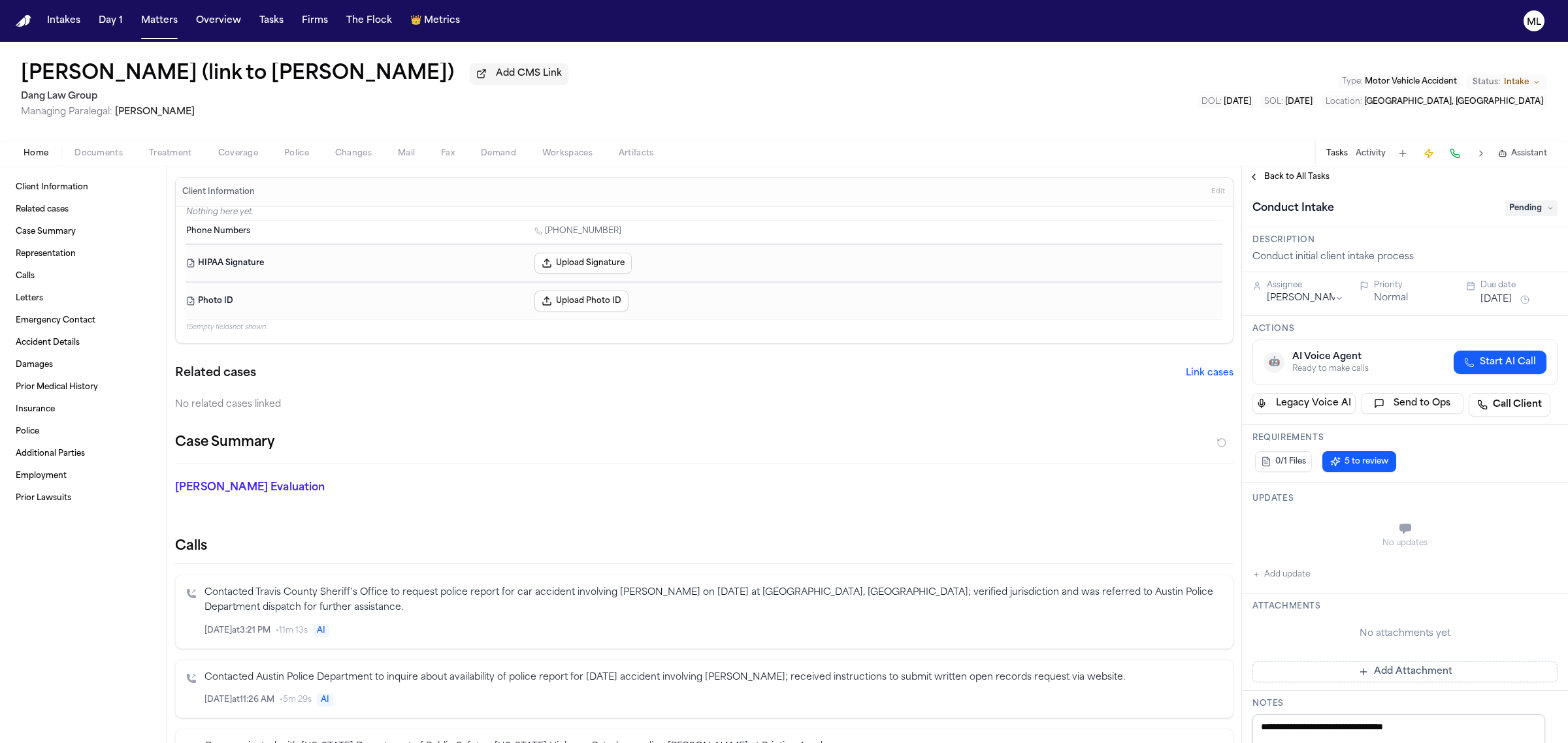
click at [1514, 210] on span "Pending" at bounding box center [1531, 208] width 52 height 16
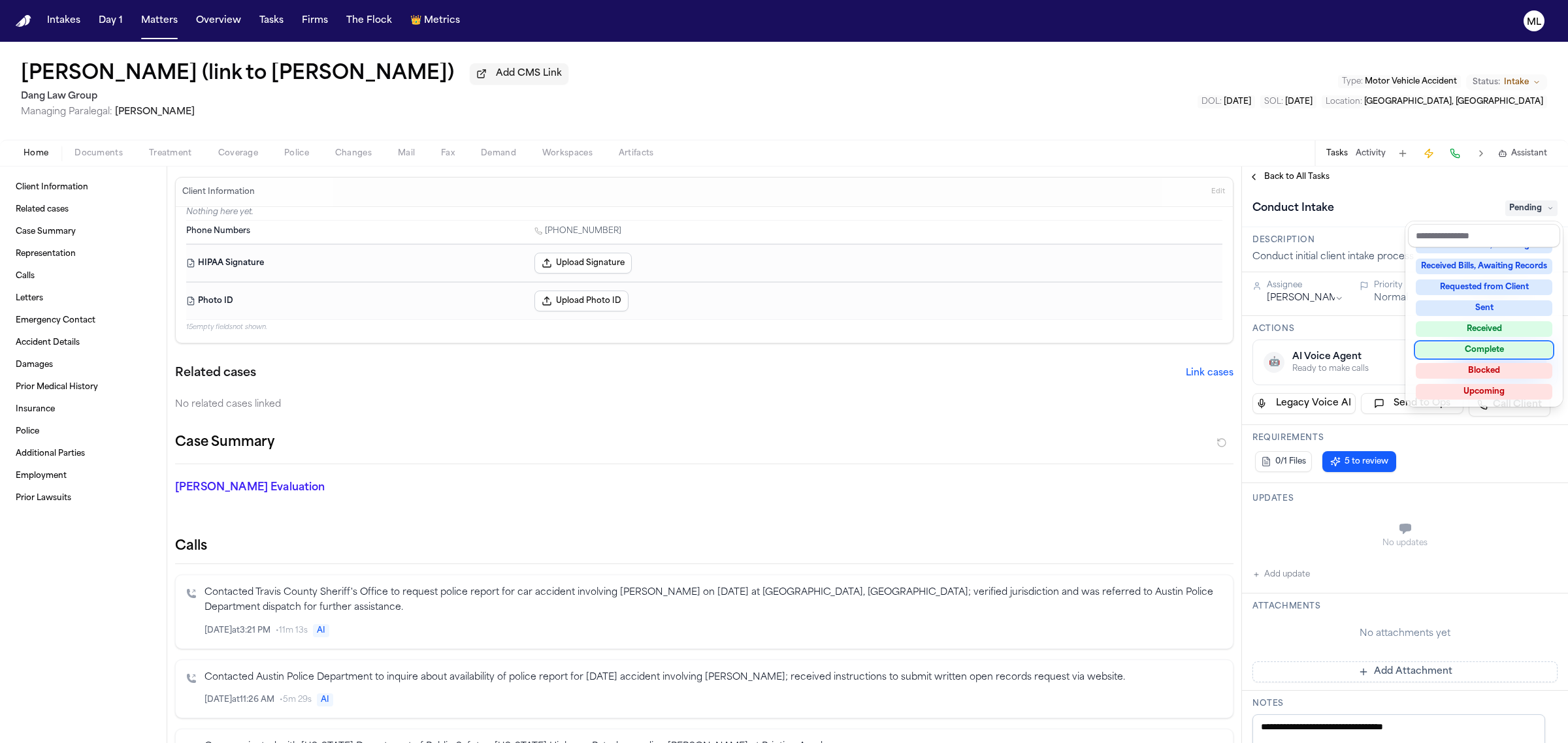
click at [1499, 344] on div "Complete" at bounding box center [1484, 350] width 136 height 16
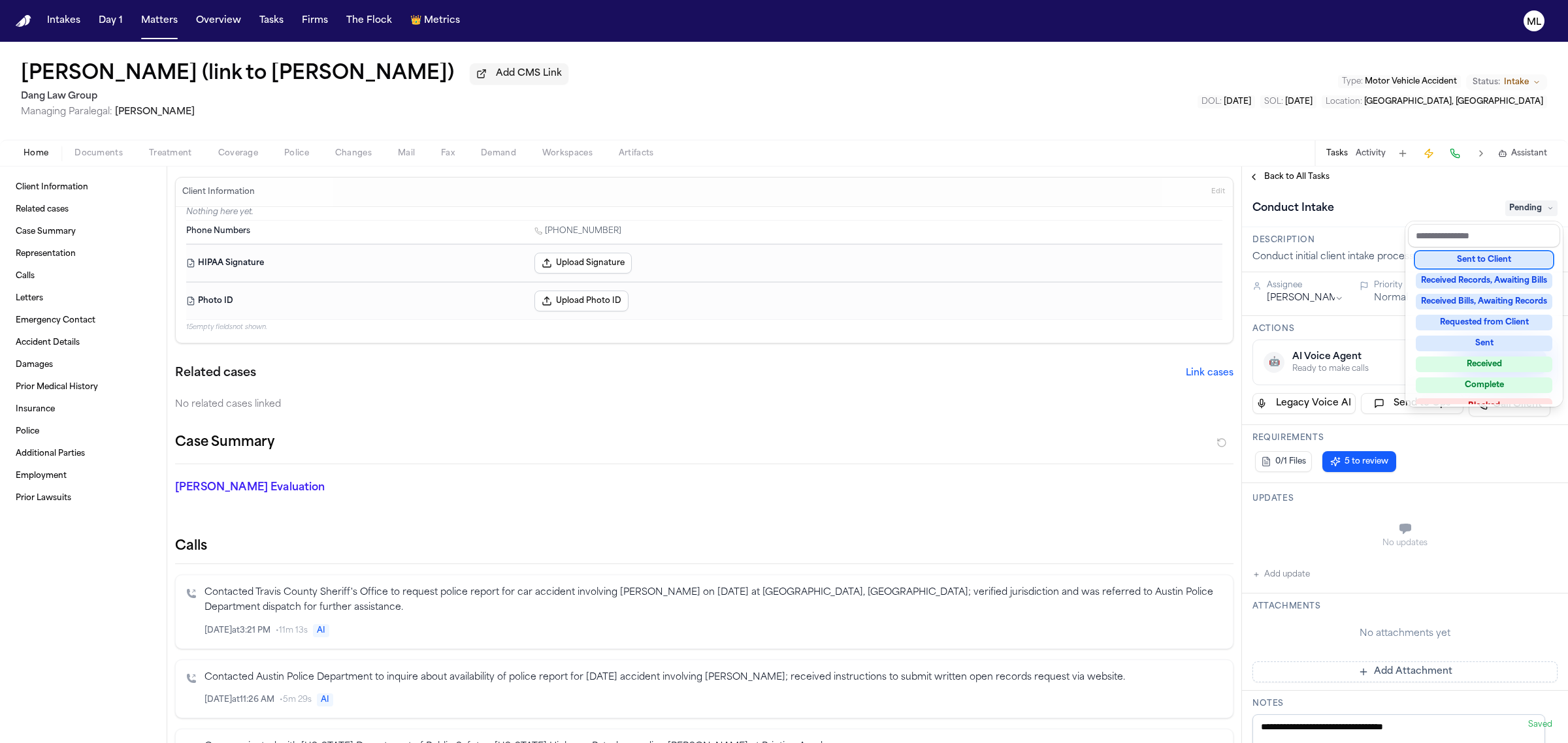
click at [1306, 187] on div "Conduct Intake Pending" at bounding box center [1404, 207] width 326 height 39
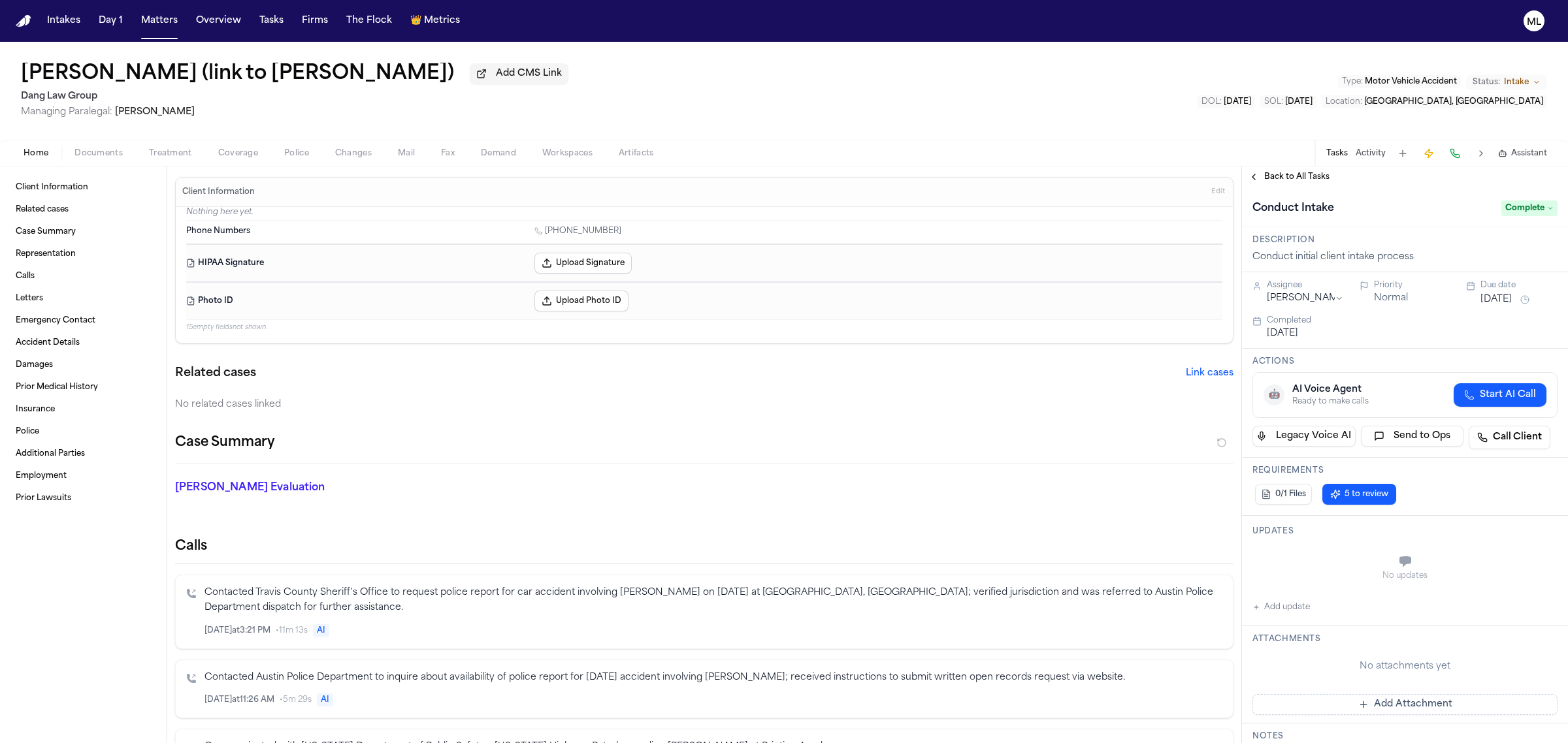
click at [1301, 179] on span "Back to All Tasks" at bounding box center [1297, 177] width 65 height 11
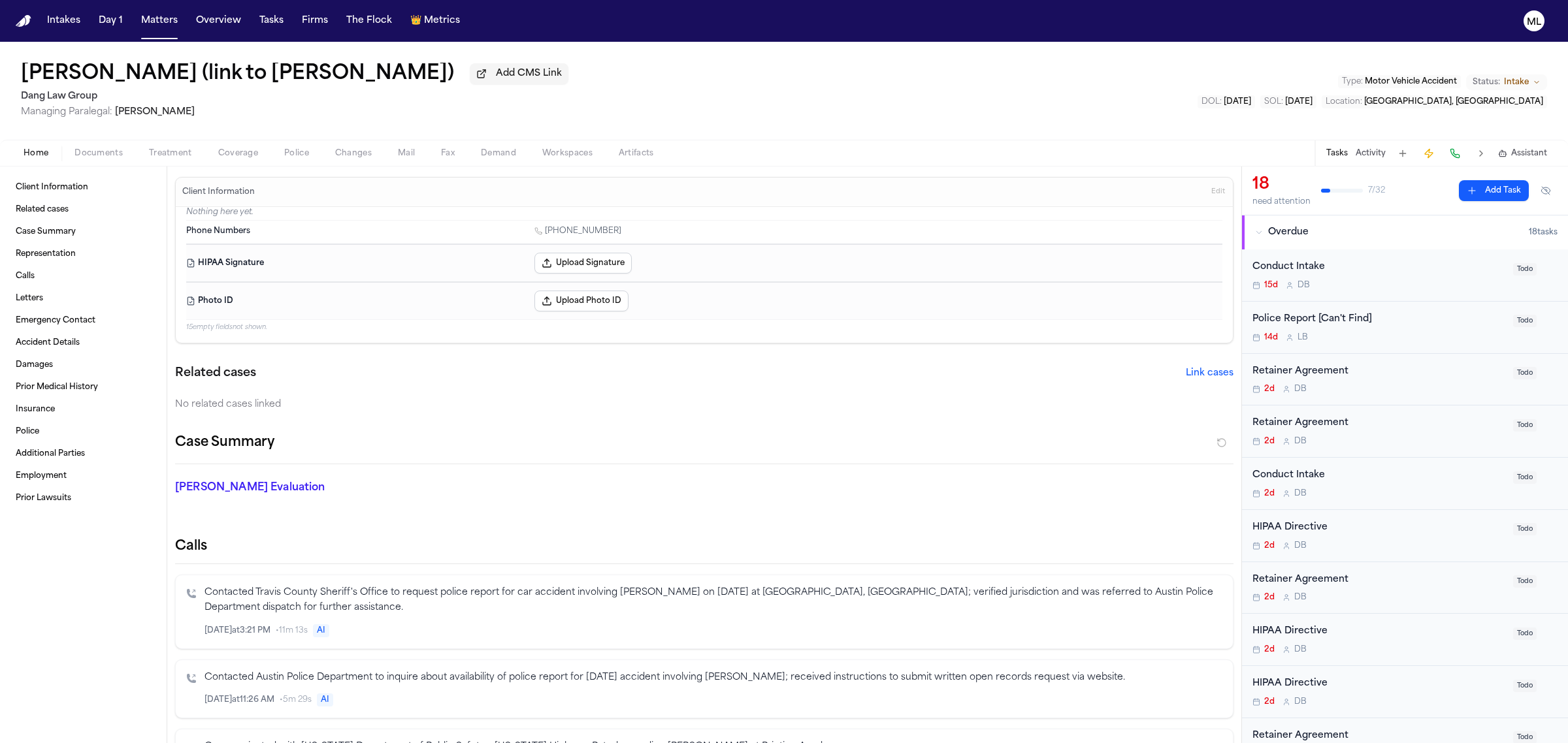
click at [1418, 287] on div "15d D B" at bounding box center [1379, 285] width 253 height 11
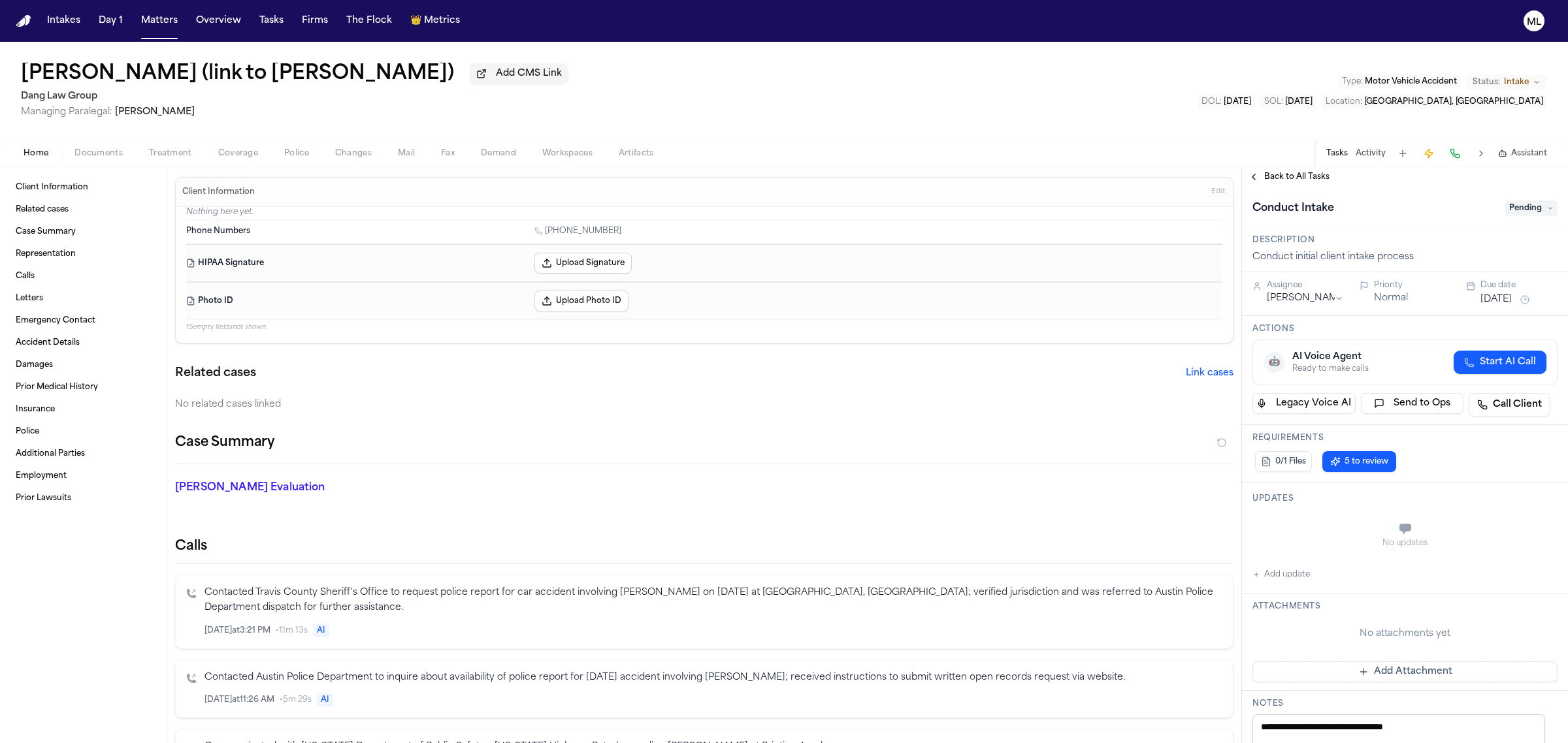
click at [1516, 210] on span "Pending" at bounding box center [1531, 208] width 52 height 16
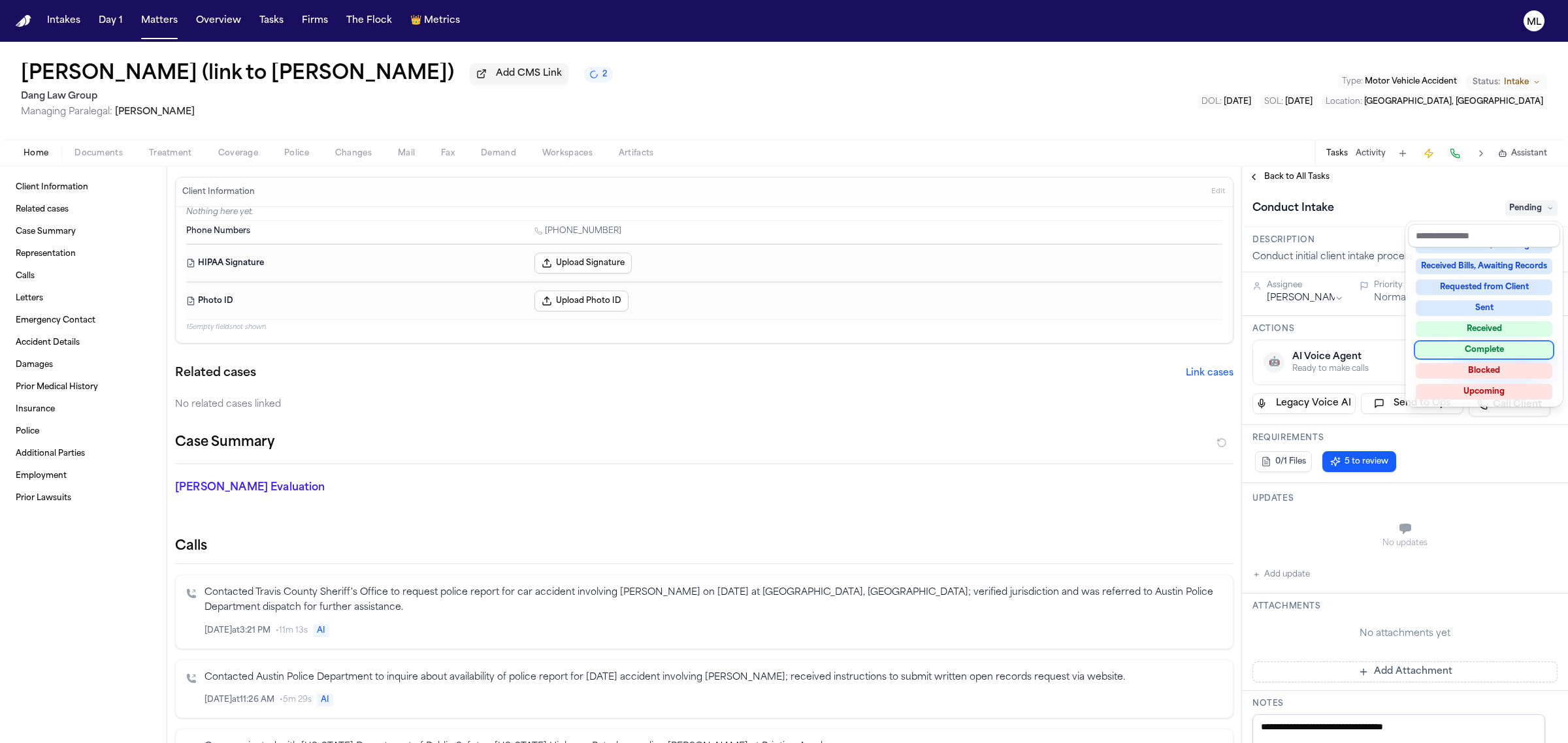
click at [1496, 343] on div "Complete" at bounding box center [1484, 350] width 136 height 16
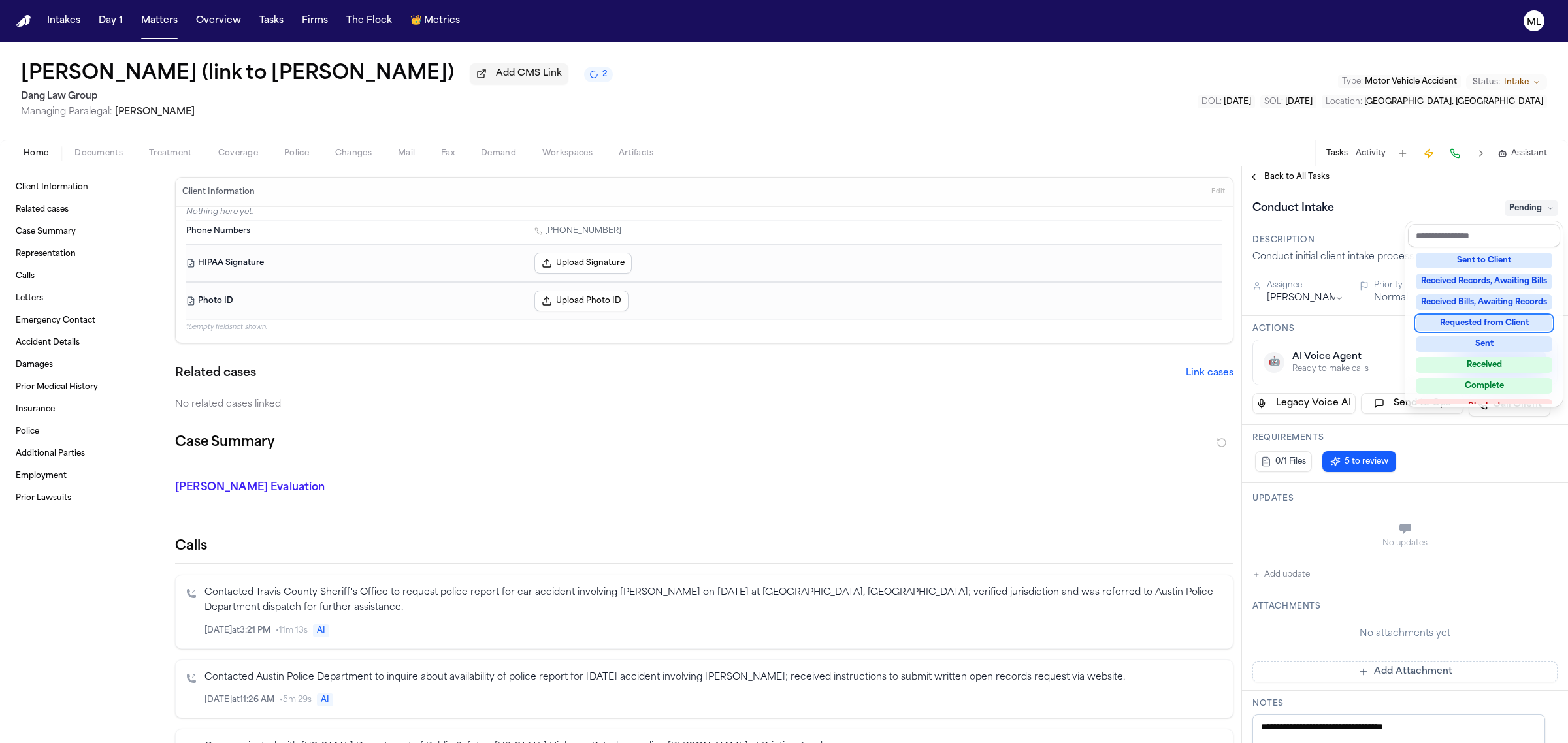
click at [1285, 181] on div "**********" at bounding box center [1404, 455] width 326 height 577
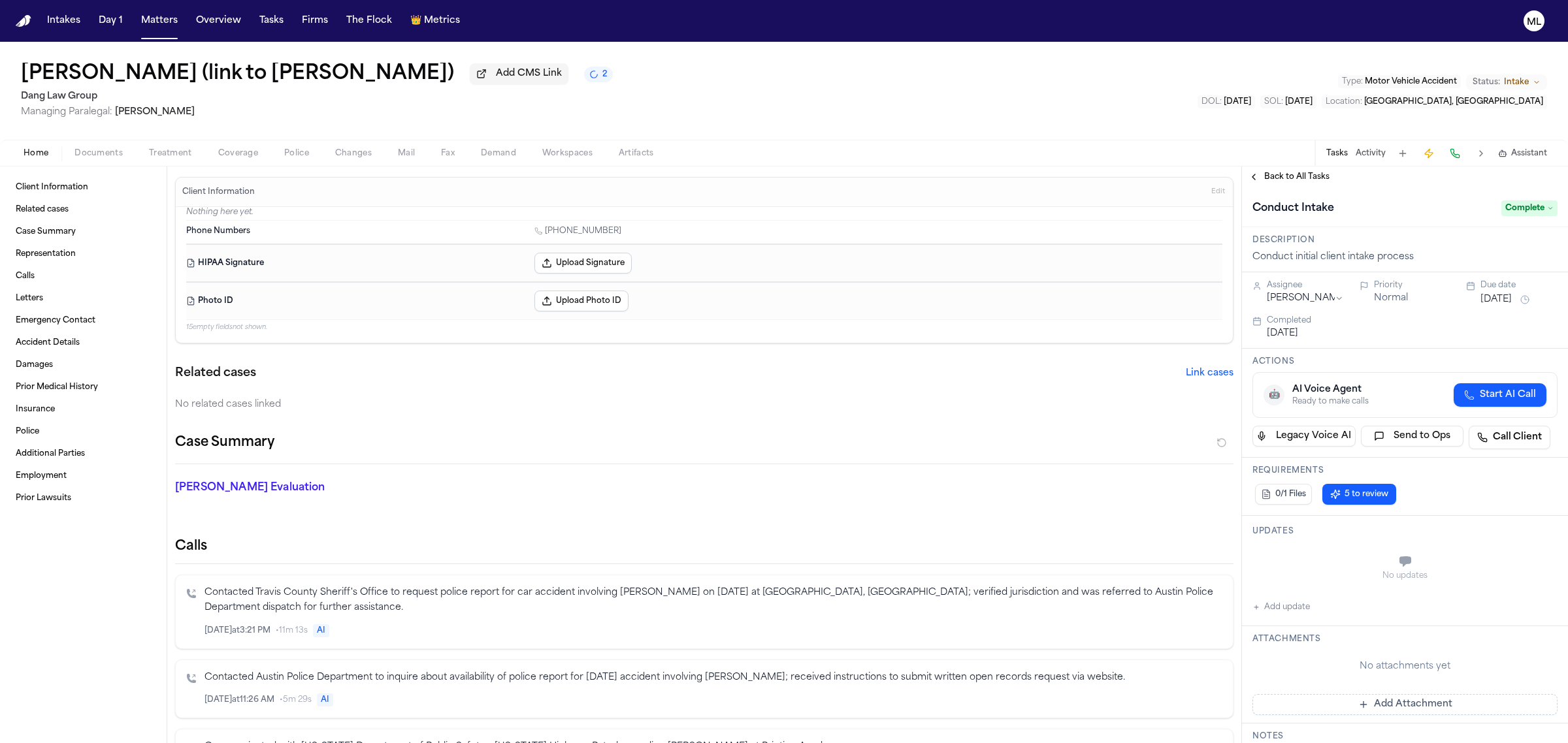
click at [1289, 179] on span "Back to All Tasks" at bounding box center [1297, 177] width 65 height 11
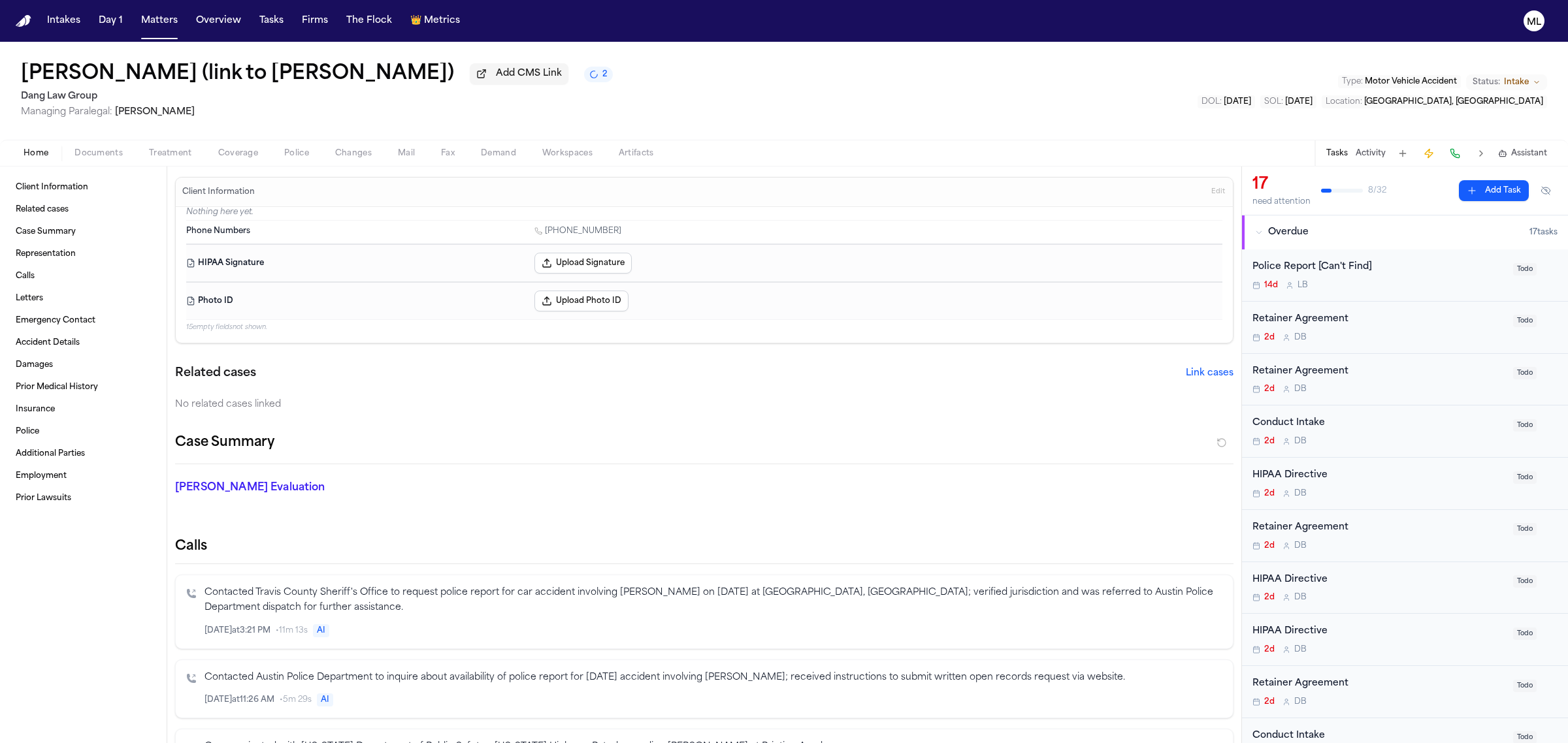
click at [1410, 327] on div "Retainer Agreement" at bounding box center [1379, 319] width 253 height 15
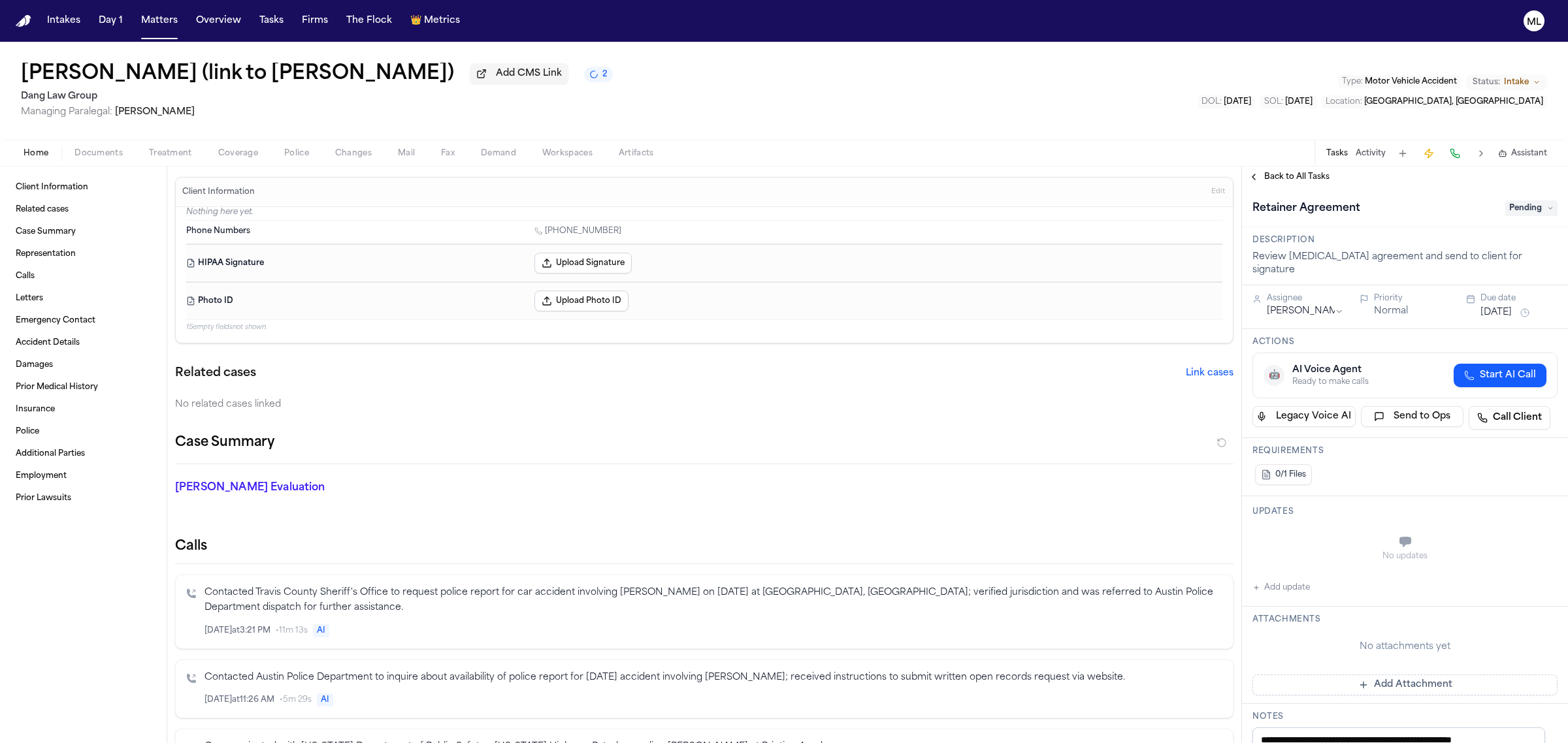
click at [1520, 198] on div "[MEDICAL_DATA] Agreement Pending" at bounding box center [1404, 208] width 305 height 21
click at [1513, 206] on span "Pending" at bounding box center [1531, 208] width 52 height 16
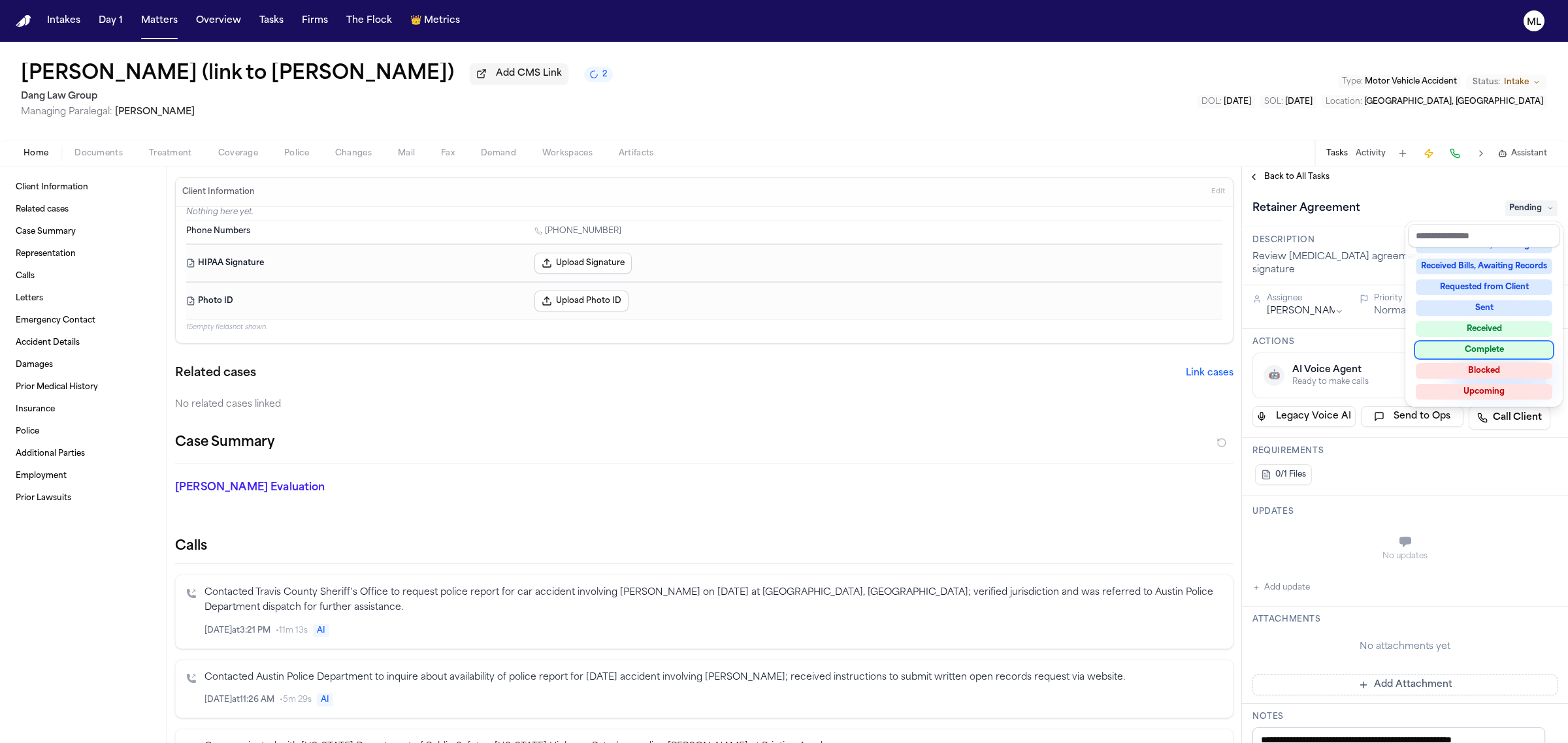
click at [1491, 345] on div "Complete" at bounding box center [1484, 350] width 136 height 16
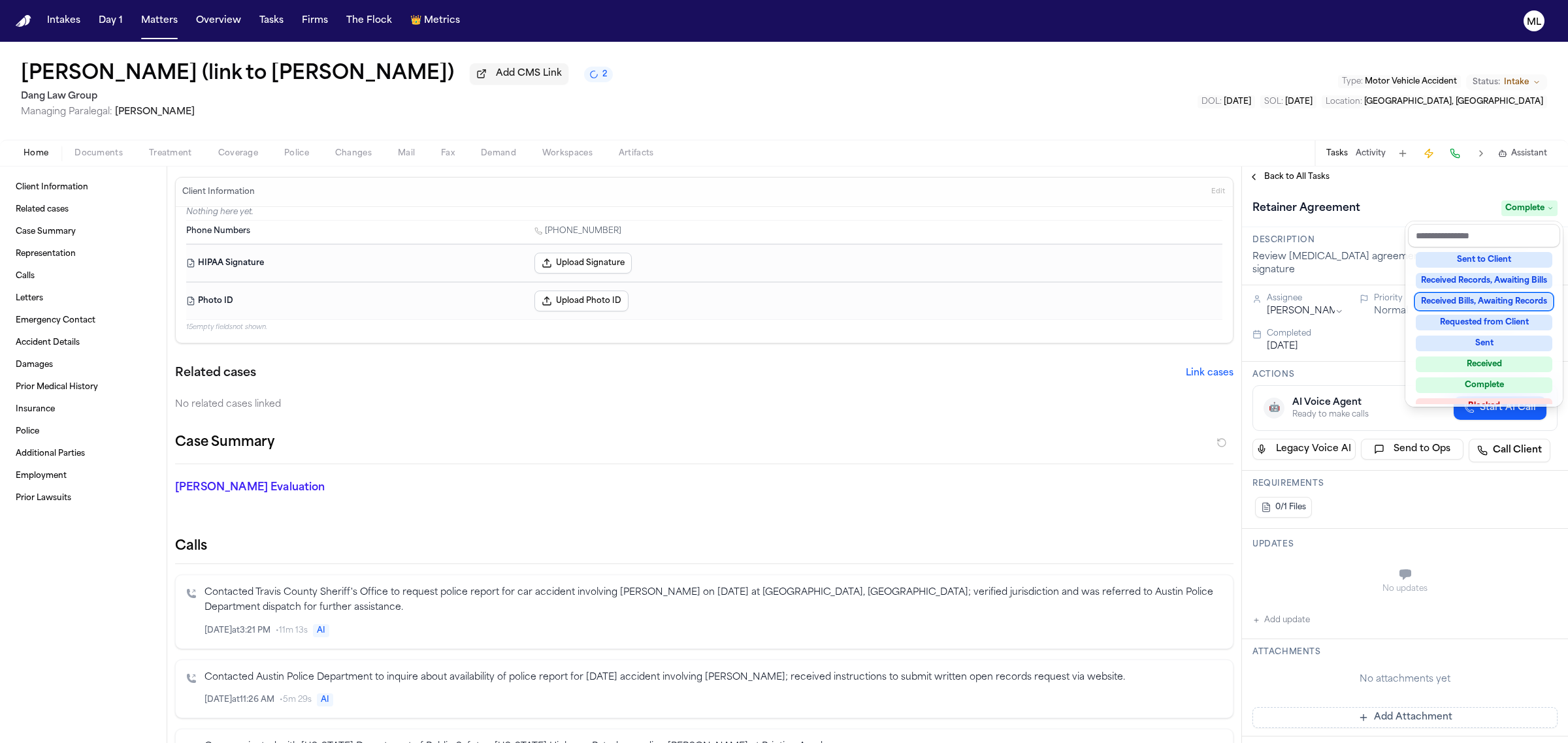
click at [1294, 169] on div "**********" at bounding box center [1404, 455] width 326 height 577
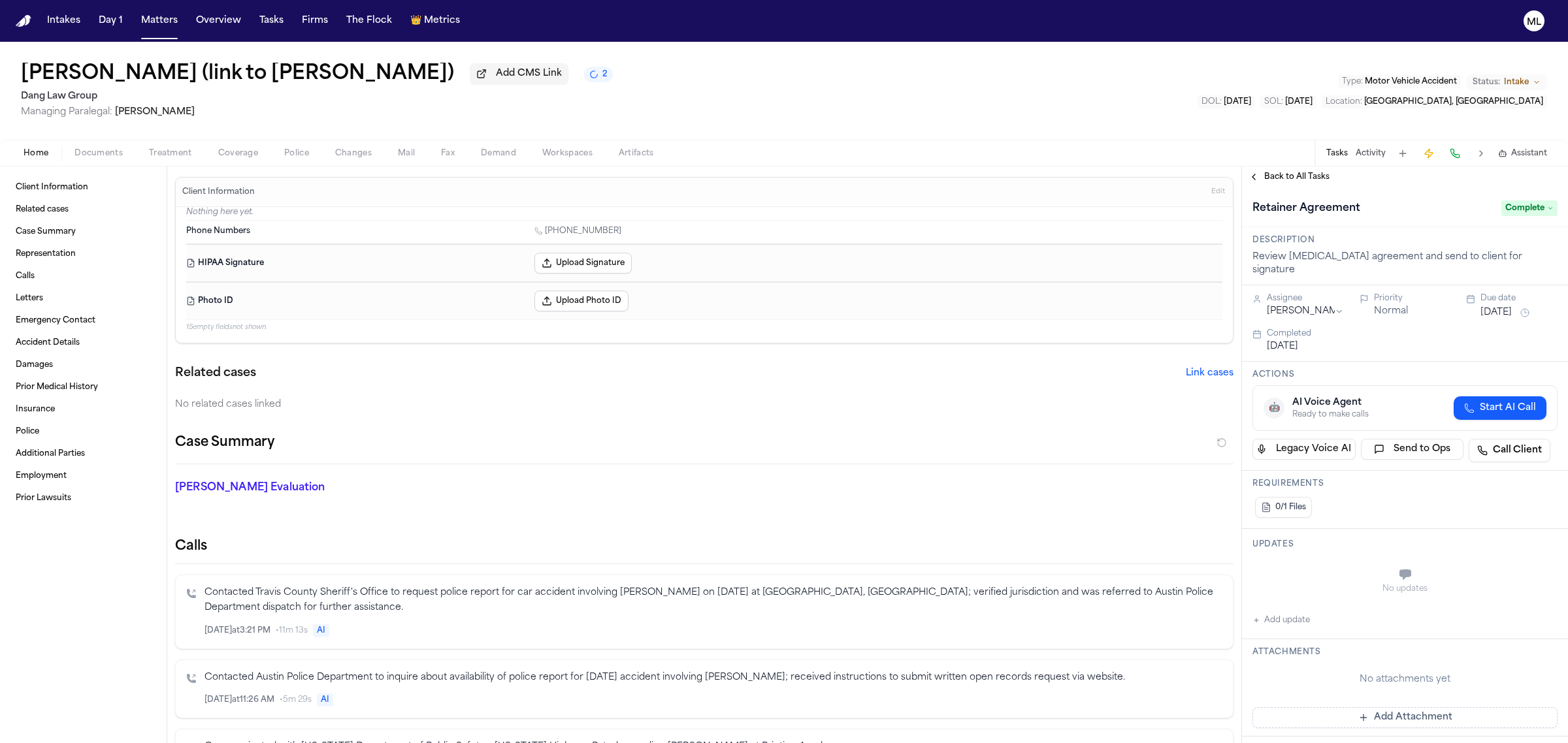
click at [1295, 177] on span "Back to All Tasks" at bounding box center [1297, 177] width 65 height 11
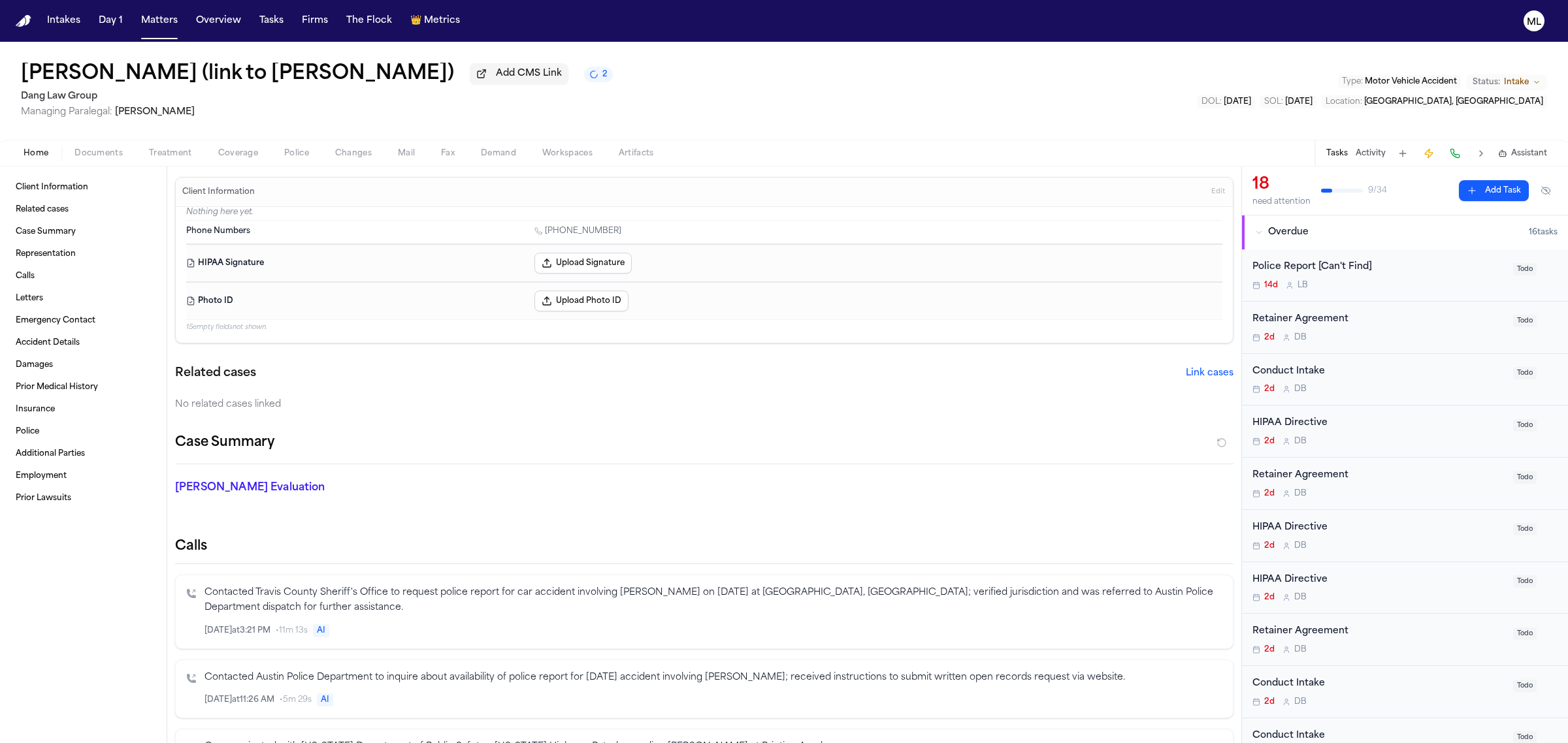
click at [1469, 389] on div "2d D B" at bounding box center [1379, 389] width 253 height 11
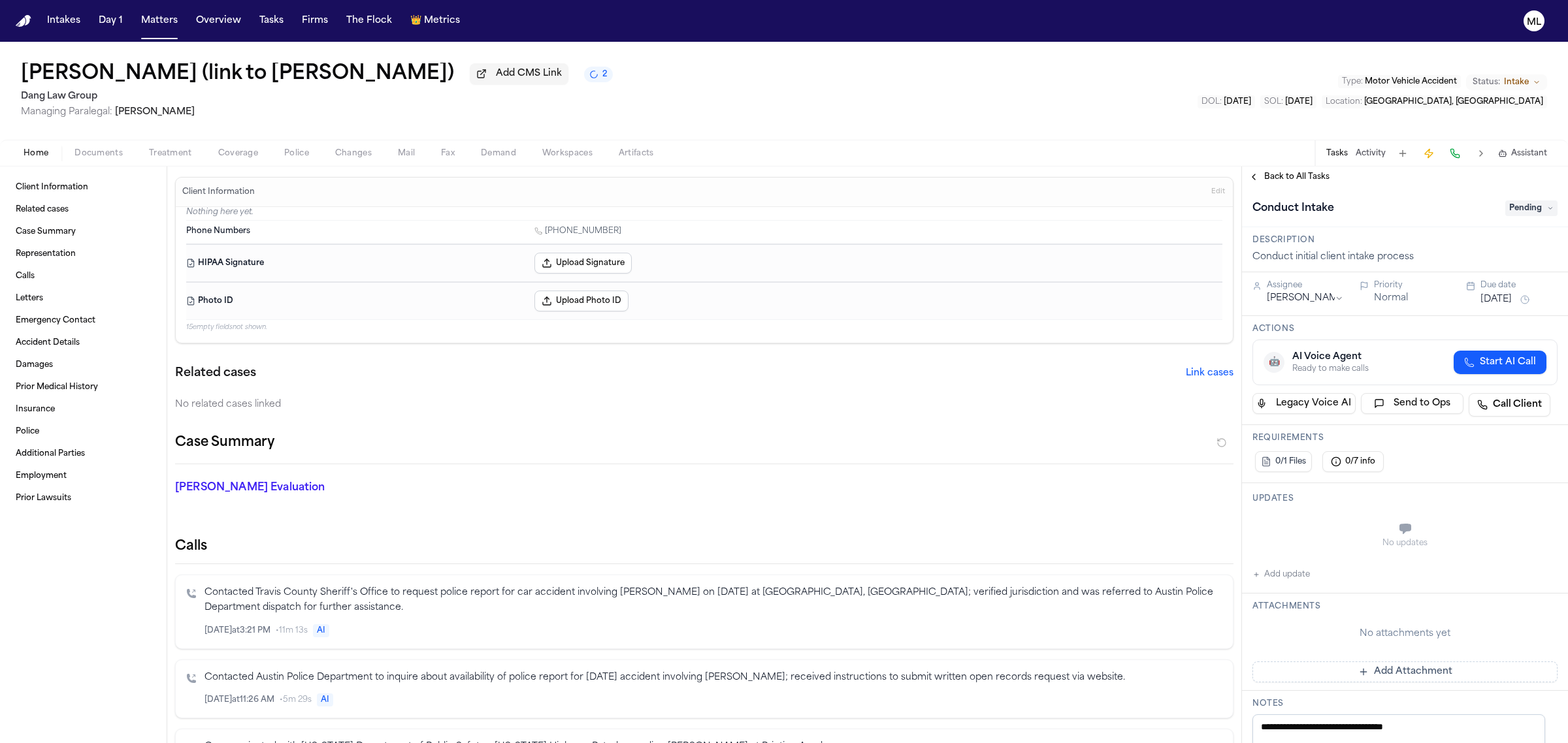
click at [1514, 215] on span "Pending" at bounding box center [1531, 208] width 52 height 16
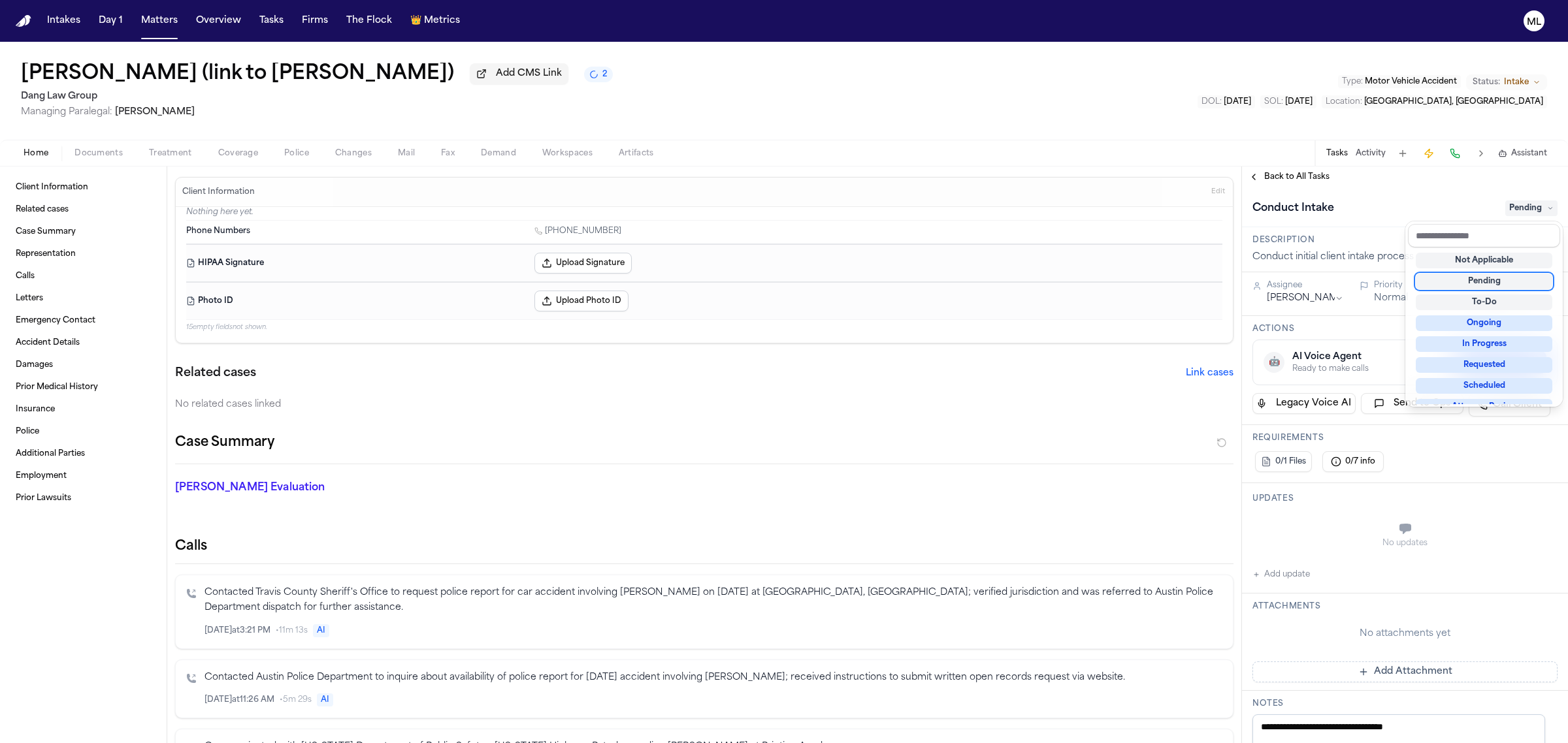
scroll to position [203, 0]
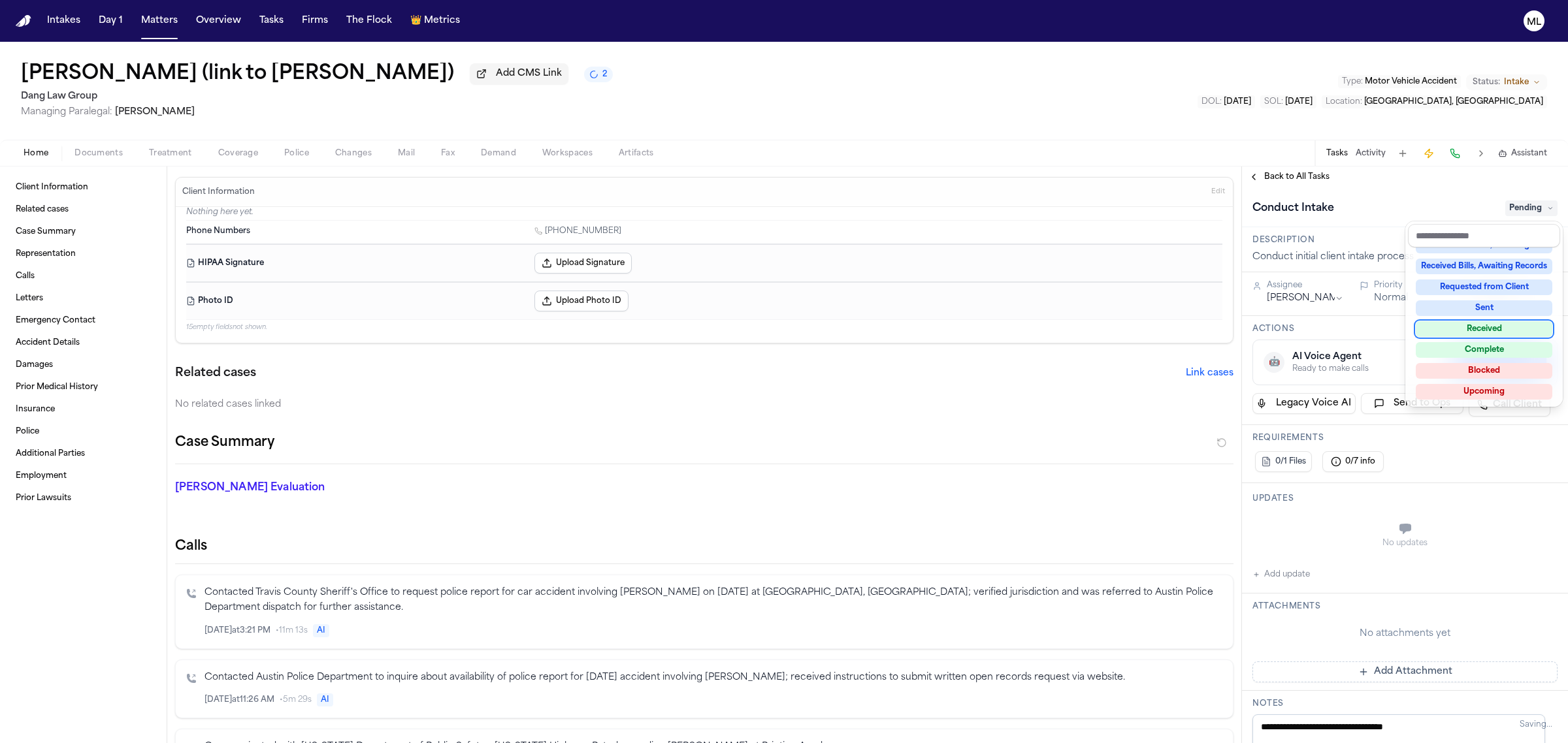
click at [1487, 338] on div "Not Applicable Pending To-Do Ongoing In Progress Requested Scheduled Attorney R…" at bounding box center [1484, 326] width 152 height 157
click at [1488, 349] on div "Complete" at bounding box center [1484, 350] width 136 height 16
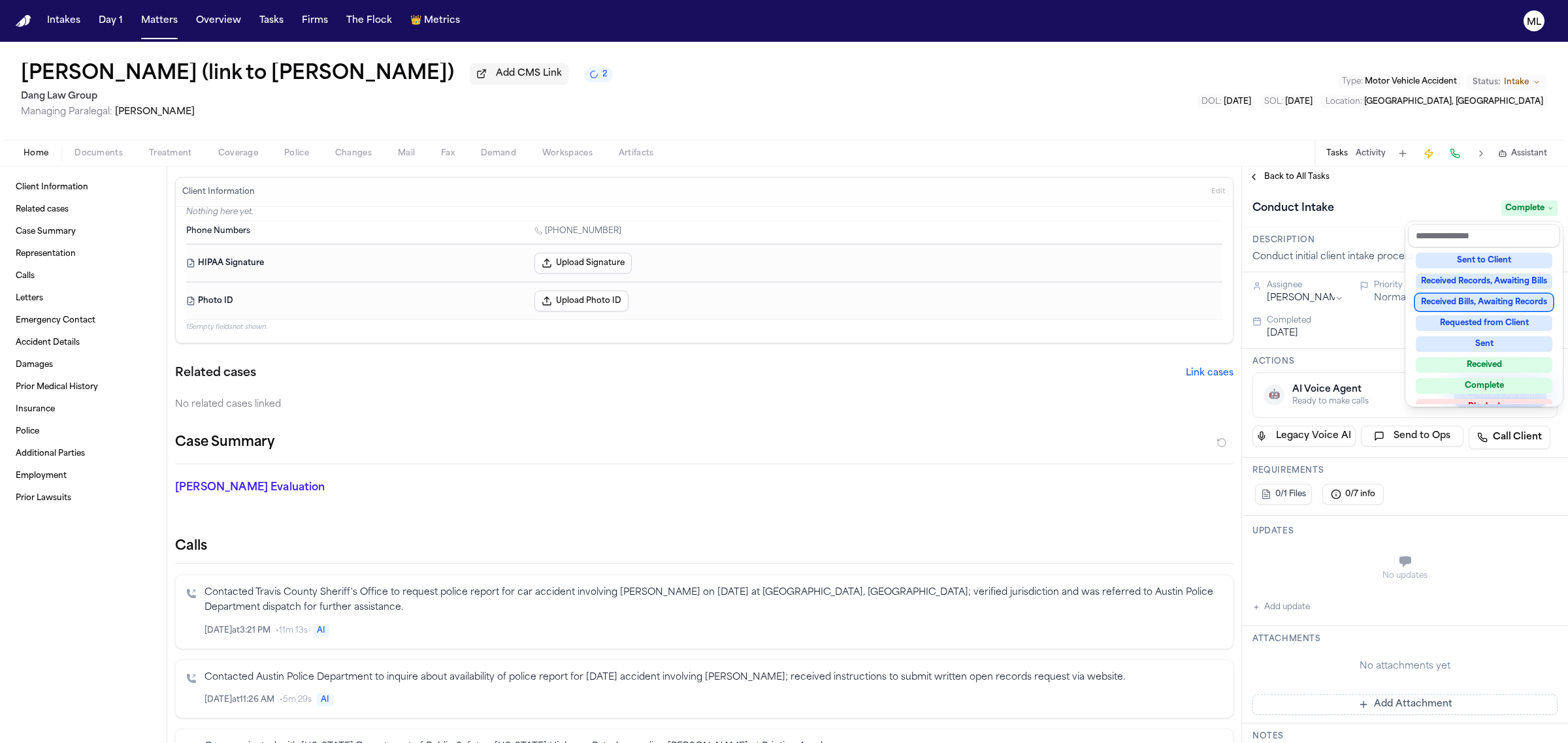
click at [1289, 174] on div "**********" at bounding box center [1404, 455] width 326 height 577
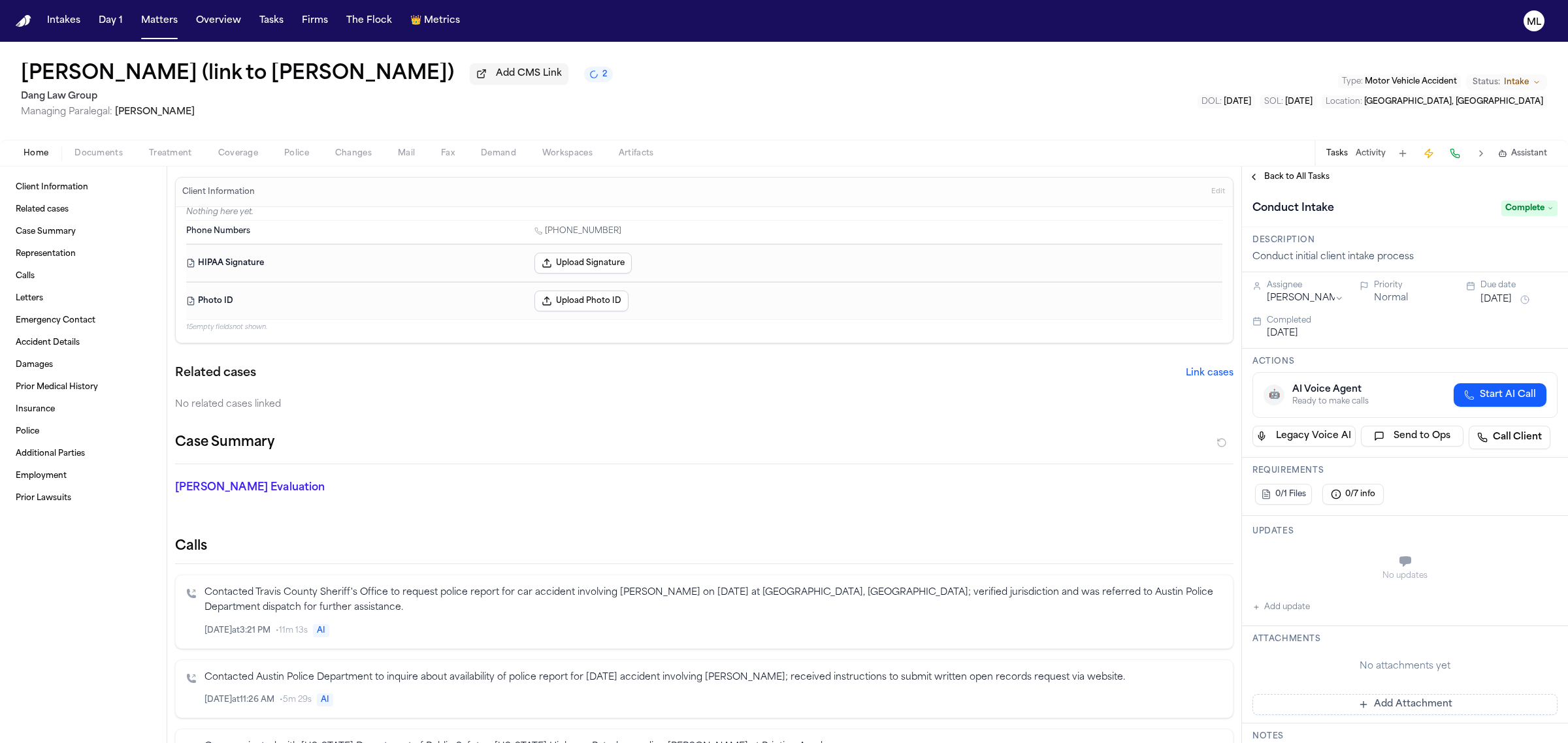
click at [1289, 174] on span "Back to All Tasks" at bounding box center [1297, 177] width 65 height 11
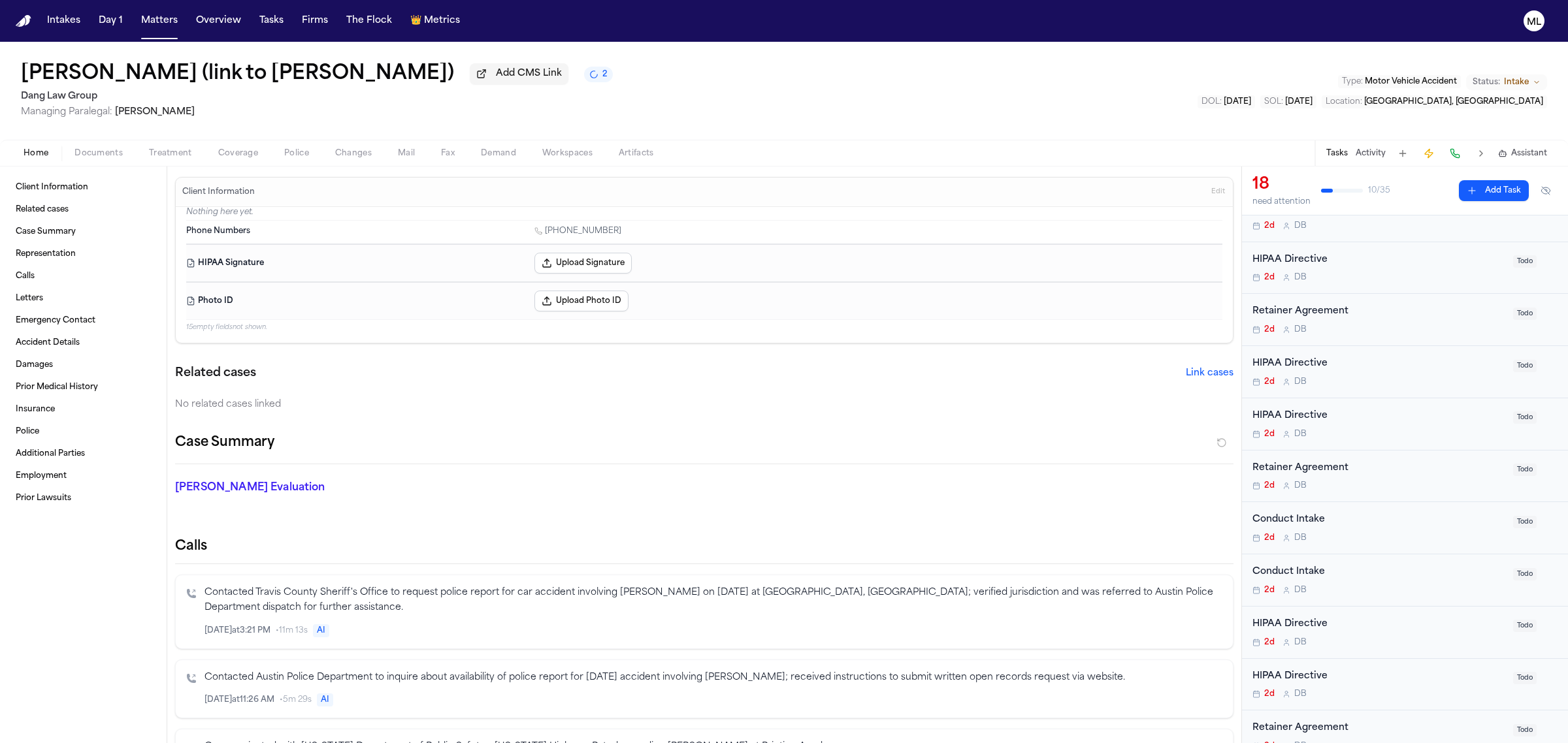
scroll to position [82, 0]
